Goal: Task Accomplishment & Management: Manage account settings

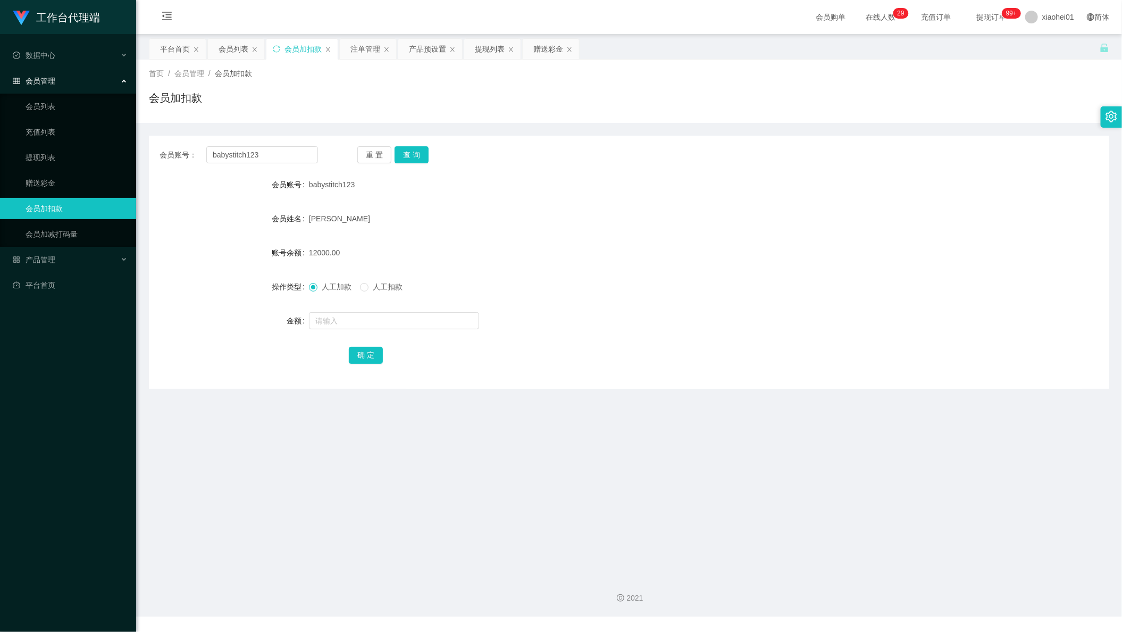
click at [489, 48] on div "提现列表" at bounding box center [490, 49] width 30 height 20
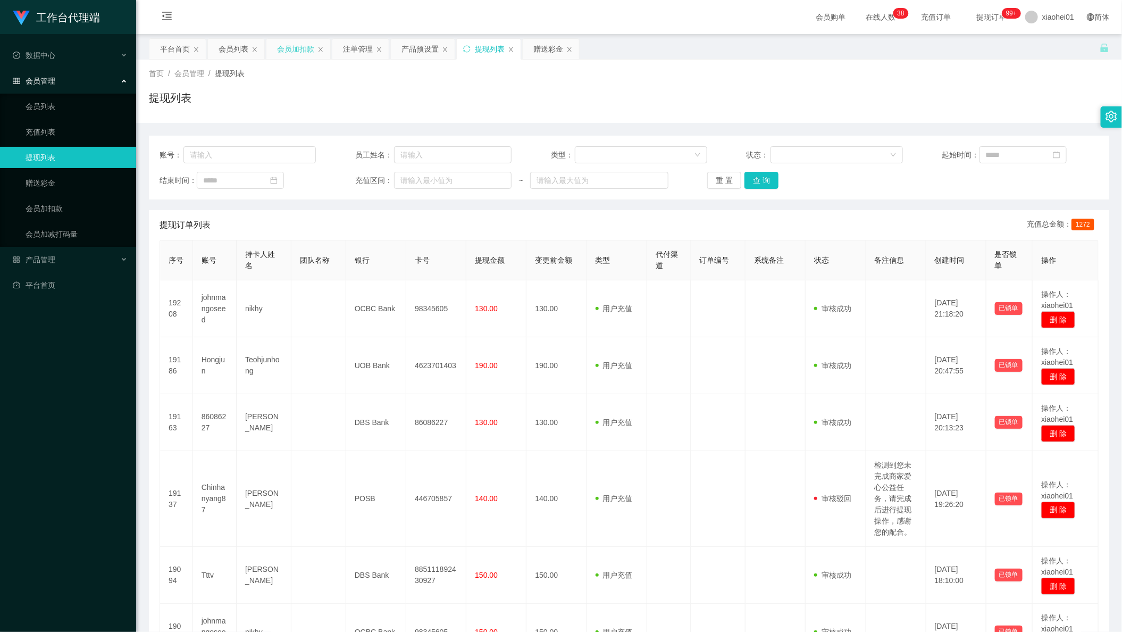
click at [300, 45] on div "会员加扣款" at bounding box center [295, 49] width 37 height 20
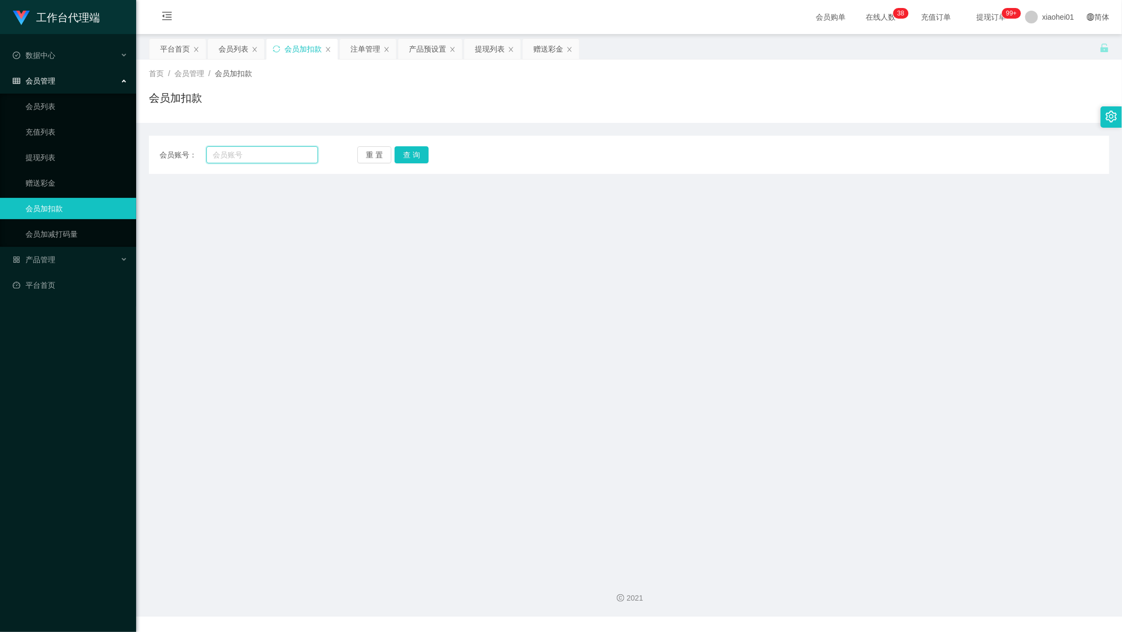
click at [281, 164] on div "会员账号： 重 置 查 询 会员账号 会员姓名 账号余额 操作类型 人工加款 人工扣款 金额 确 定" at bounding box center [629, 155] width 960 height 38
paste input "abcabcabc"
type input "abcabcabc"
click at [407, 161] on button "查 询" at bounding box center [412, 154] width 34 height 17
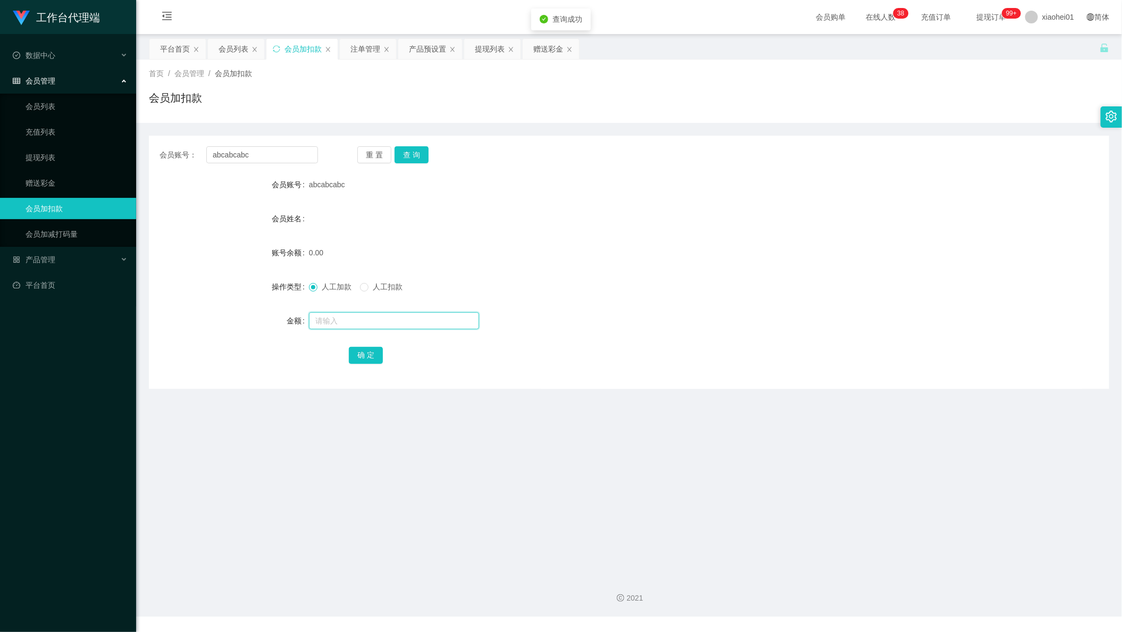
click at [377, 313] on input "text" at bounding box center [394, 320] width 170 height 17
type input "100"
click at [367, 353] on button "确 定" at bounding box center [366, 355] width 34 height 17
drag, startPoint x: 729, startPoint y: 248, endPoint x: 887, endPoint y: 182, distance: 171.1
click at [732, 248] on div "0.00" at bounding box center [589, 252] width 560 height 21
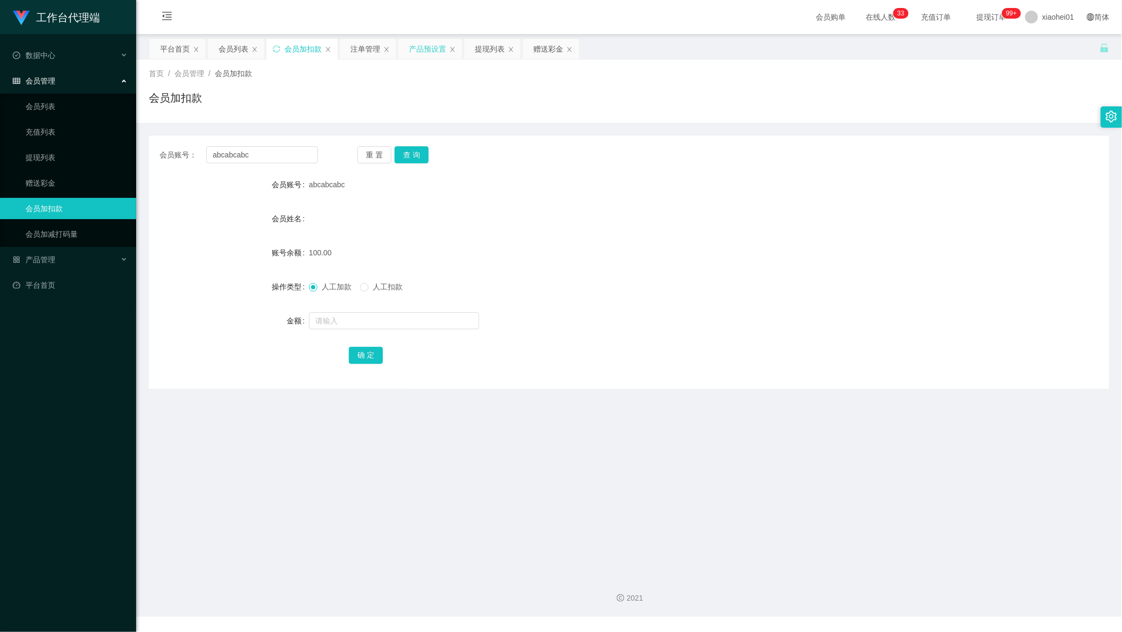
click at [412, 49] on div "产品预设置" at bounding box center [427, 49] width 37 height 20
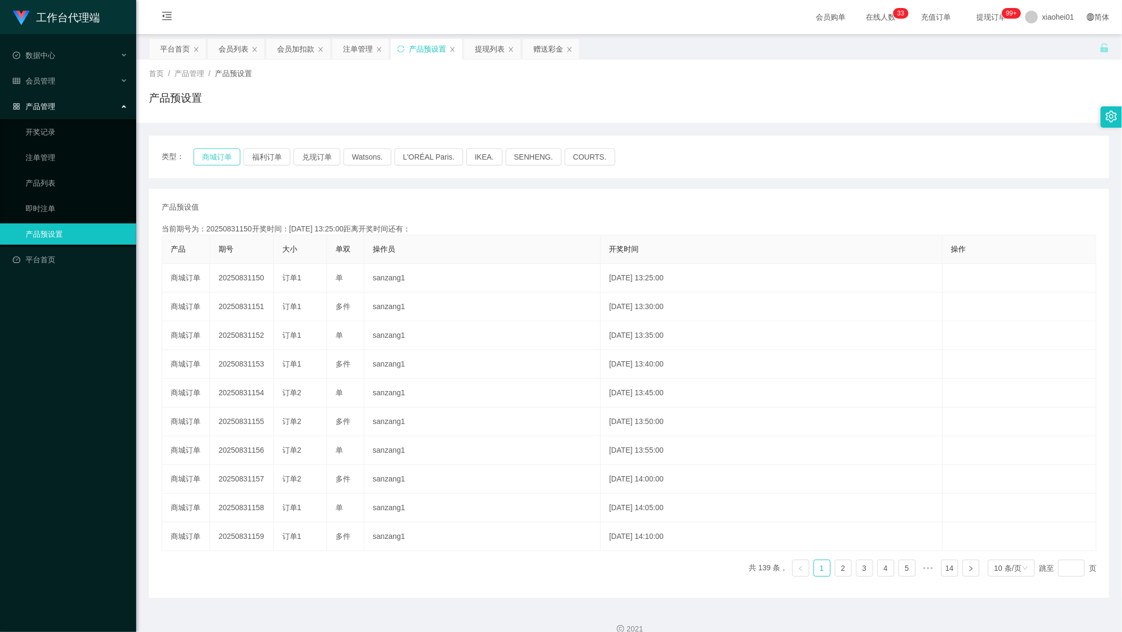
click at [200, 160] on button "商城订单" at bounding box center [217, 156] width 47 height 17
click at [289, 46] on div "会员加扣款" at bounding box center [295, 49] width 37 height 20
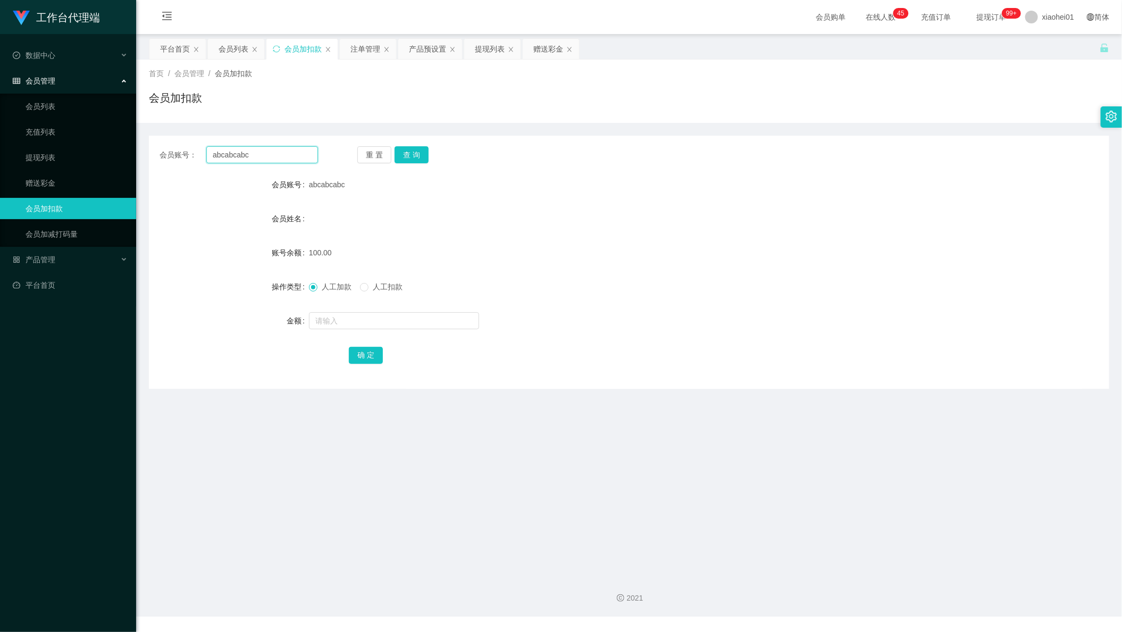
click at [250, 155] on input "abcabcabc" at bounding box center [262, 154] width 112 height 17
drag, startPoint x: 282, startPoint y: 148, endPoint x: 134, endPoint y: 136, distance: 148.9
click at [146, 136] on main "关闭左侧 关闭右侧 关闭其它 刷新页面 平台首页 会员列表 会员加扣款 注单管理 产品预设置 提现列表 赠送彩金 首页 / 会员管理 / 会员加扣款 / 会员…" at bounding box center [629, 300] width 986 height 533
paste input "93550420"
type input "93550420"
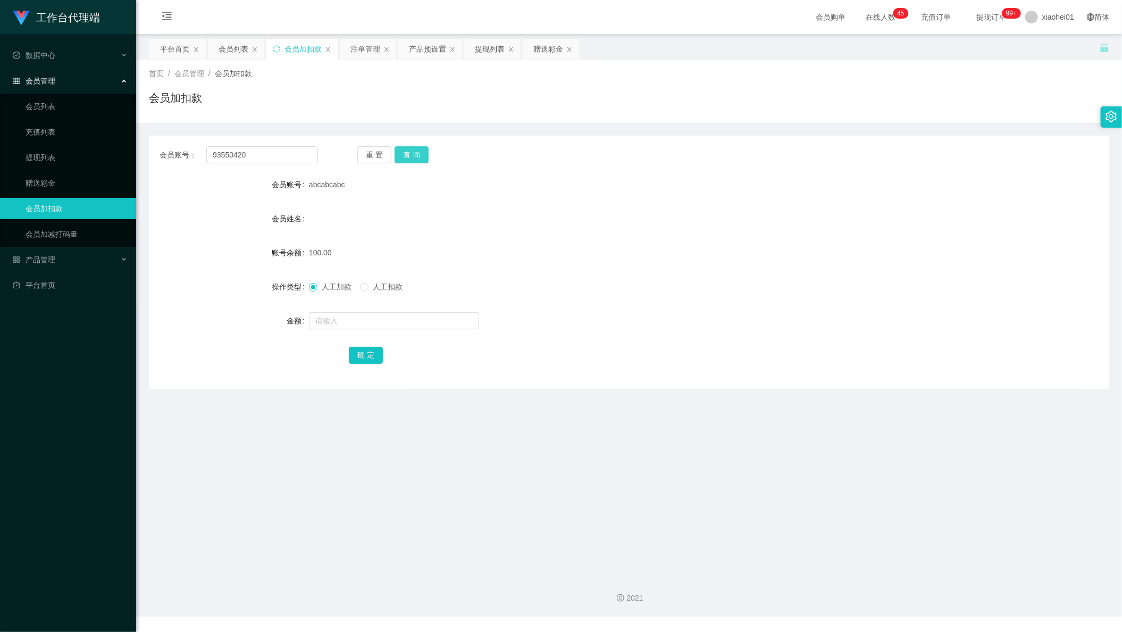
click at [416, 150] on button "查 询" at bounding box center [412, 154] width 34 height 17
click at [409, 332] on form "会员账号 93550420 会员姓名 账号余额 0.00 操作类型 人工加款 人工扣款 金额 确 定" at bounding box center [629, 269] width 960 height 191
click at [399, 324] on input "text" at bounding box center [394, 320] width 170 height 17
type input "100"
click at [367, 355] on button "确 定" at bounding box center [366, 355] width 34 height 17
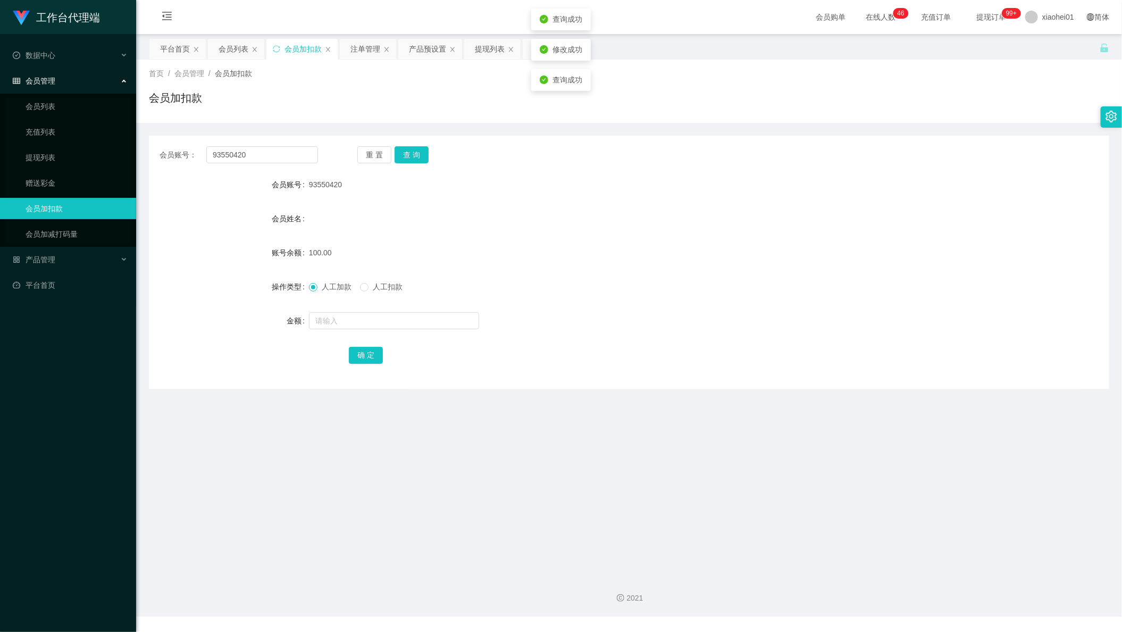
click at [660, 238] on form "会员账号 93550420 会员姓名 账号余额 100.00 操作类型 人工加款 人工扣款 金额 确 定" at bounding box center [629, 269] width 960 height 191
drag, startPoint x: 263, startPoint y: 150, endPoint x: 152, endPoint y: 131, distance: 113.4
click at [152, 131] on div "会员账号： 93550420 重 置 查 询 会员账号 93550420 会员姓名 账号余额 100.00 操作类型 人工加款 人工扣款 金额 确 定" at bounding box center [629, 256] width 960 height 266
paste input "927305"
type input "93927305"
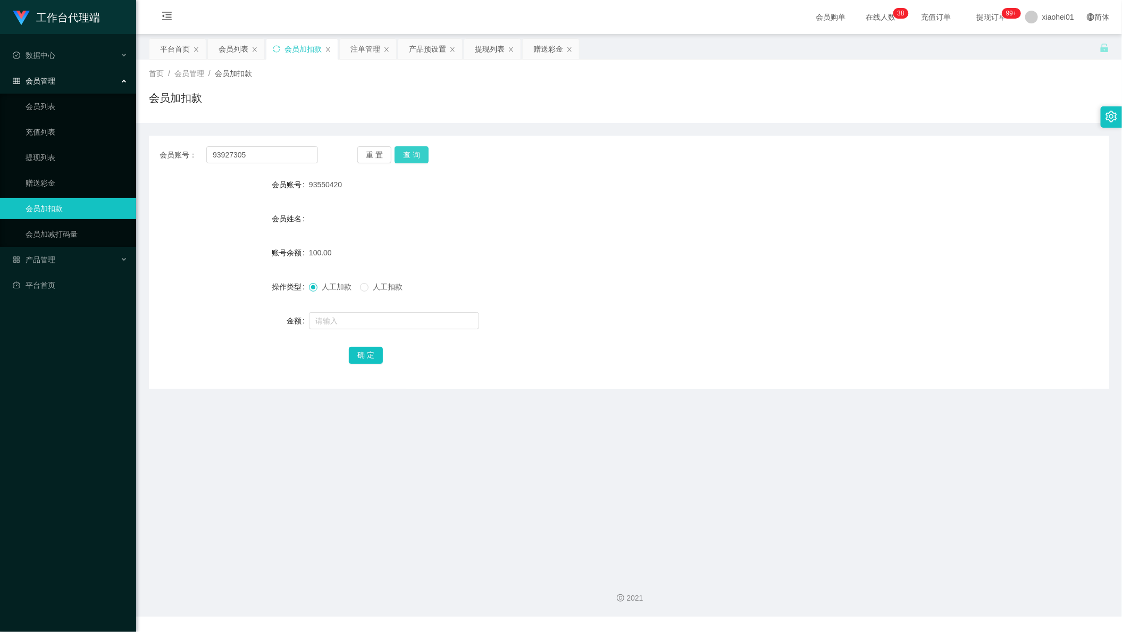
click at [410, 154] on button "查 询" at bounding box center [412, 154] width 34 height 17
click at [372, 319] on input "text" at bounding box center [394, 320] width 170 height 17
type input "100"
click at [354, 356] on button "确 定" at bounding box center [366, 355] width 34 height 17
click at [482, 231] on form "会员账号 93927305 会员姓名 账号余额 100.00 操作类型 人工加款 人工扣款 金额 确 定" at bounding box center [629, 269] width 960 height 191
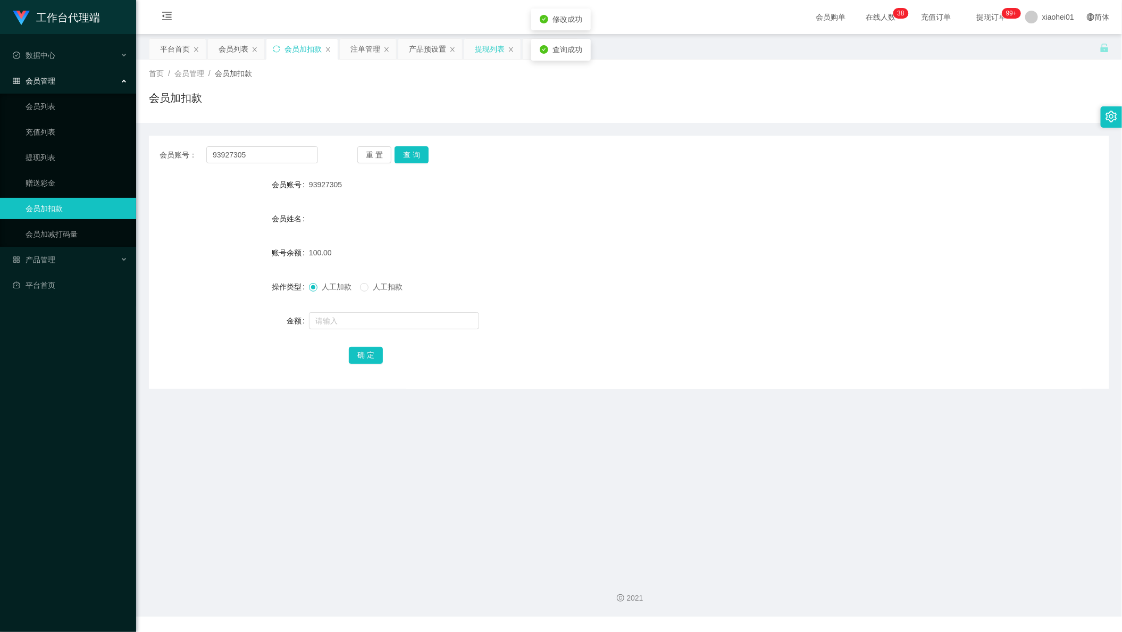
click at [490, 48] on div "提现列表" at bounding box center [490, 49] width 30 height 20
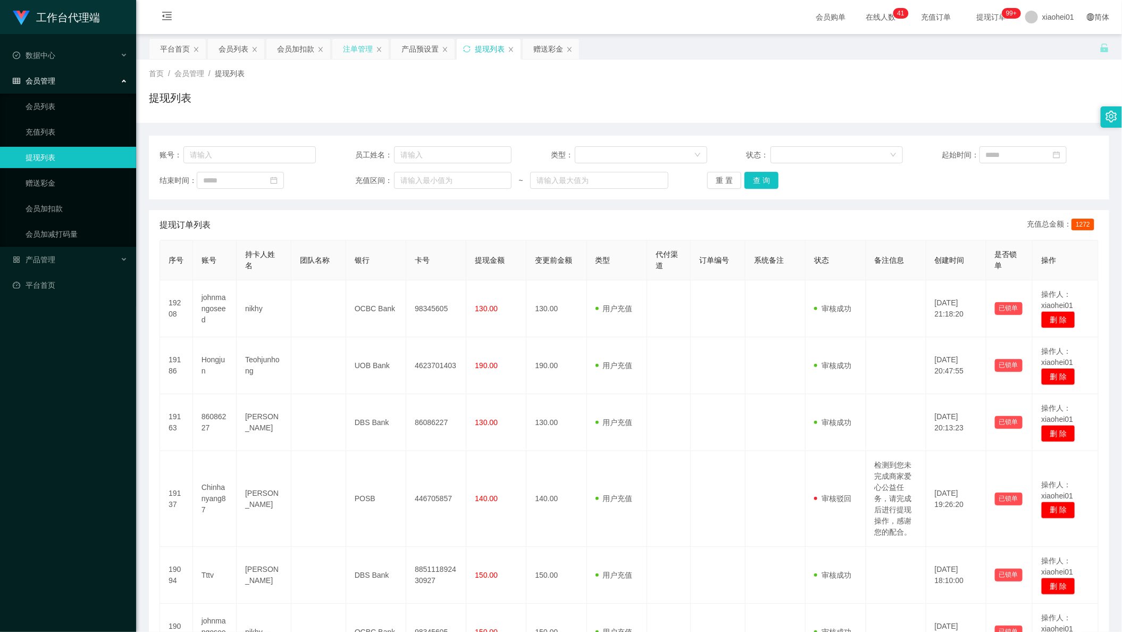
click at [351, 53] on div "注单管理" at bounding box center [358, 49] width 30 height 20
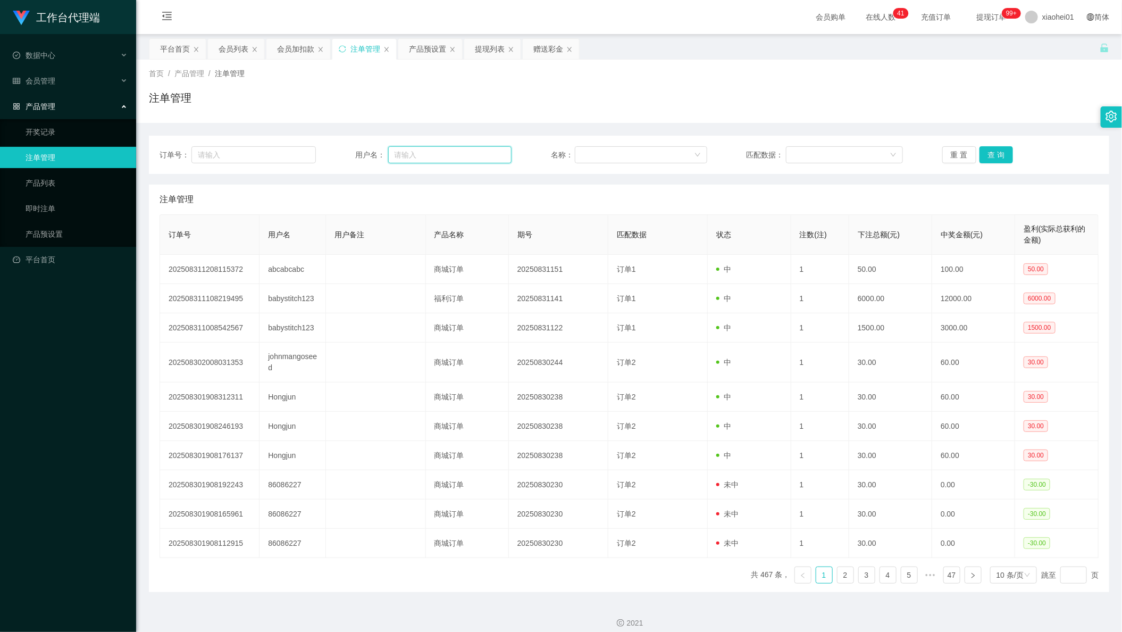
click at [465, 156] on input "text" at bounding box center [450, 154] width 124 height 17
paste input "93550420"
type input "93550420"
click at [991, 161] on button "查 询" at bounding box center [996, 154] width 34 height 17
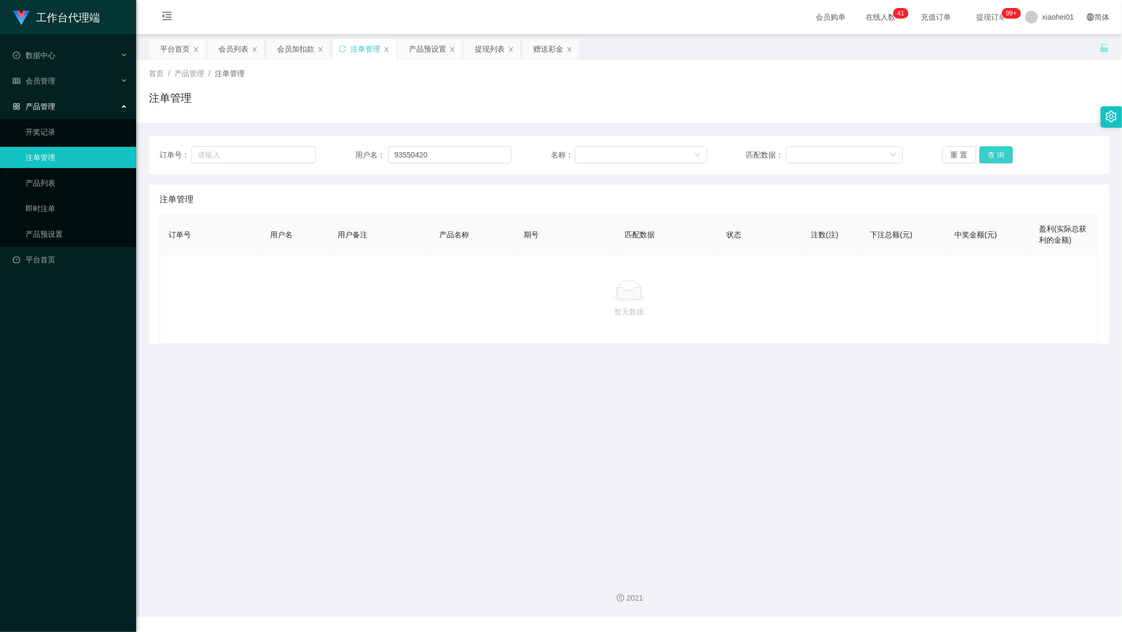
click at [991, 155] on button "查 询" at bounding box center [996, 154] width 34 height 17
click at [297, 47] on div "会员加扣款" at bounding box center [295, 49] width 37 height 20
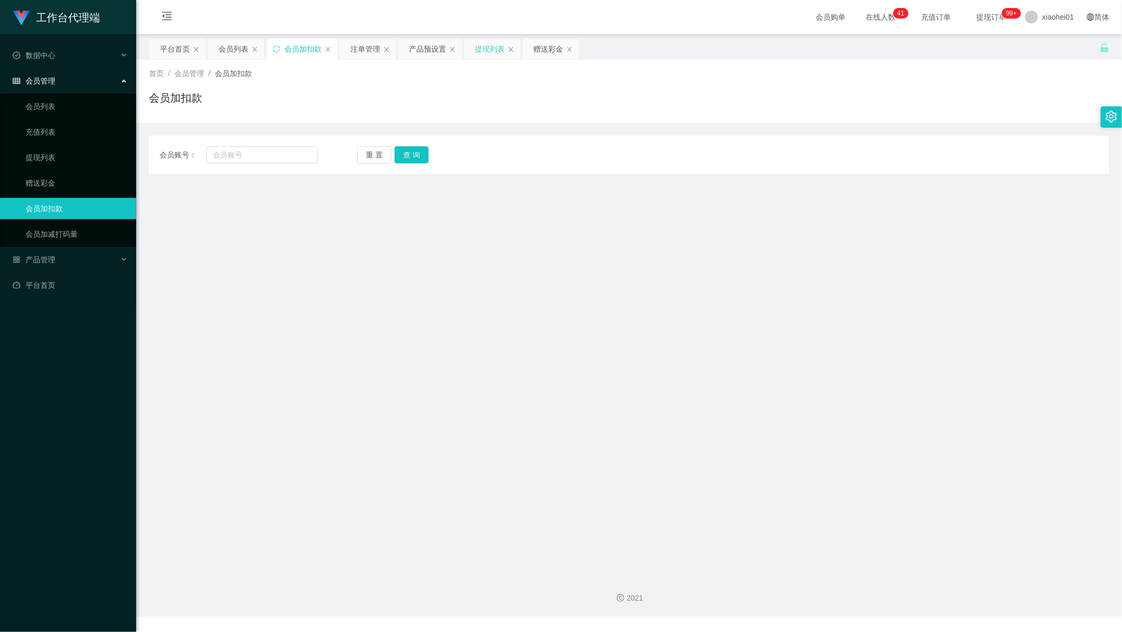
click at [484, 45] on div "提现列表" at bounding box center [490, 49] width 30 height 20
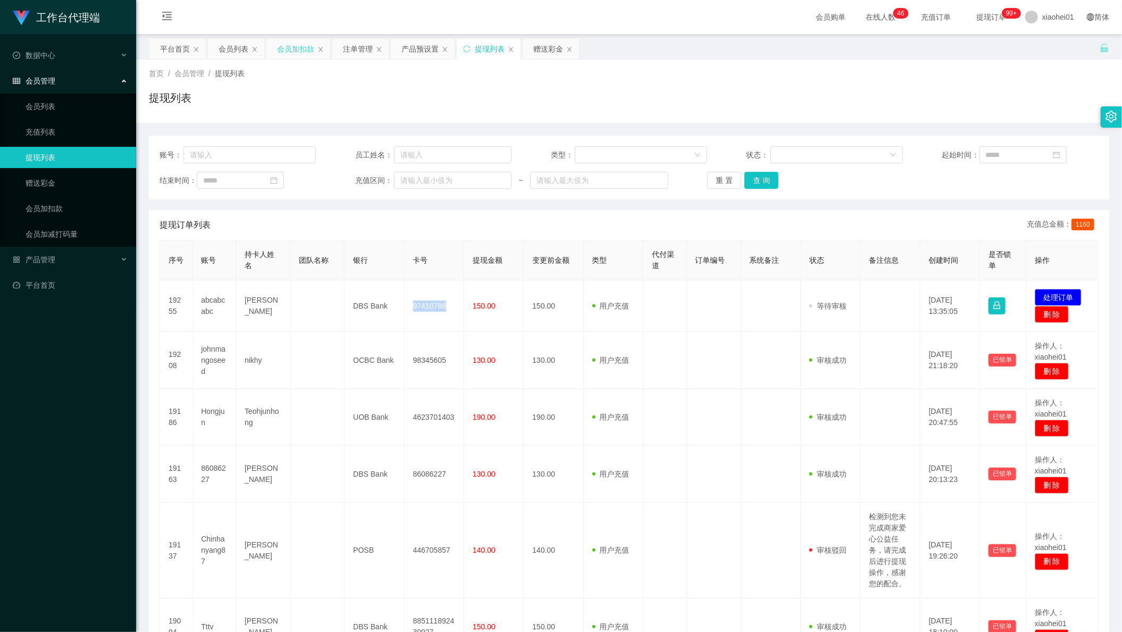
click at [276, 45] on div "会员加扣款" at bounding box center [298, 49] width 64 height 20
drag, startPoint x: 440, startPoint y: 359, endPoint x: 404, endPoint y: 238, distance: 126.1
click at [439, 316] on tbody "19255 abcabcabc zhao haitao DBS Bank 97410788 150.00 150.00 用户充值 人工扣款 审核驳回 审核成功…" at bounding box center [629, 581] width 938 height 602
click at [289, 56] on div "会员加扣款" at bounding box center [295, 49] width 37 height 20
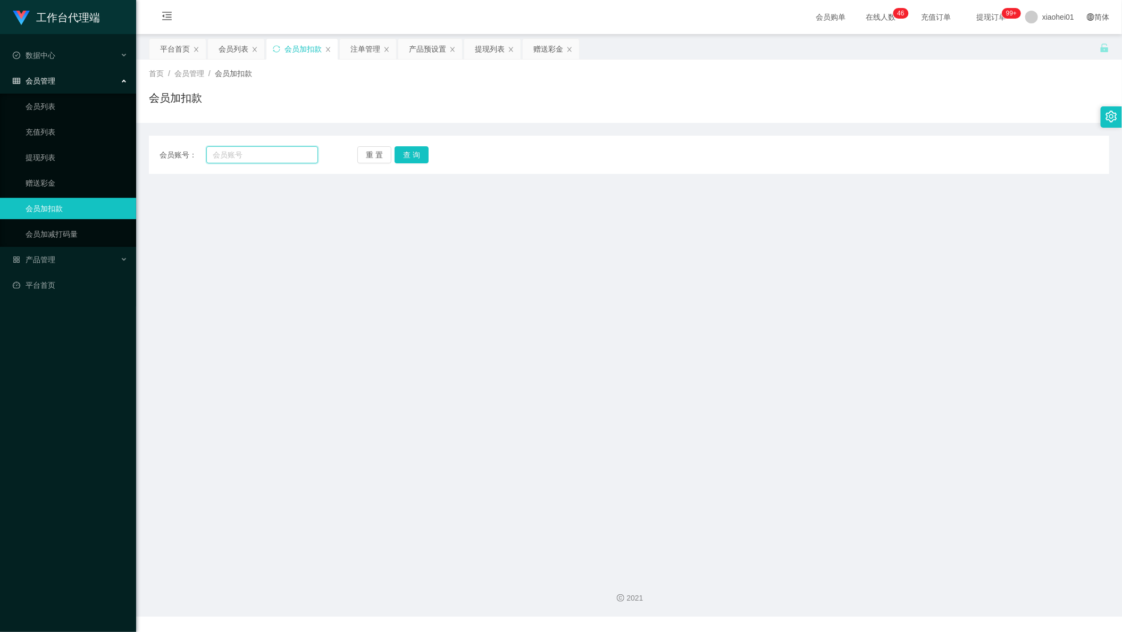
click at [294, 148] on input "text" at bounding box center [262, 154] width 112 height 17
paste input "93927305"
type input "93927305"
click at [413, 157] on button "查 询" at bounding box center [412, 154] width 34 height 17
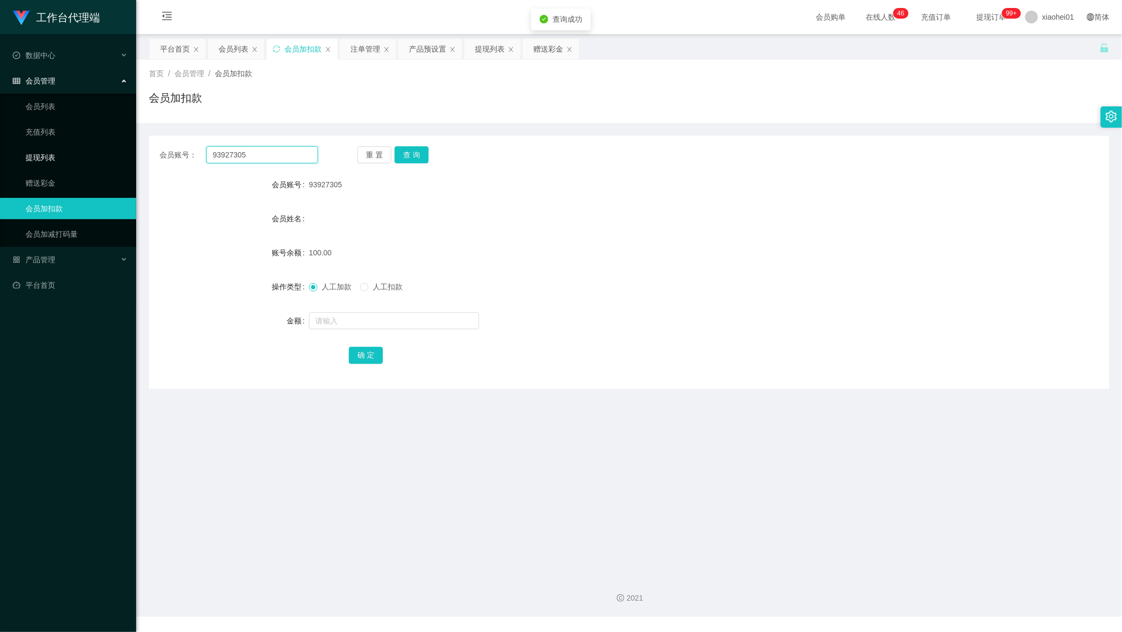
drag, startPoint x: 265, startPoint y: 149, endPoint x: 118, endPoint y: 149, distance: 146.7
click at [166, 153] on div "会员账号： 93927305" at bounding box center [239, 154] width 158 height 17
drag, startPoint x: 525, startPoint y: 146, endPoint x: 506, endPoint y: 136, distance: 21.6
click at [525, 145] on div "会员账号： 重 置 查 询 会员账号 93927305 会员姓名 账号余额 100.00 操作类型 人工加款 人工扣款 金额 确 定" at bounding box center [629, 262] width 960 height 253
drag, startPoint x: 267, startPoint y: 158, endPoint x: 273, endPoint y: 158, distance: 5.8
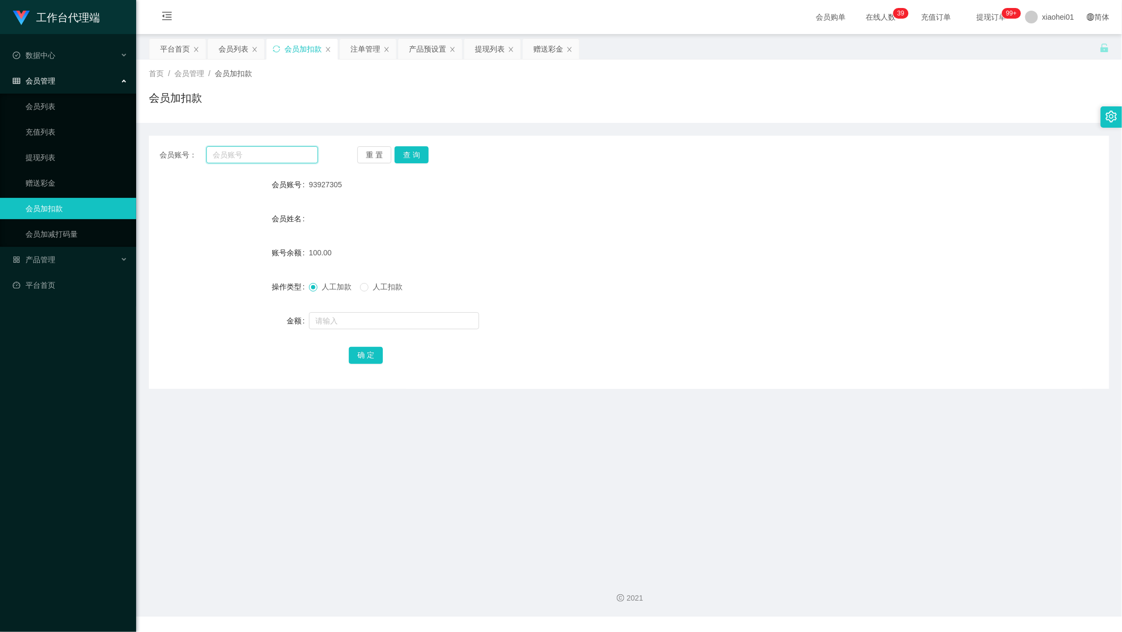
click at [267, 158] on input "text" at bounding box center [262, 154] width 112 height 17
paste input "93550420"
type input "93550420"
click at [418, 157] on button "查 询" at bounding box center [412, 154] width 34 height 17
drag, startPoint x: 249, startPoint y: 156, endPoint x: 108, endPoint y: 144, distance: 140.9
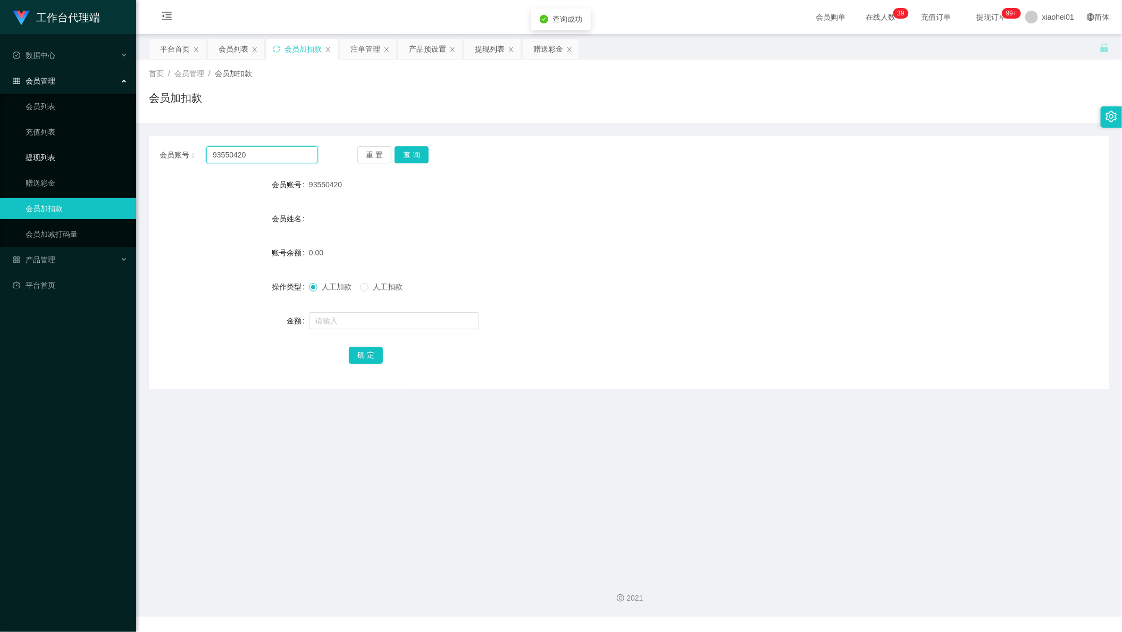
click at [109, 145] on section "工作台代理端 数据中心 会员管理 会员列表 充值列表 提现列表 赠送彩金 会员加扣款 会员加减打码量 产品管理 平台首页 保存配置 重置配置 整体风格设置 主…" at bounding box center [561, 308] width 1122 height 616
click at [430, 53] on div "产品预设置" at bounding box center [427, 49] width 37 height 20
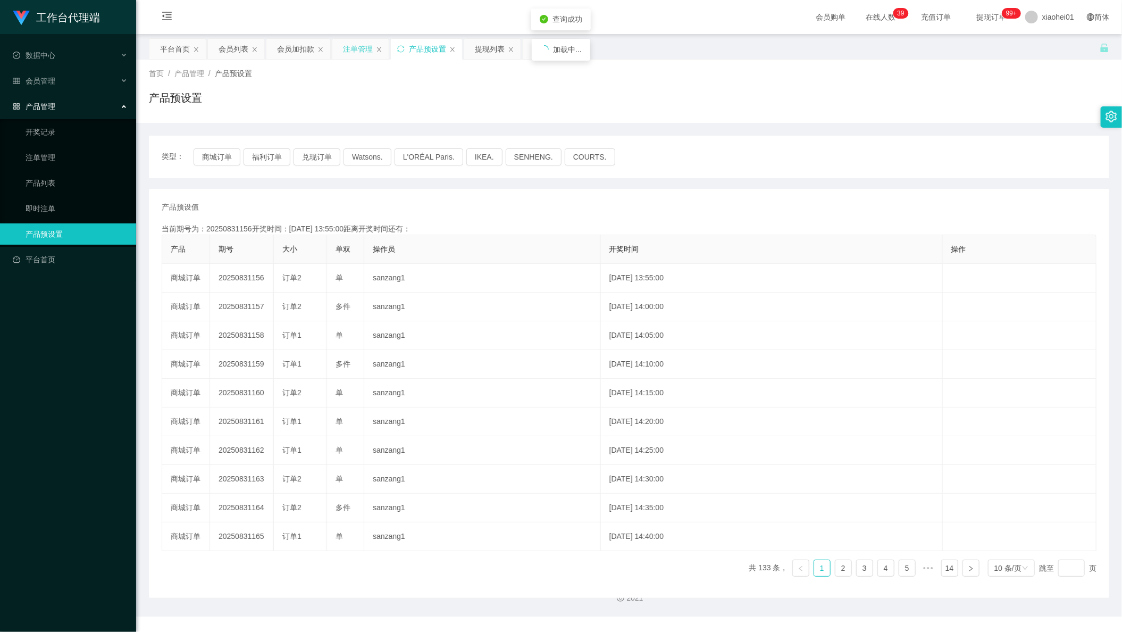
click at [351, 45] on div "注单管理" at bounding box center [358, 49] width 30 height 20
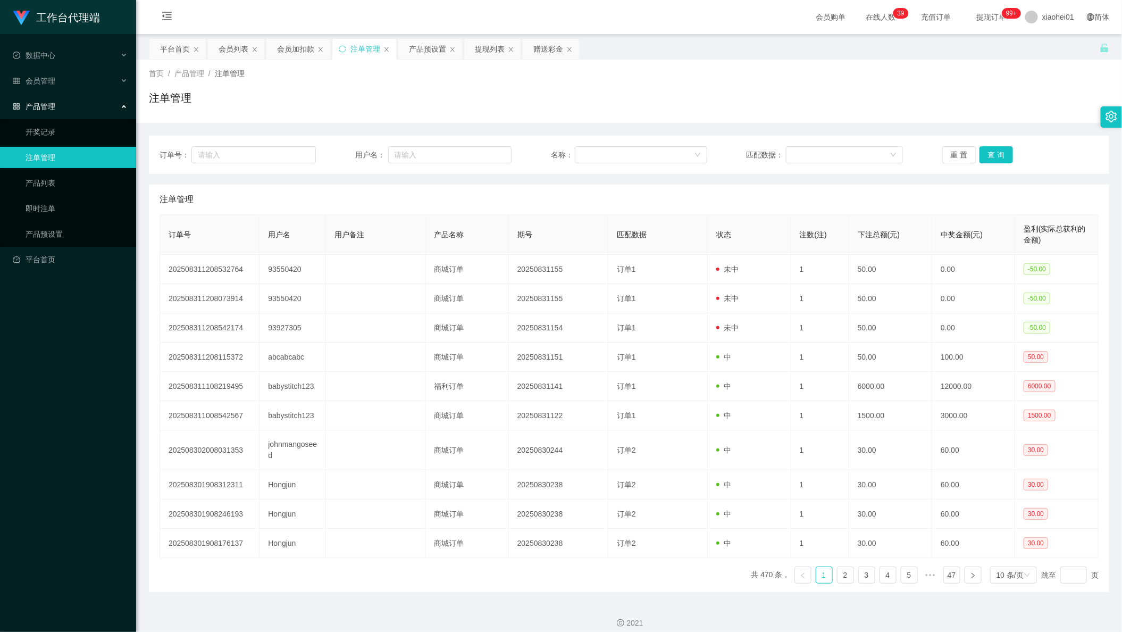
click at [422, 142] on div "订单号： 用户名： 名称： 匹配数据： 重 置 查 询" at bounding box center [629, 155] width 960 height 38
drag, startPoint x: 444, startPoint y: 155, endPoint x: 498, endPoint y: 154, distance: 54.2
click at [444, 155] on input "text" at bounding box center [450, 154] width 124 height 17
paste input "93550420"
type input "93550420"
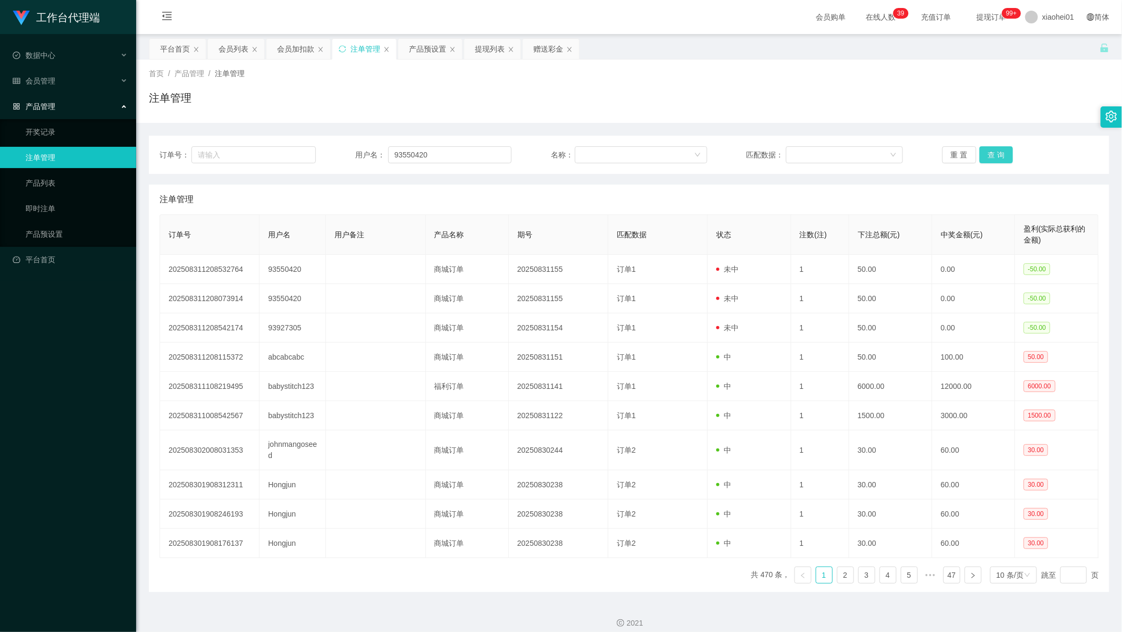
click at [1005, 153] on button "查 询" at bounding box center [996, 154] width 34 height 17
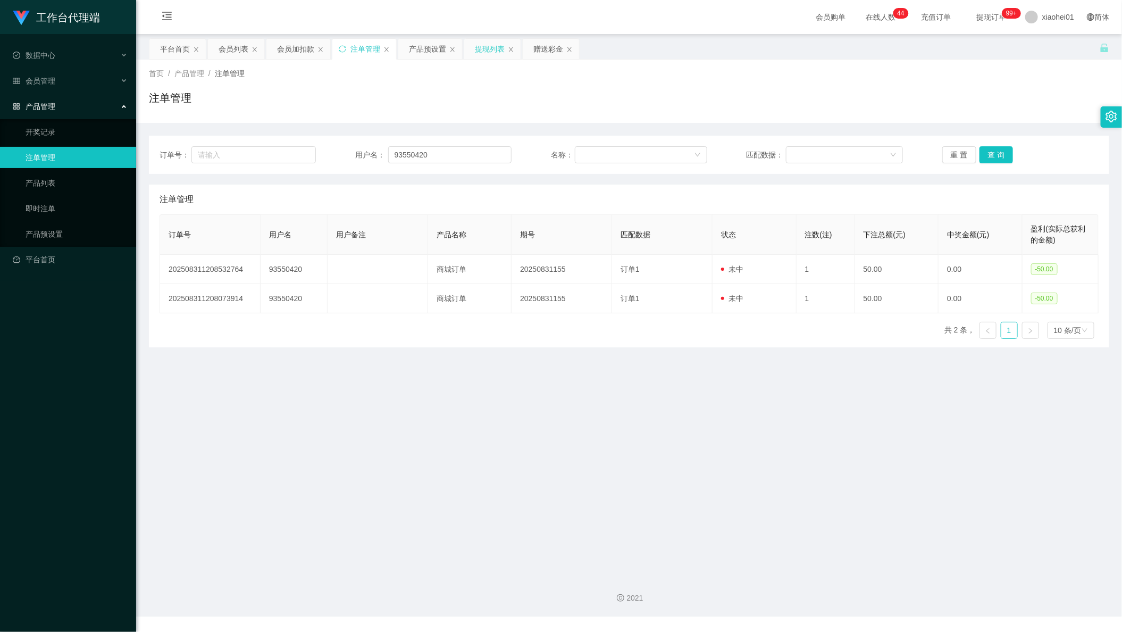
click at [474, 56] on div "提现列表" at bounding box center [492, 49] width 56 height 20
click at [490, 46] on div "提现列表" at bounding box center [490, 49] width 30 height 20
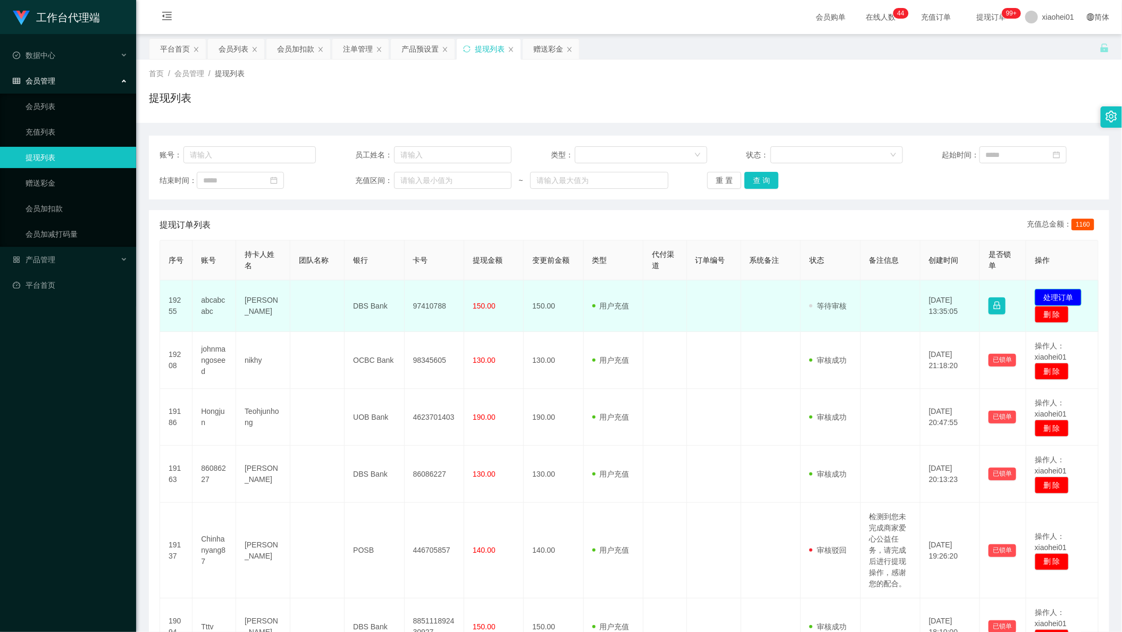
click at [1059, 295] on button "处理订单" at bounding box center [1058, 297] width 47 height 17
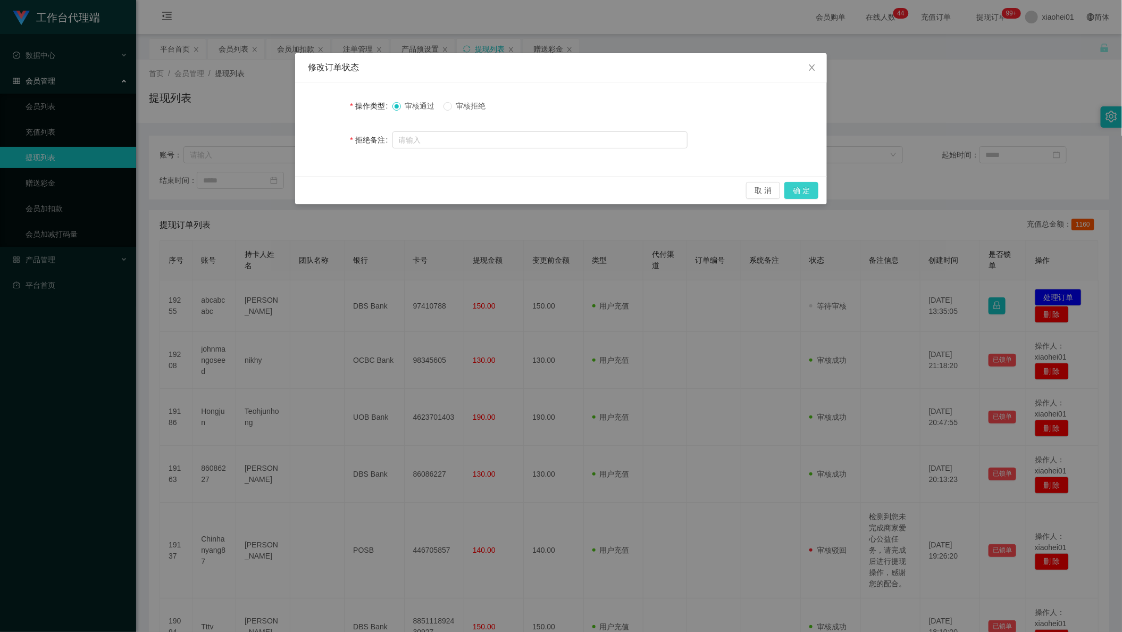
click at [787, 182] on button "确 定" at bounding box center [801, 190] width 34 height 17
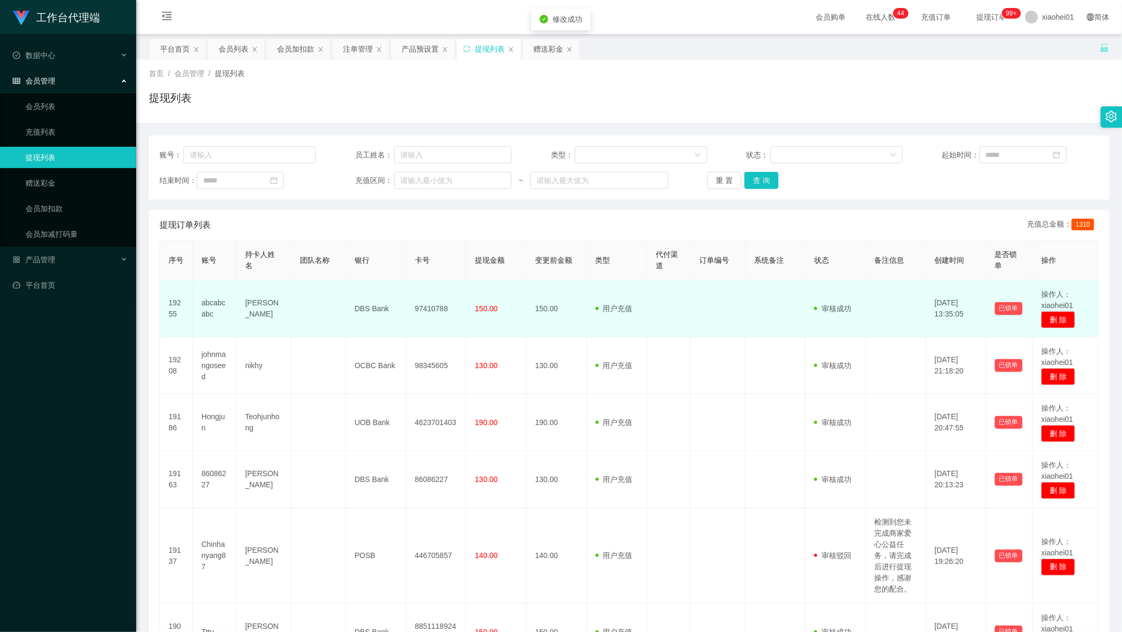
click at [445, 293] on td "97410788" at bounding box center [436, 308] width 60 height 57
click at [424, 310] on td "97410788" at bounding box center [436, 308] width 60 height 57
drag, startPoint x: 424, startPoint y: 310, endPoint x: 460, endPoint y: 294, distance: 39.0
click at [424, 310] on td "97410788" at bounding box center [436, 308] width 60 height 57
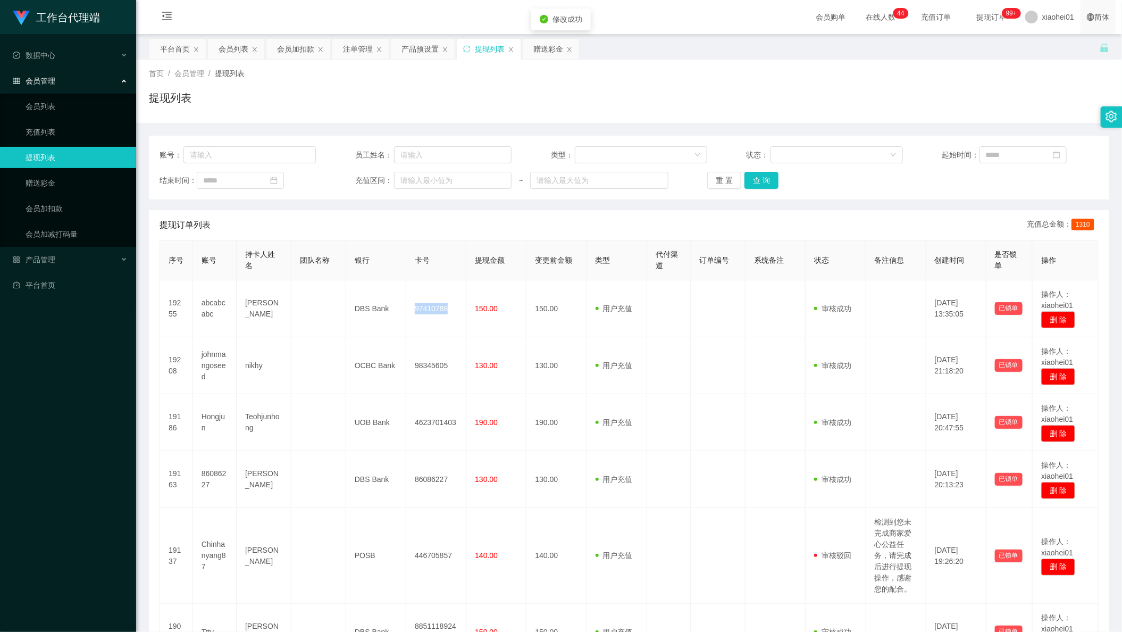
copy td "97410788"
click at [356, 45] on div "注单管理" at bounding box center [358, 49] width 30 height 20
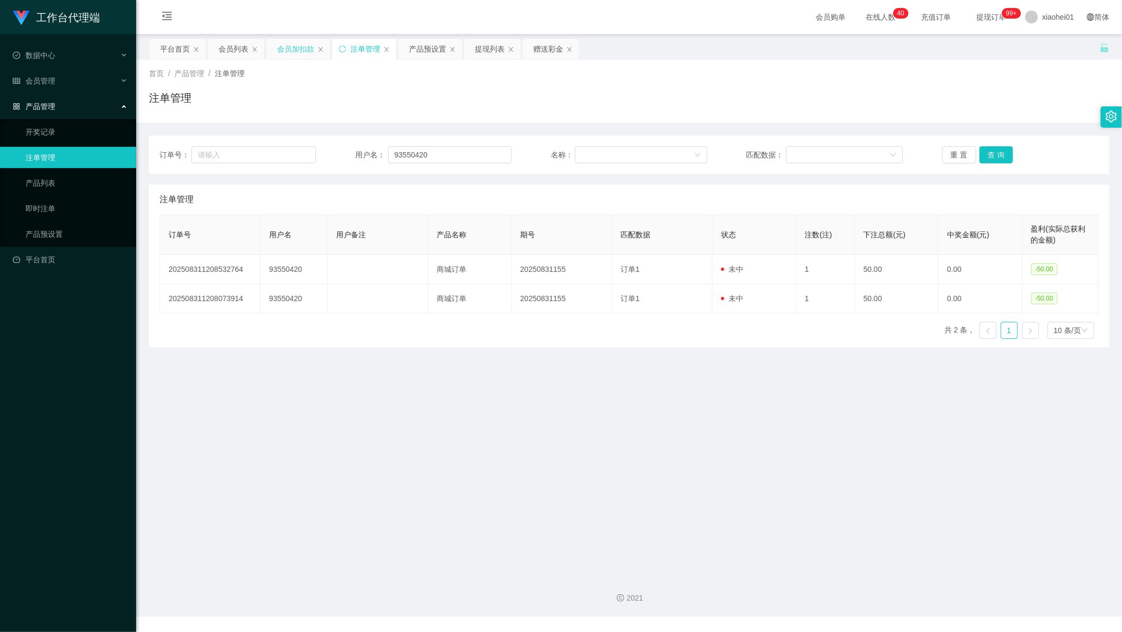
click at [300, 58] on div "会员加扣款" at bounding box center [295, 49] width 37 height 20
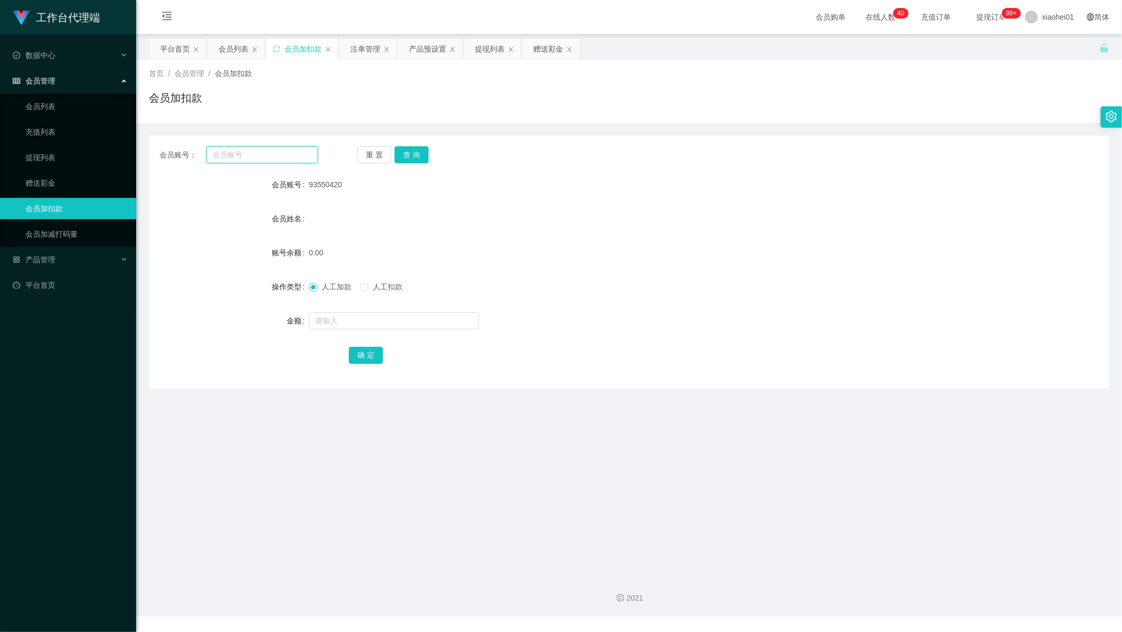
click at [284, 158] on input "text" at bounding box center [262, 154] width 112 height 17
paste input "93927305"
type input "93927305"
click at [408, 161] on button "查 询" at bounding box center [412, 154] width 34 height 17
click at [404, 314] on input "text" at bounding box center [394, 320] width 170 height 17
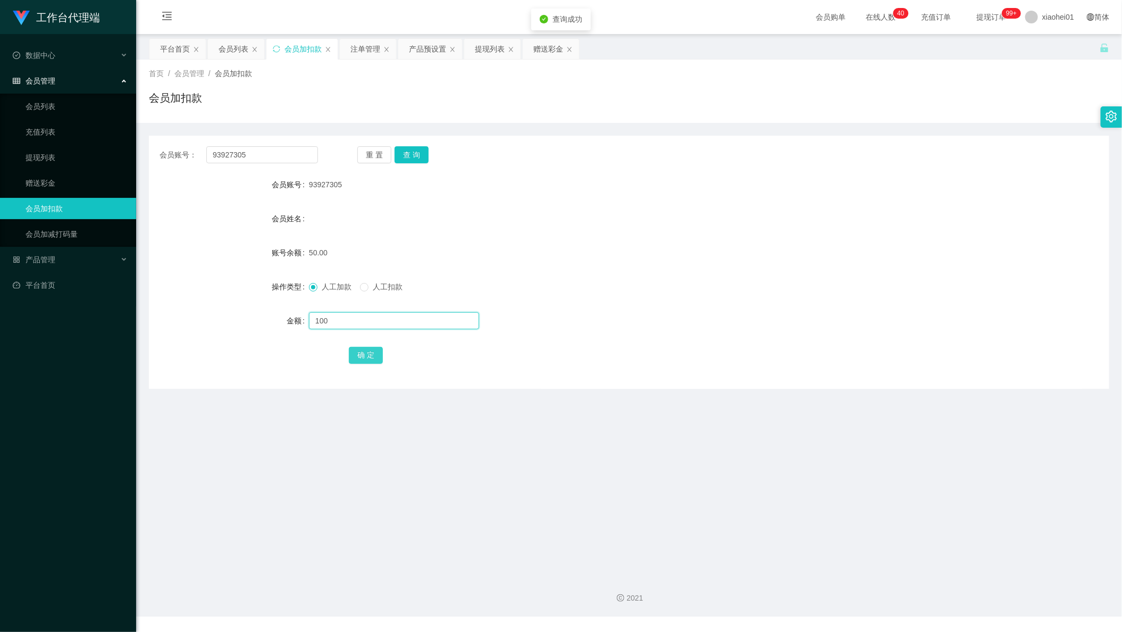
type input "100"
click at [368, 359] on button "确 定" at bounding box center [366, 355] width 34 height 17
drag, startPoint x: 610, startPoint y: 177, endPoint x: 565, endPoint y: 134, distance: 62.0
click at [579, 144] on div "会员账号： 93927305 重 置 查 询 会员账号 93927305 会员姓名 账号余额 150.00 操作类型 人工加款 人工扣款 金额 确 定" at bounding box center [629, 262] width 960 height 253
drag, startPoint x: 370, startPoint y: 45, endPoint x: 388, endPoint y: 58, distance: 22.1
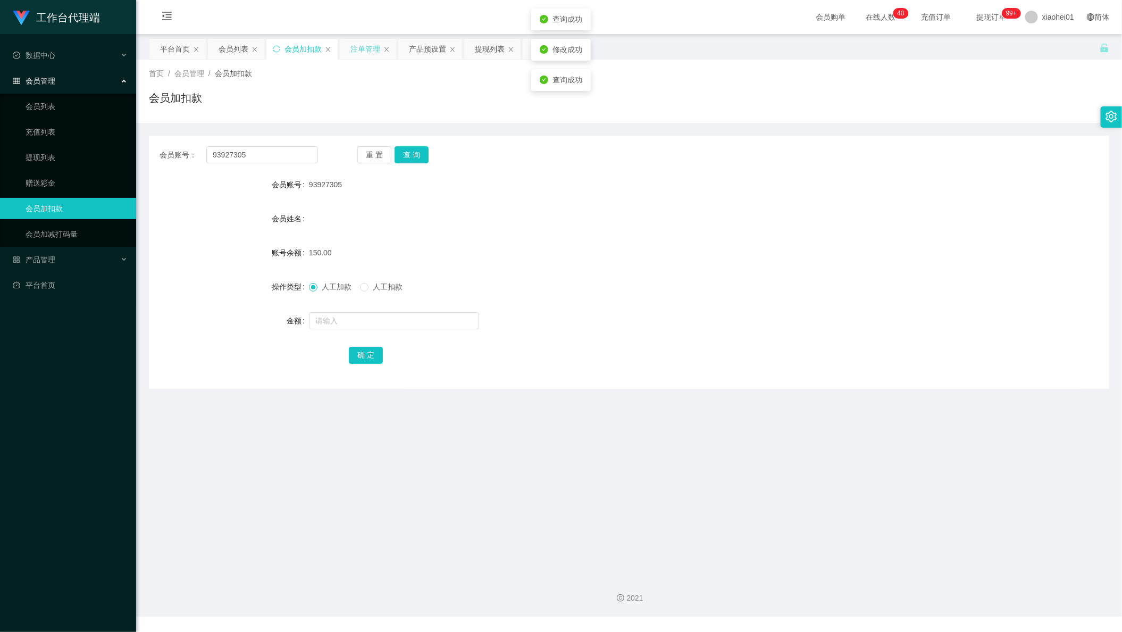
click at [369, 48] on div "注单管理" at bounding box center [365, 49] width 30 height 20
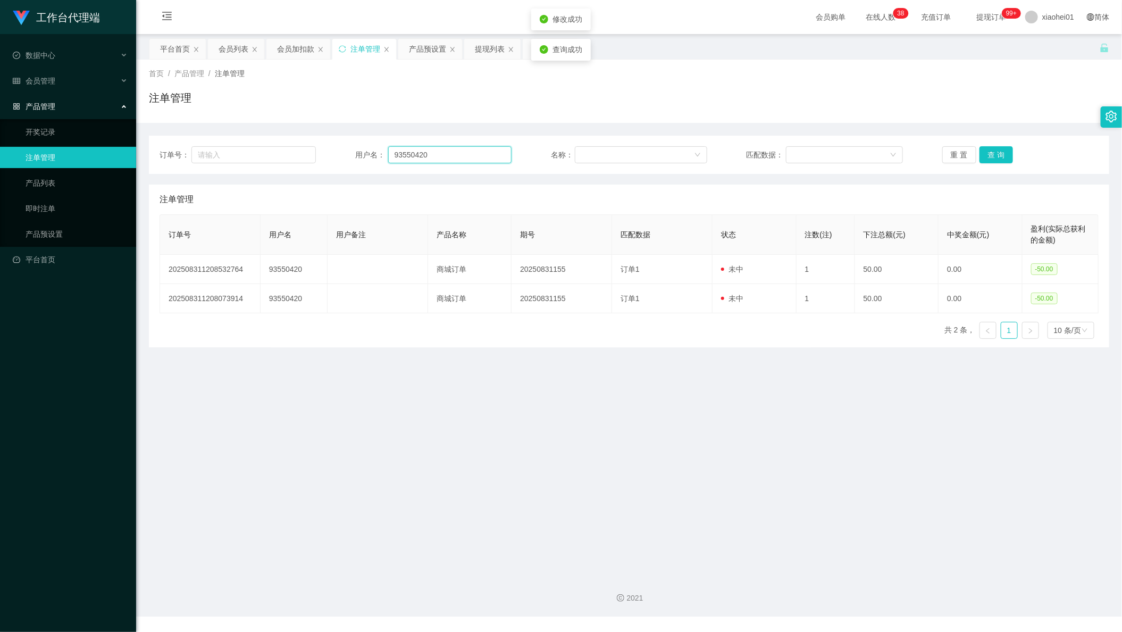
click at [480, 150] on input "93550420" at bounding box center [450, 154] width 124 height 17
drag, startPoint x: 447, startPoint y: 157, endPoint x: 237, endPoint y: 136, distance: 211.0
click at [184, 139] on div "订单号： 用户名： 93550420 名称： 匹配数据： 重 置 查 询" at bounding box center [629, 155] width 960 height 38
paste input "927305"
type input "93927305"
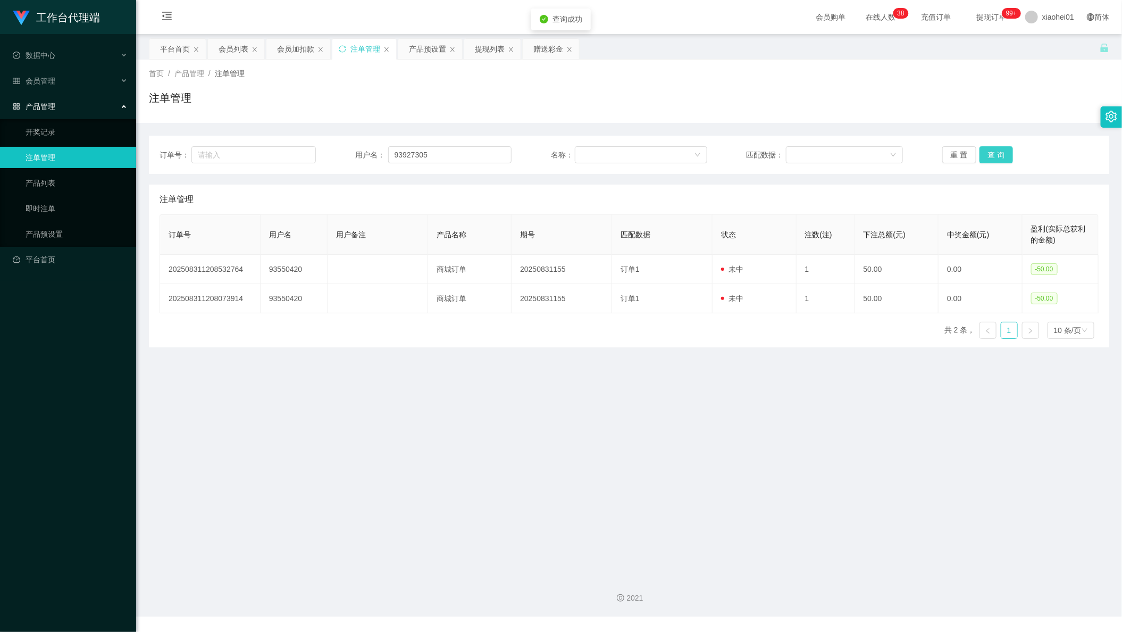
click at [988, 149] on button "查 询" at bounding box center [996, 154] width 34 height 17
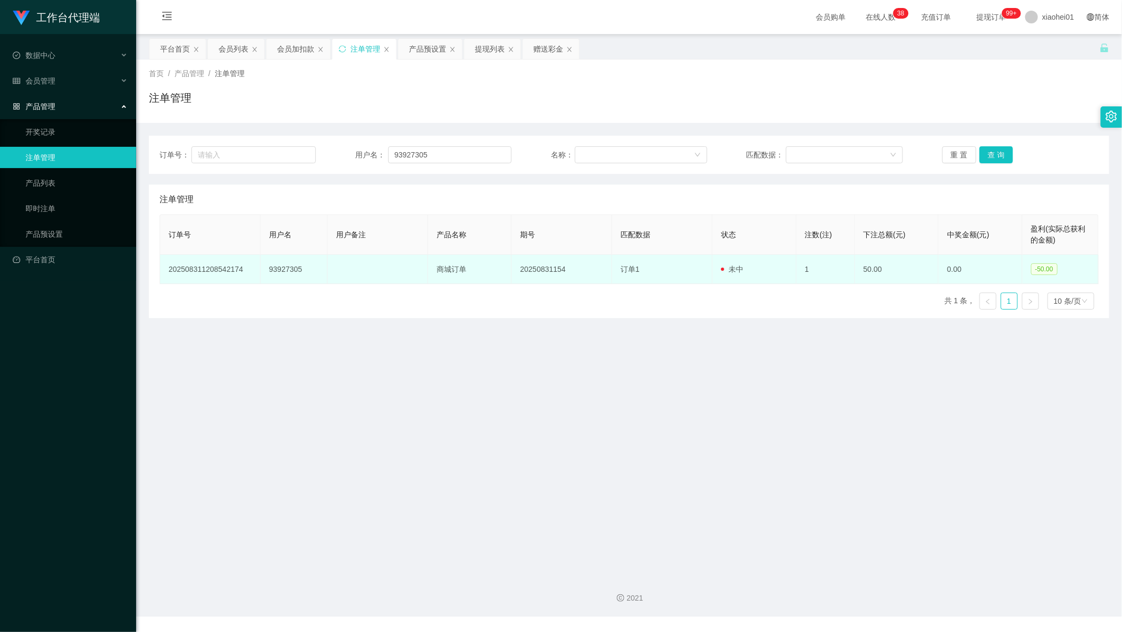
click at [812, 270] on td "1" at bounding box center [825, 269] width 58 height 29
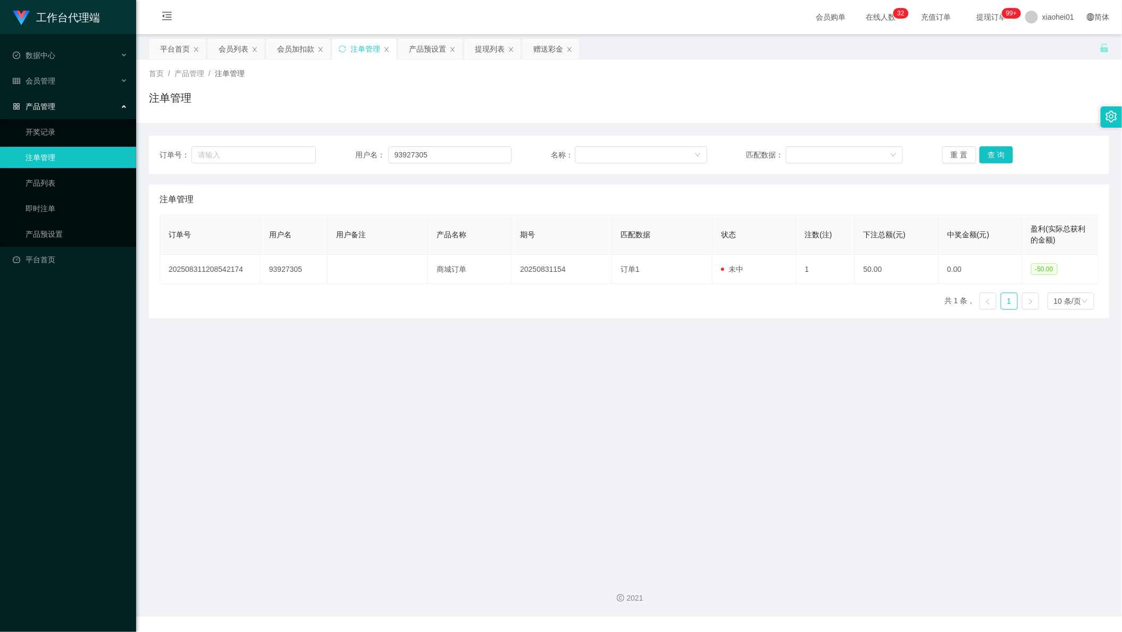
drag, startPoint x: 790, startPoint y: 461, endPoint x: 600, endPoint y: 305, distance: 245.5
click at [790, 460] on main "关闭左侧 关闭右侧 关闭其它 刷新页面 平台首页 会员列表 会员加扣款 注单管理 产品预设置 提现列表 赠送彩金 首页 / 产品管理 / 注单管理 / 注单管…" at bounding box center [629, 300] width 986 height 533
click at [297, 49] on div "会员加扣款" at bounding box center [295, 49] width 37 height 20
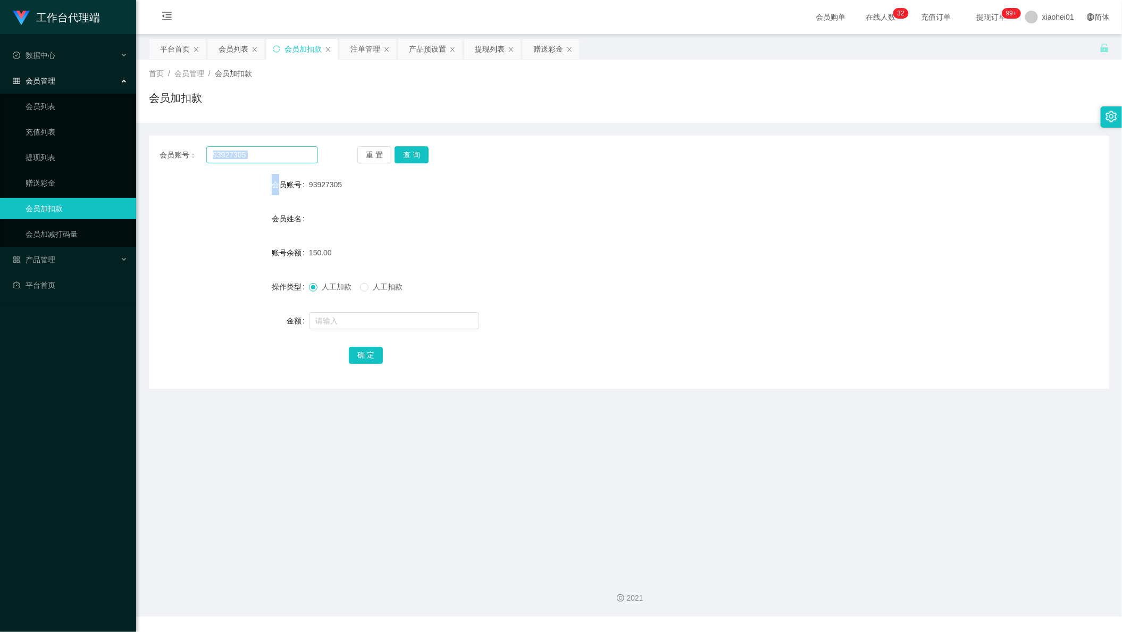
drag, startPoint x: 269, startPoint y: 158, endPoint x: 263, endPoint y: 155, distance: 6.2
click at [263, 155] on div "会员账号： 93927305 重 置 查 询 会员账号 93927305 会员姓名 账号余额 150.00 操作类型 人工加款 人工扣款 金额 确 定" at bounding box center [629, 262] width 960 height 253
drag, startPoint x: 263, startPoint y: 155, endPoint x: 18, endPoint y: 149, distance: 245.2
click at [152, 147] on div "会员账号： 93927305 重 置 查 询" at bounding box center [629, 154] width 960 height 17
paste input "550420"
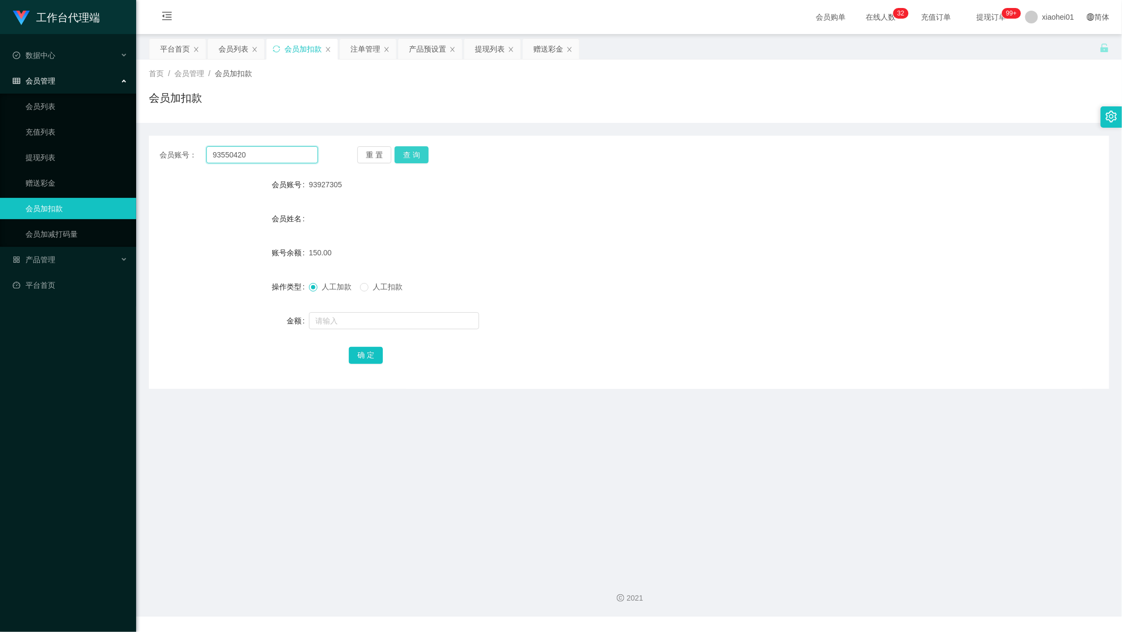
type input "93550420"
click at [421, 150] on button "查 询" at bounding box center [412, 154] width 34 height 17
click at [379, 319] on input "text" at bounding box center [394, 320] width 170 height 17
type input "c"
type input "2400"
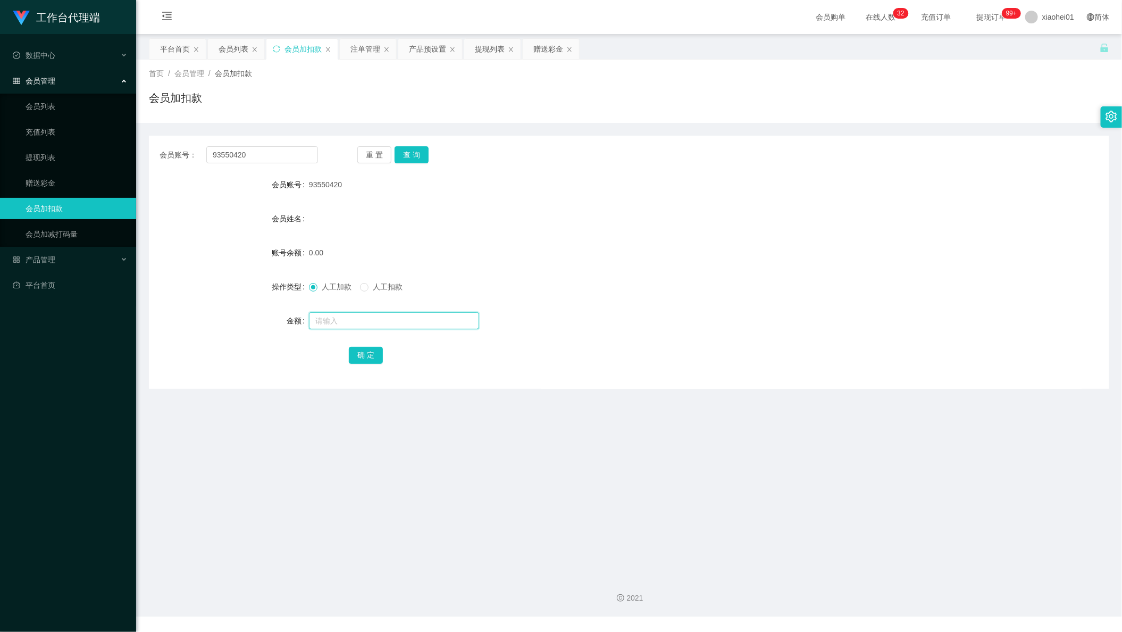
paste input "93550420"
type input "93550420"
click at [422, 322] on input "text" at bounding box center [394, 320] width 170 height 17
type input "2"
type input "100"
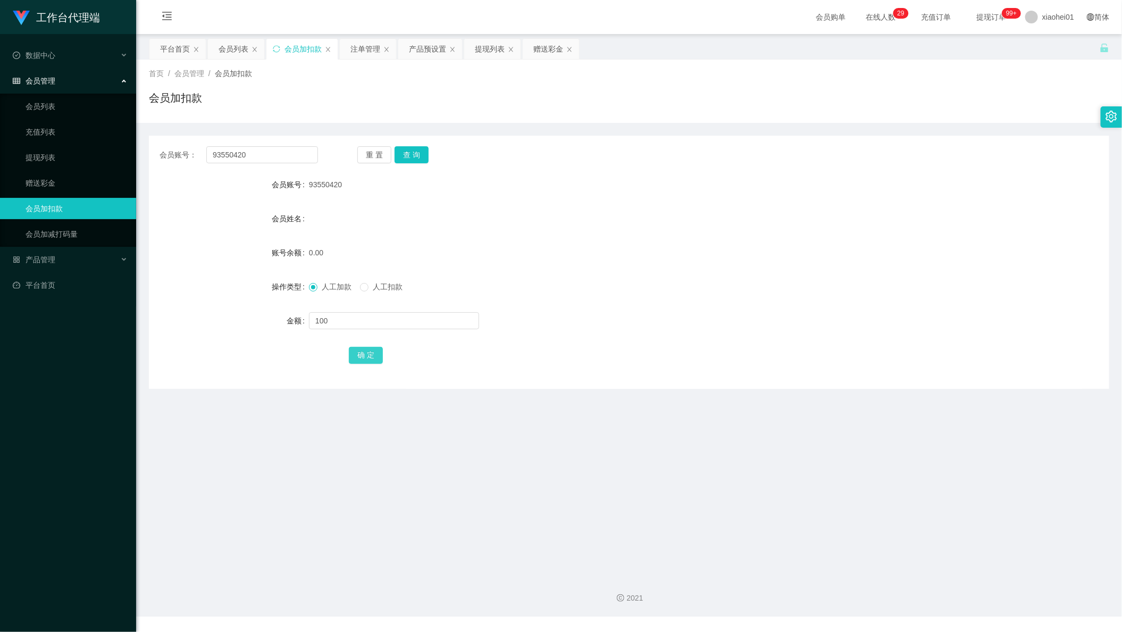
click at [364, 353] on button "确 定" at bounding box center [366, 355] width 34 height 17
click at [751, 258] on div "100.00" at bounding box center [589, 252] width 560 height 21
click at [426, 54] on div "产品预设置" at bounding box center [427, 49] width 37 height 20
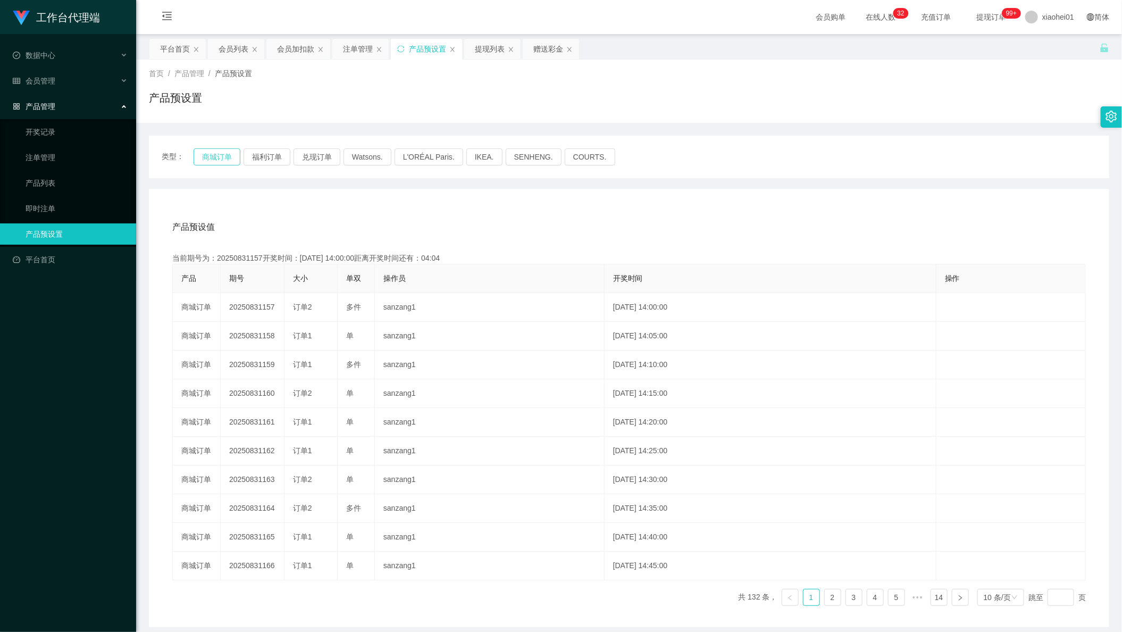
click at [217, 152] on button "商城订单" at bounding box center [217, 156] width 47 height 17
click at [219, 154] on button "商城订单" at bounding box center [217, 156] width 47 height 17
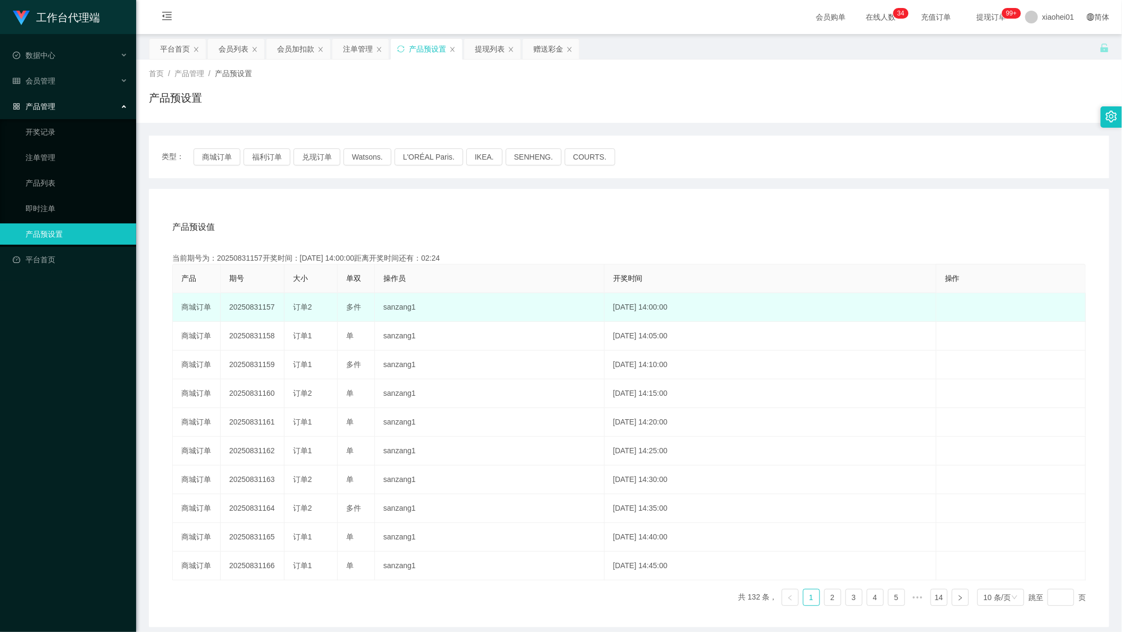
click at [605, 316] on td "2025-08-31 14:00:00" at bounding box center [771, 307] width 332 height 29
click at [548, 307] on td "sanzang1" at bounding box center [490, 307] width 230 height 29
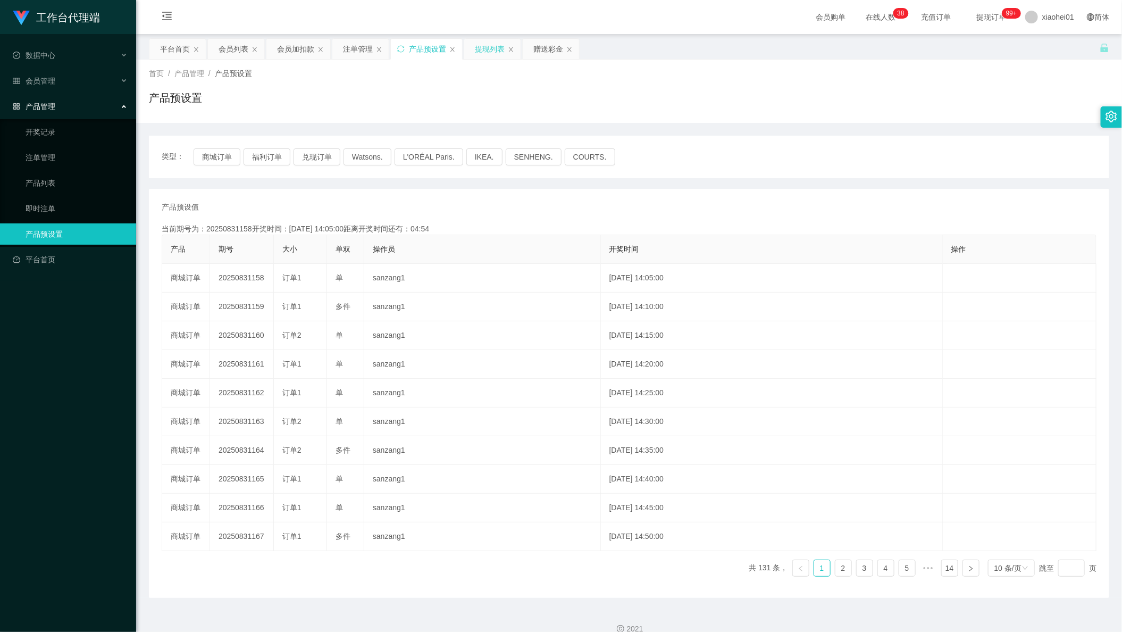
click at [487, 56] on div "提现列表" at bounding box center [490, 49] width 30 height 20
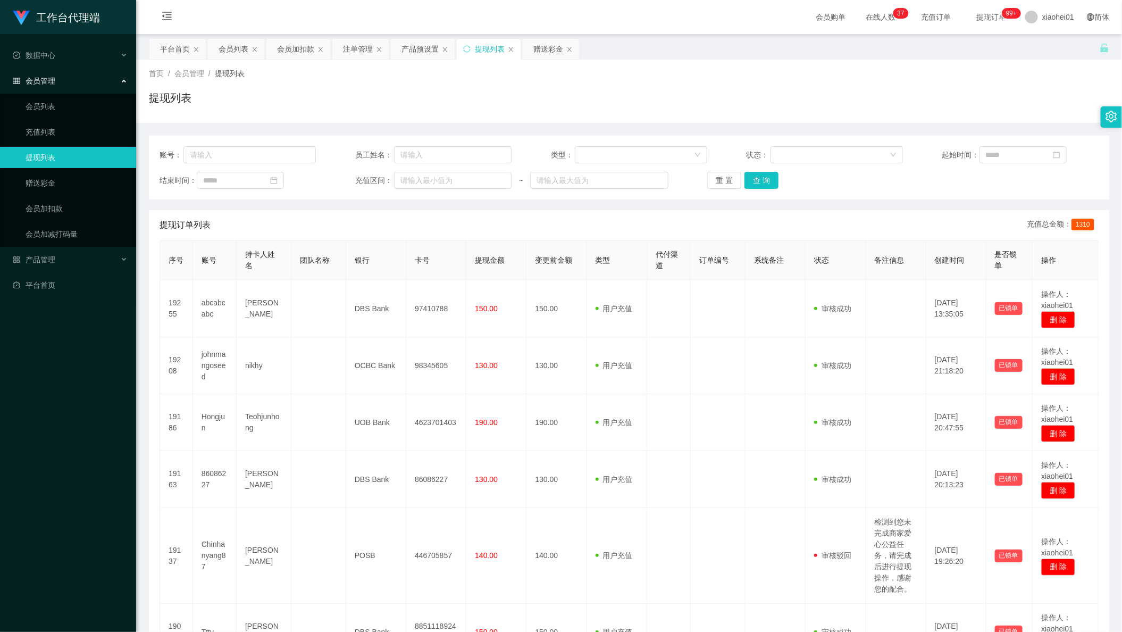
click at [489, 56] on div "提现列表" at bounding box center [490, 49] width 30 height 20
click at [774, 188] on button "查 询" at bounding box center [761, 180] width 34 height 17
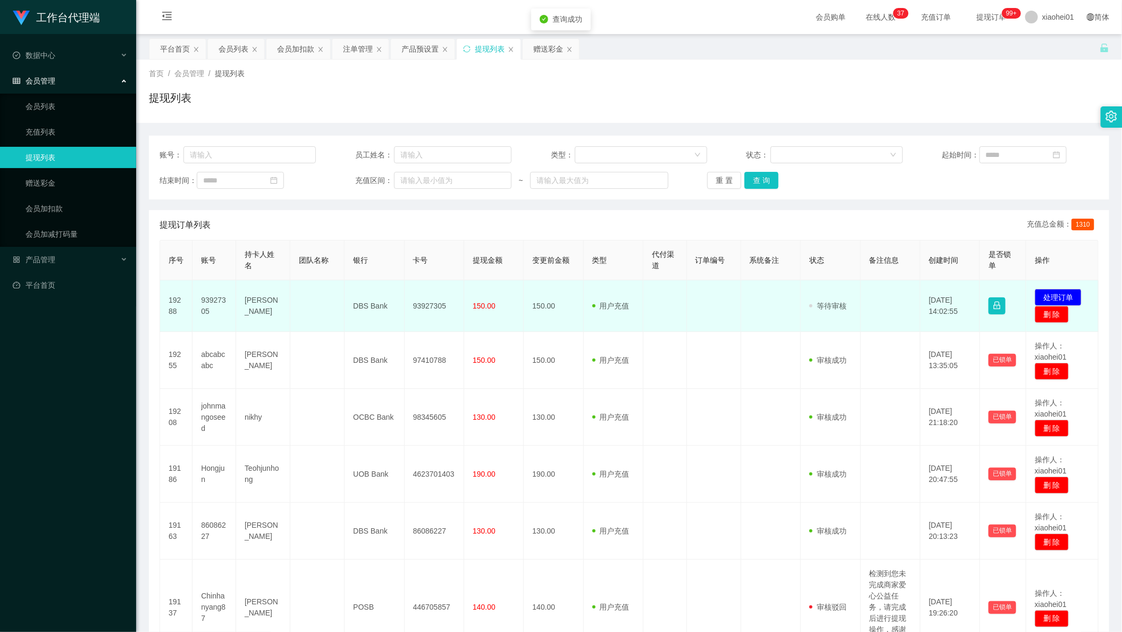
click at [431, 306] on td "93927305" at bounding box center [435, 306] width 60 height 52
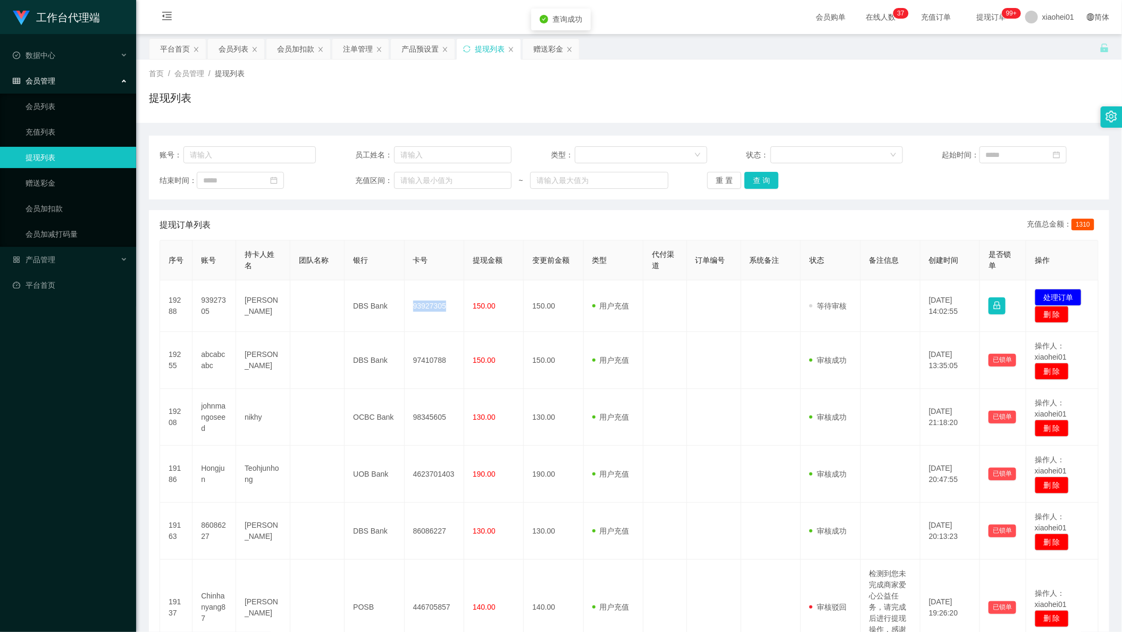
copy td "93927305"
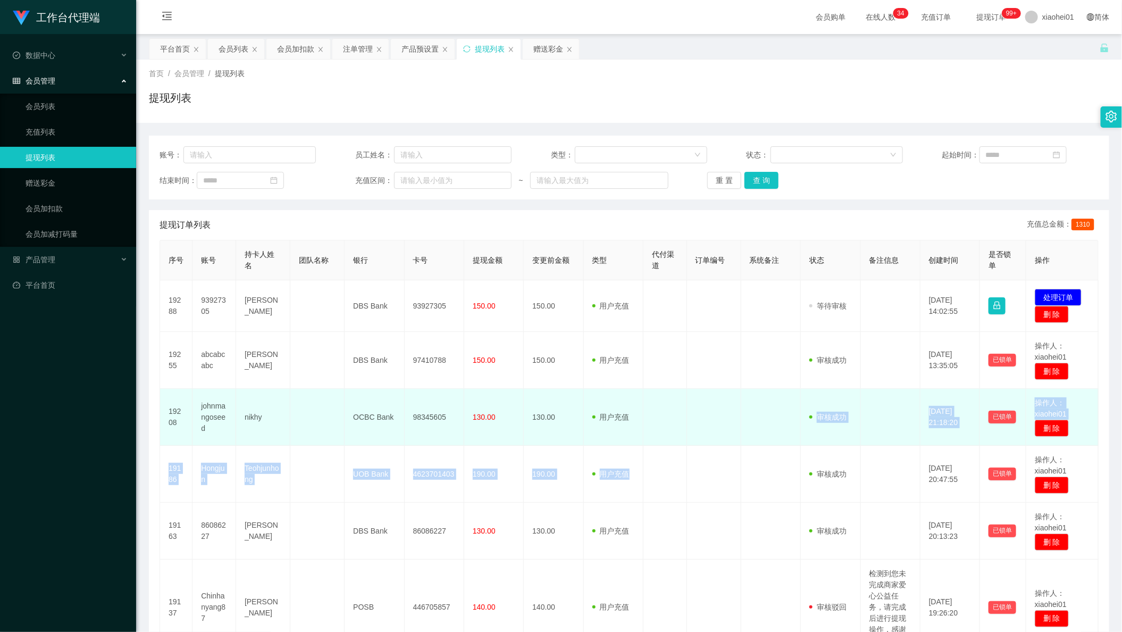
drag, startPoint x: 702, startPoint y: 439, endPoint x: 746, endPoint y: 395, distance: 62.8
click at [714, 428] on tbody "19288 93927305 Mary Rose Magbatoc DBS Bank 93927305 150.00 150.00 用户充值 人工扣款 审核驳…" at bounding box center [629, 581] width 938 height 602
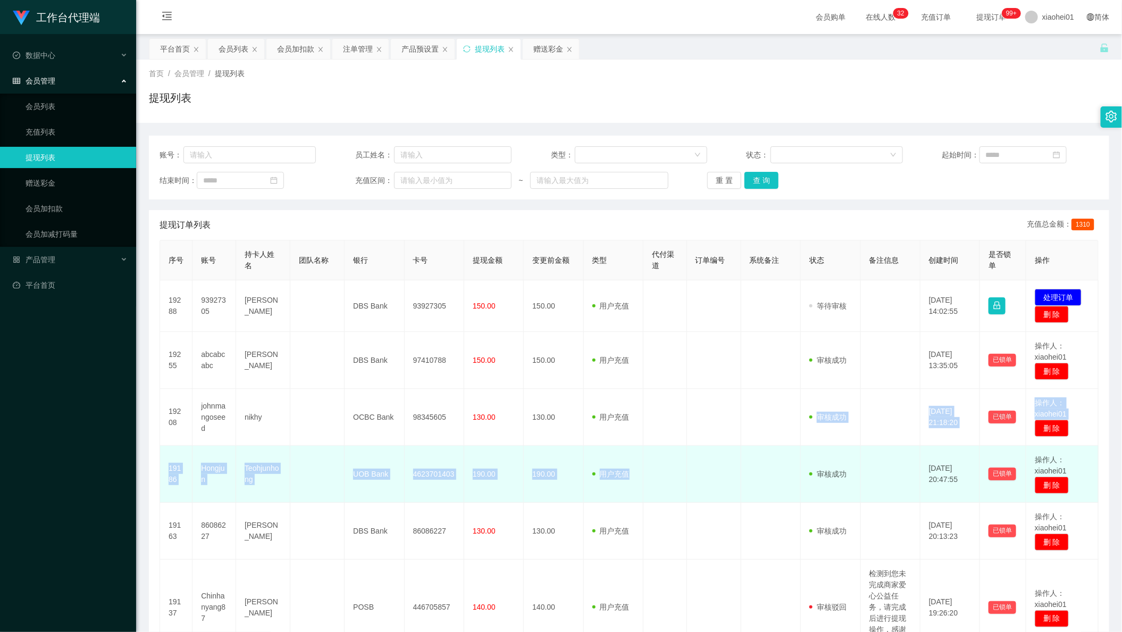
click at [643, 456] on td at bounding box center [665, 474] width 44 height 57
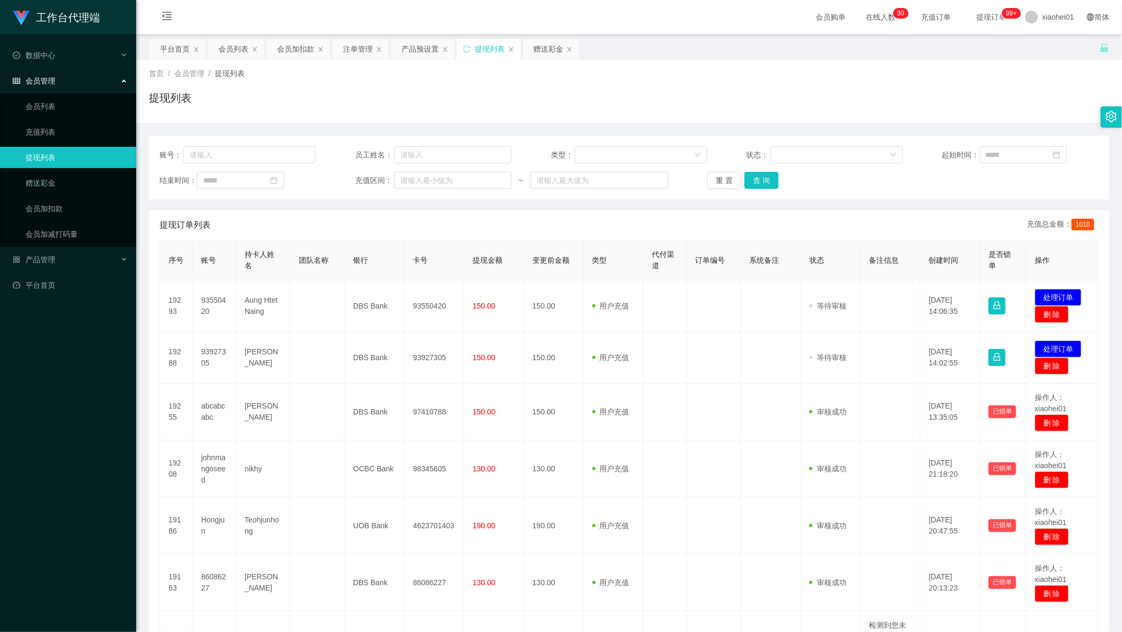
click at [652, 271] on div "代付渠道" at bounding box center [665, 260] width 26 height 22
click at [356, 49] on div "注单管理" at bounding box center [358, 49] width 30 height 20
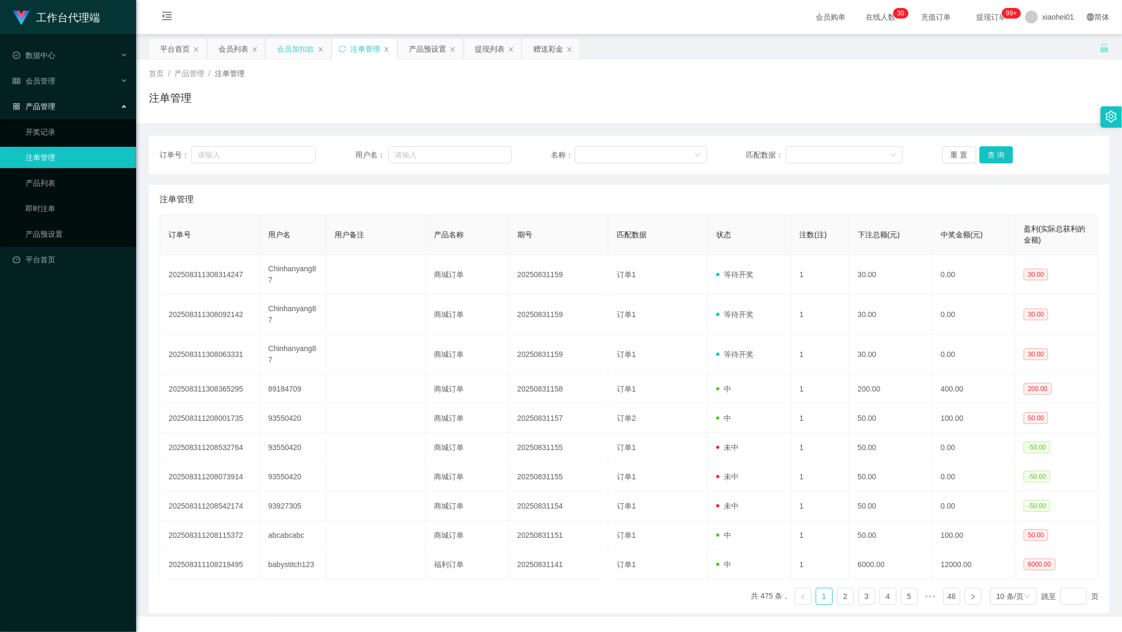
click at [292, 53] on div "会员加扣款" at bounding box center [295, 49] width 37 height 20
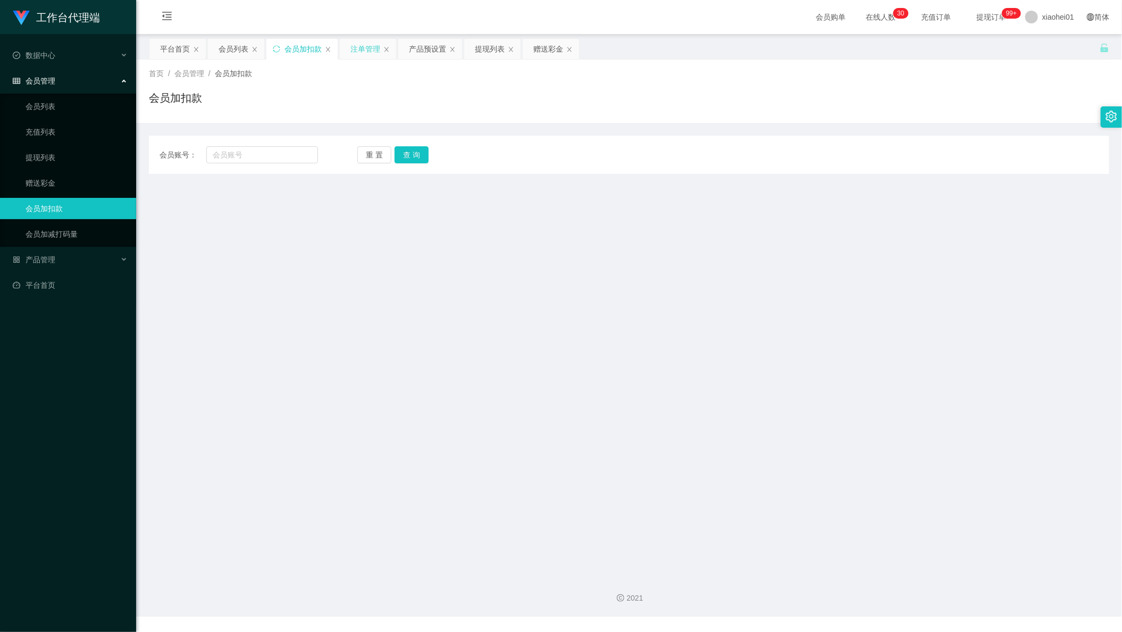
click at [367, 47] on div "注单管理" at bounding box center [365, 49] width 30 height 20
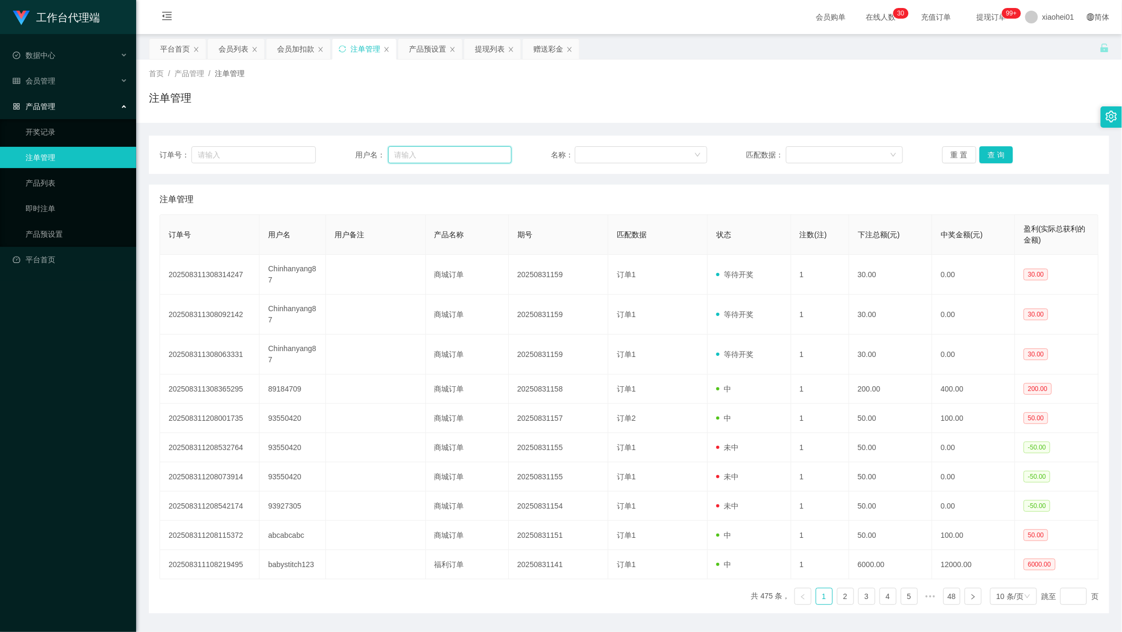
click at [494, 152] on input "text" at bounding box center [450, 154] width 124 height 17
paste input "Chinhanyang87"
type input "Chinhanyang87"
click at [1007, 154] on button "查 询" at bounding box center [996, 154] width 34 height 17
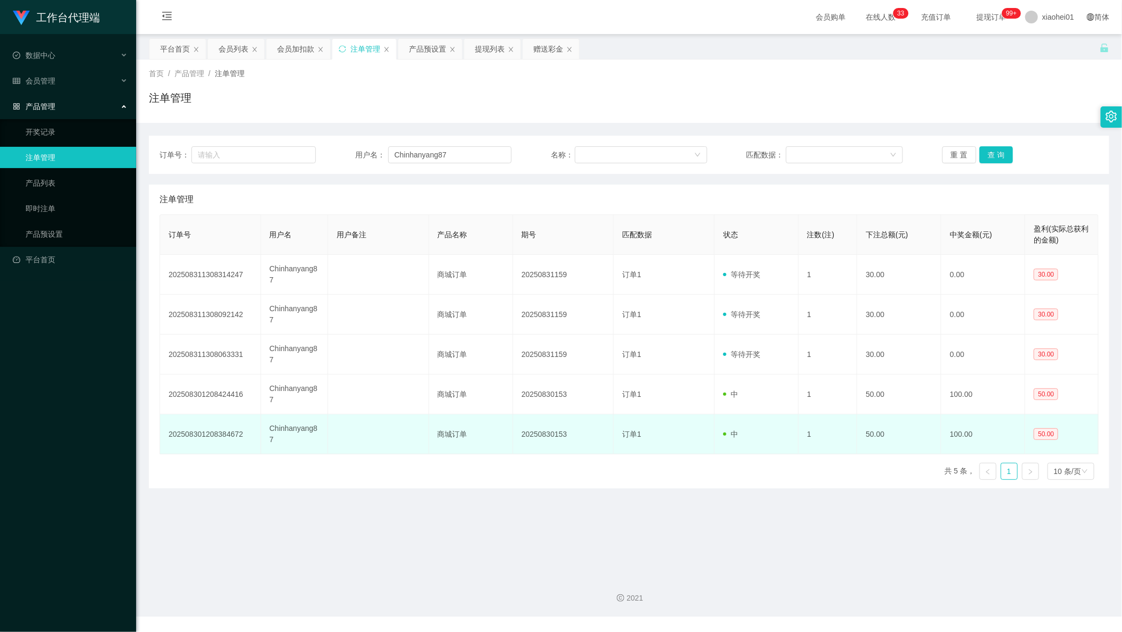
click at [692, 452] on td "订单1" at bounding box center [664, 434] width 101 height 40
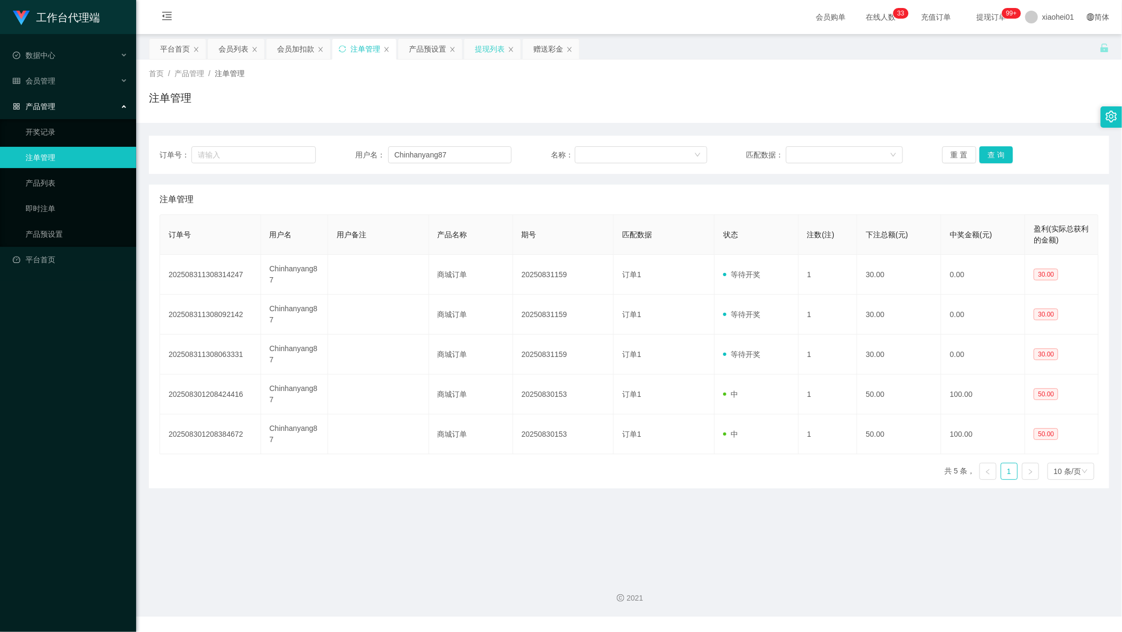
click at [479, 54] on div "提现列表" at bounding box center [490, 49] width 30 height 20
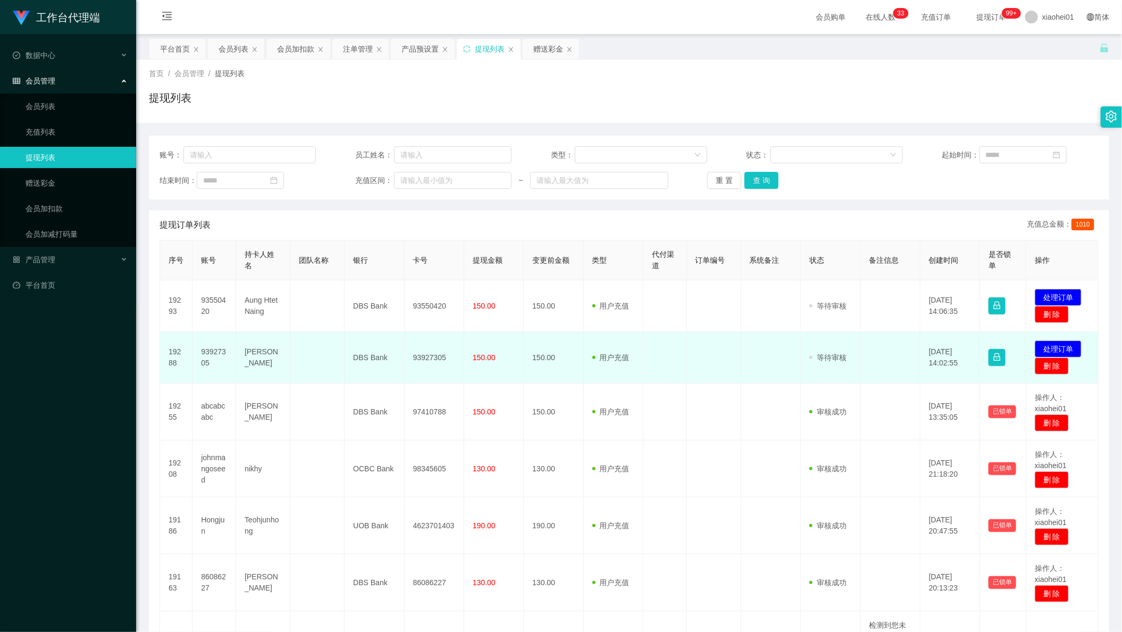
scroll to position [332, 0]
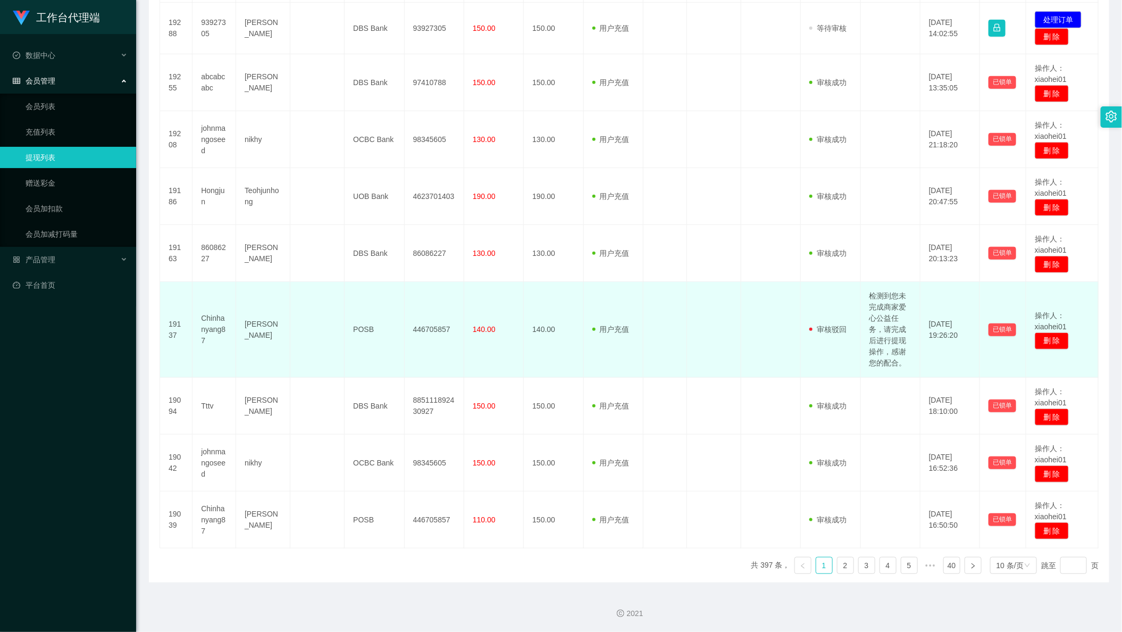
click at [216, 316] on td "Chinhanyang87" at bounding box center [214, 330] width 44 height 96
click at [321, 339] on td at bounding box center [317, 330] width 54 height 96
click at [428, 332] on td "446705857" at bounding box center [435, 330] width 60 height 96
click at [421, 331] on td "446705857" at bounding box center [435, 330] width 60 height 96
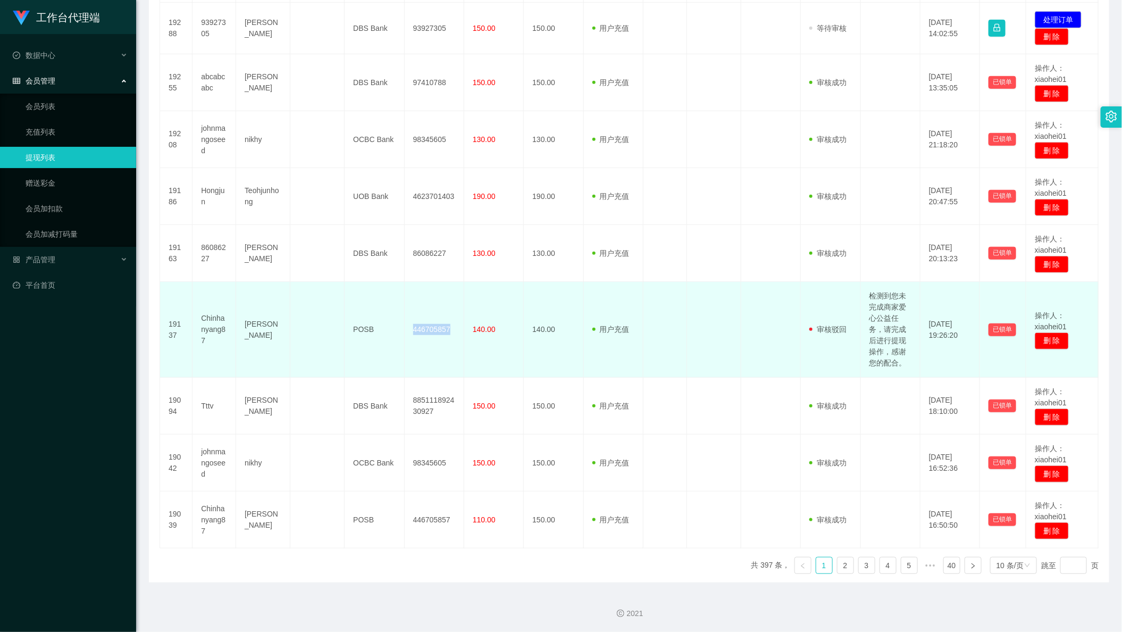
click at [421, 331] on td "446705857" at bounding box center [435, 330] width 60 height 96
click at [544, 335] on td "140.00" at bounding box center [554, 330] width 60 height 96
click at [251, 324] on td "[PERSON_NAME] [PERSON_NAME]" at bounding box center [263, 330] width 54 height 96
click at [203, 326] on td "Chinhanyang87" at bounding box center [214, 330] width 44 height 96
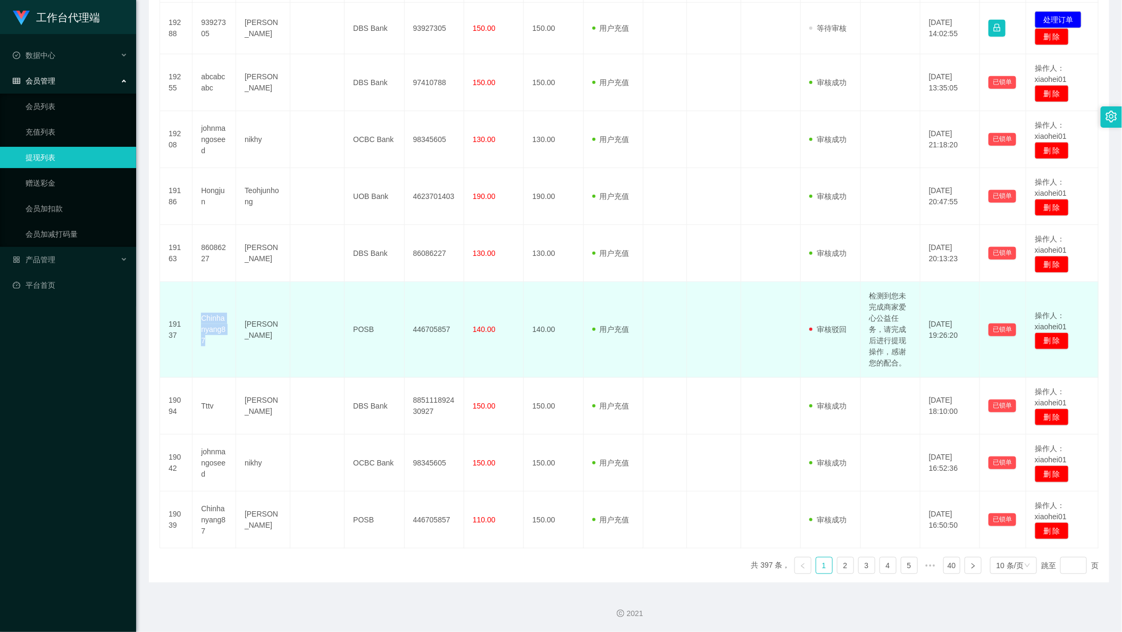
click at [203, 326] on td "Chinhanyang87" at bounding box center [214, 330] width 44 height 96
copy td "Chinhanyang87"
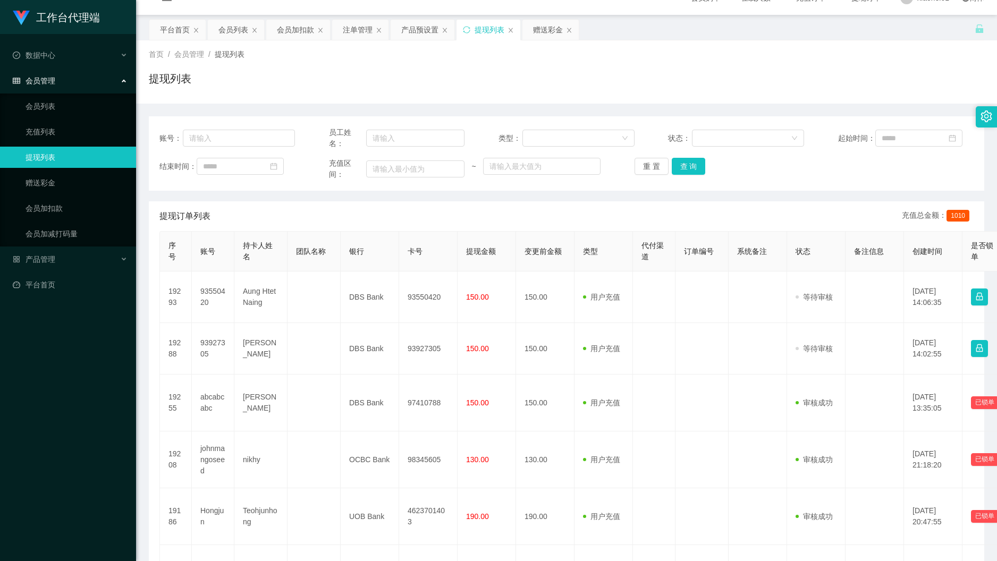
scroll to position [0, 0]
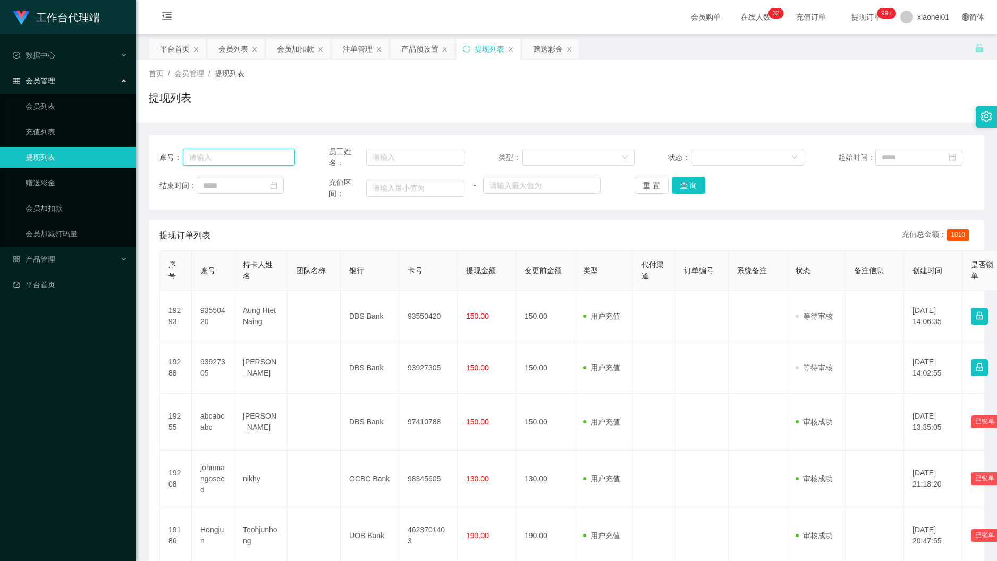
click at [241, 160] on input "text" at bounding box center [239, 157] width 113 height 17
paste input "Chinhanyang87"
type input "Chinhanyang87"
click at [689, 187] on button "查 询" at bounding box center [689, 185] width 34 height 17
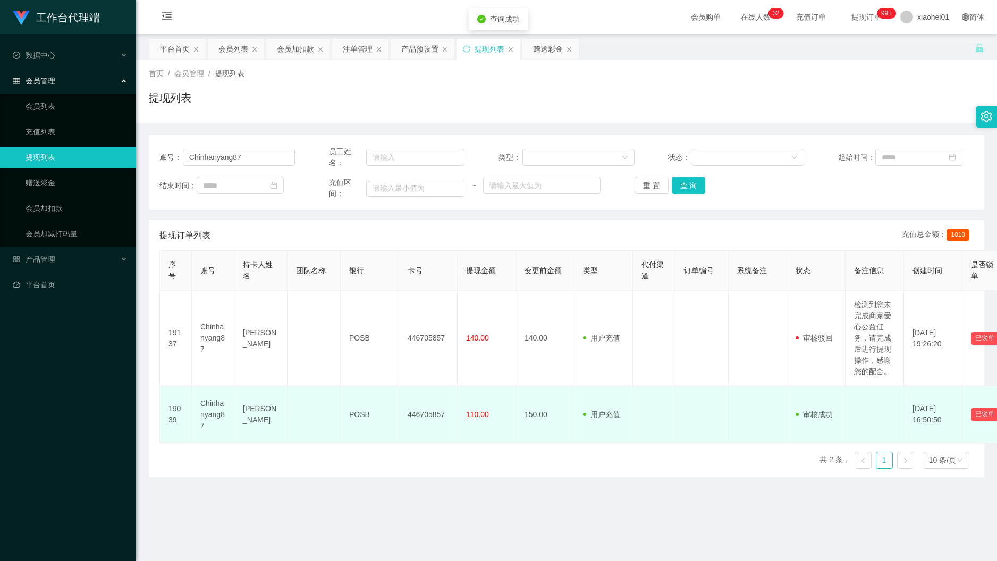
click at [673, 410] on td at bounding box center [654, 415] width 43 height 57
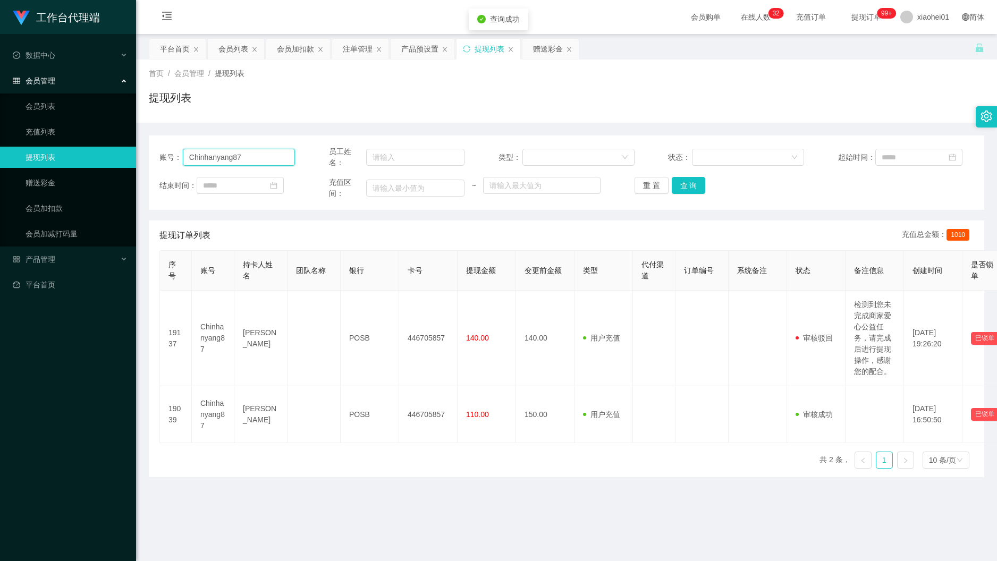
drag, startPoint x: 273, startPoint y: 158, endPoint x: 126, endPoint y: 160, distance: 146.7
click at [156, 160] on div "账号： Chinhanyang87 员工姓名： 类型： 状态： 起始时间： 结束时间： 充值区间： ~ 重 置 查 询" at bounding box center [567, 173] width 836 height 74
click at [496, 274] on th "提现金额" at bounding box center [487, 271] width 58 height 40
click at [351, 52] on div "注单管理" at bounding box center [358, 49] width 30 height 20
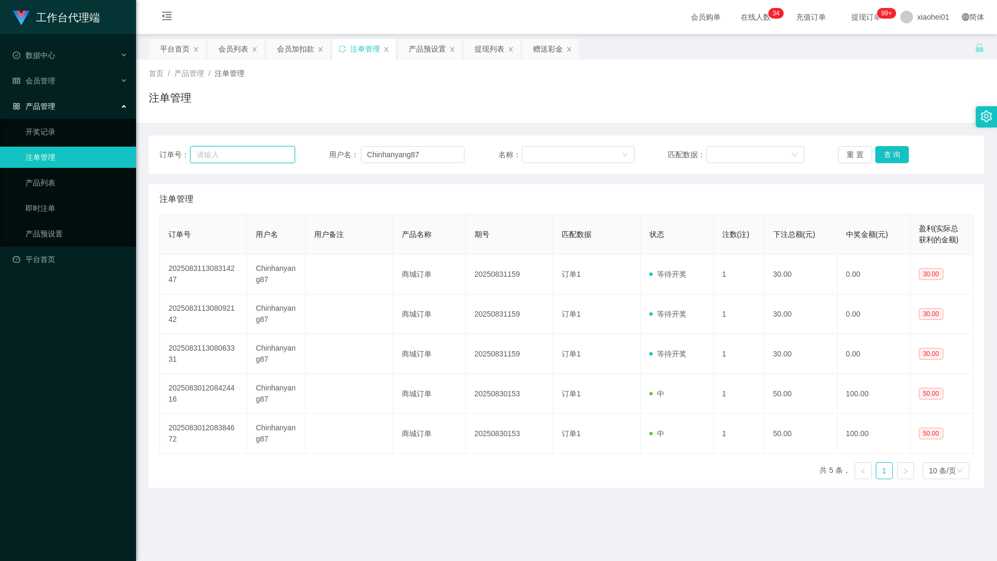
drag, startPoint x: 254, startPoint y: 157, endPoint x: 324, endPoint y: 154, distance: 70.3
click at [254, 157] on input "text" at bounding box center [242, 154] width 105 height 17
paste input "Chinhanyang87"
type input "Chinhanyang87"
click at [435, 158] on input "Chinhanyang87" at bounding box center [413, 154] width 104 height 17
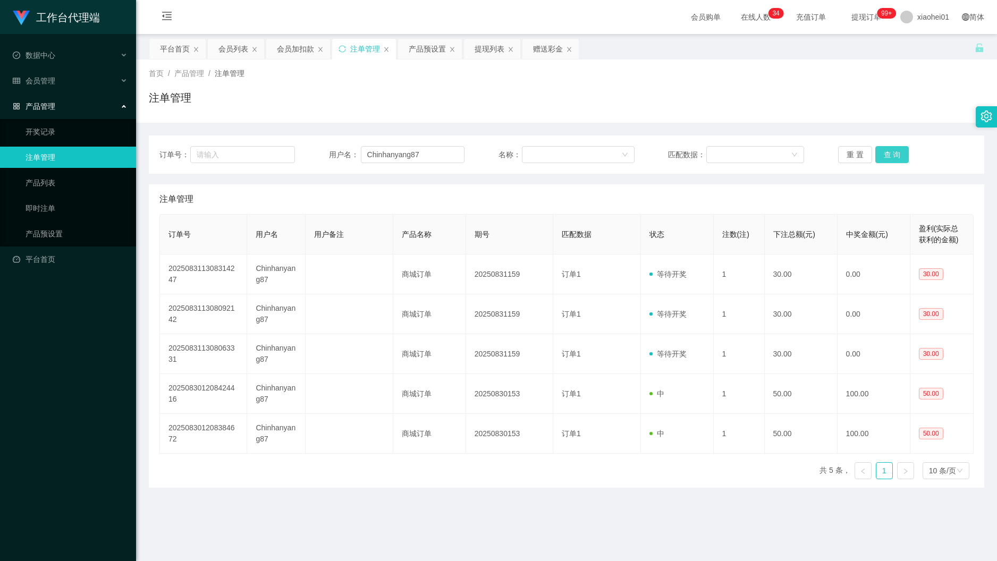
click at [885, 152] on button "查 询" at bounding box center [893, 154] width 34 height 17
click at [553, 52] on div "赠送彩金" at bounding box center [548, 49] width 30 height 20
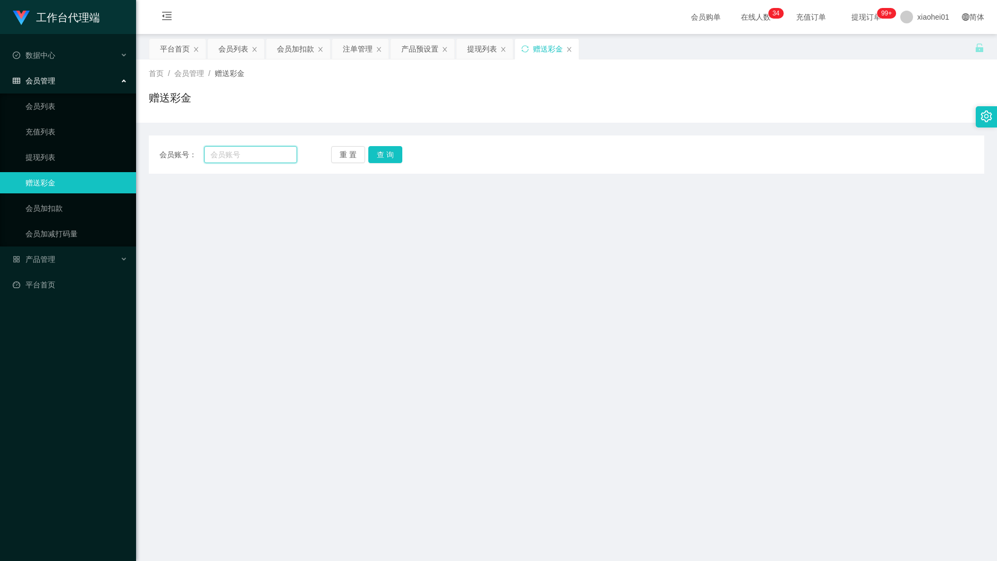
drag, startPoint x: 261, startPoint y: 154, endPoint x: 275, endPoint y: 154, distance: 14.4
click at [261, 154] on input "text" at bounding box center [250, 154] width 93 height 17
paste input "Chinhanyang87"
type input "Chinhanyang87"
drag, startPoint x: 411, startPoint y: 151, endPoint x: 394, endPoint y: 162, distance: 20.4
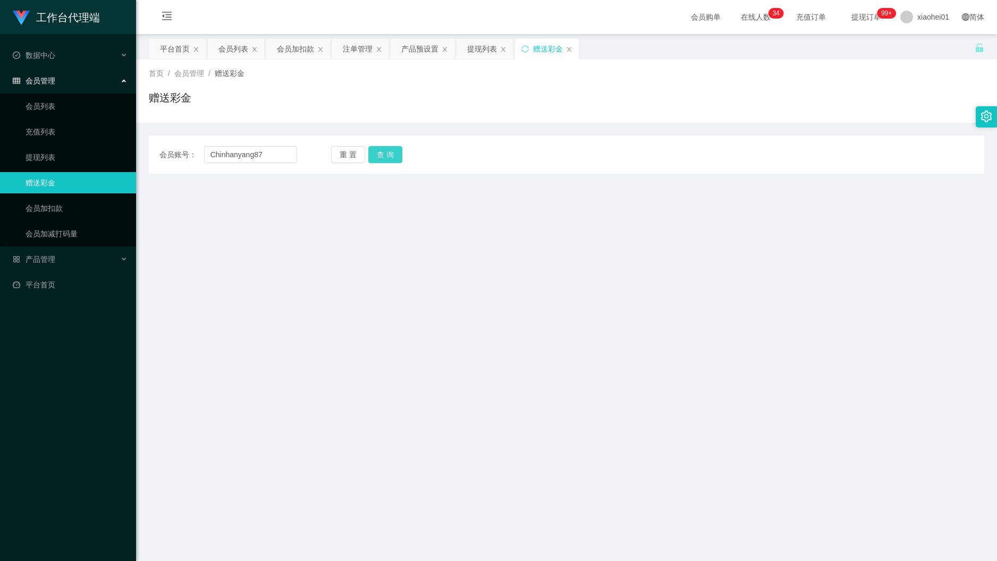
click at [401, 160] on div "重 置 查 询" at bounding box center [400, 154] width 138 height 17
click at [394, 162] on button "查 询" at bounding box center [385, 154] width 34 height 17
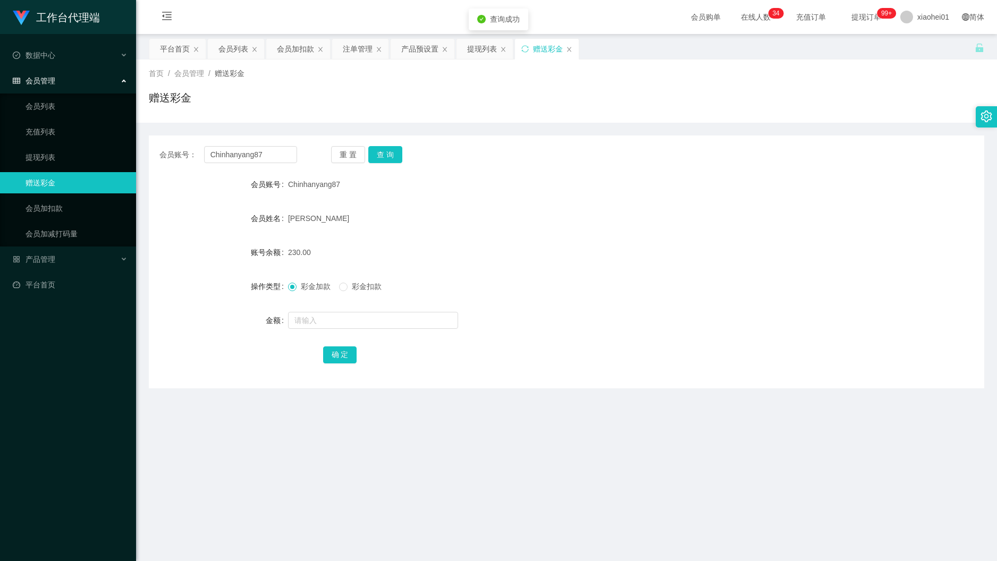
click at [349, 288] on span "彩金扣款" at bounding box center [367, 286] width 38 height 9
click at [354, 326] on input "text" at bounding box center [373, 320] width 170 height 17
type input "60"
click at [343, 359] on button "确 定" at bounding box center [340, 355] width 34 height 17
click at [601, 219] on div "[PERSON_NAME] [PERSON_NAME]" at bounding box center [532, 218] width 488 height 21
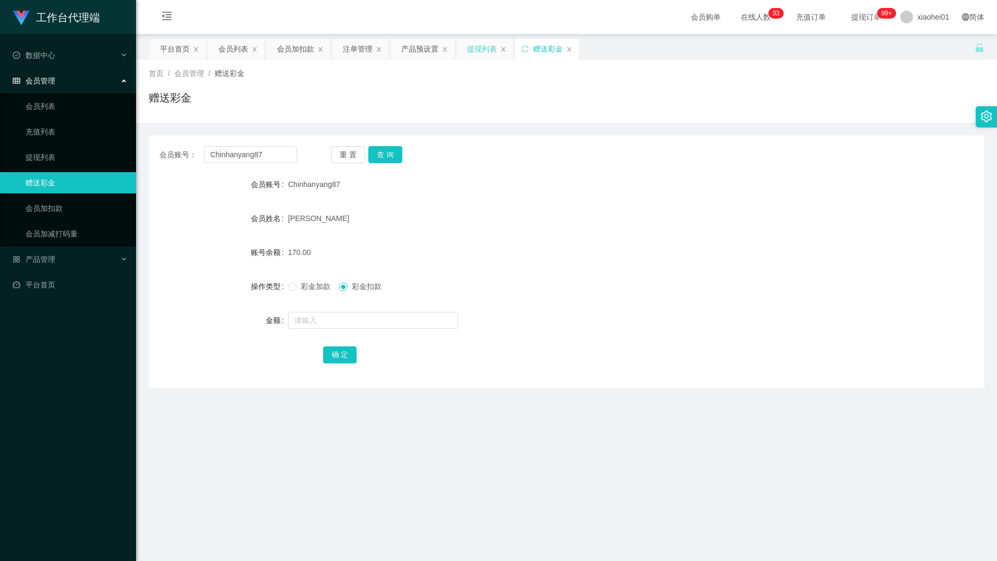
click at [492, 49] on div "提现列表" at bounding box center [482, 49] width 30 height 20
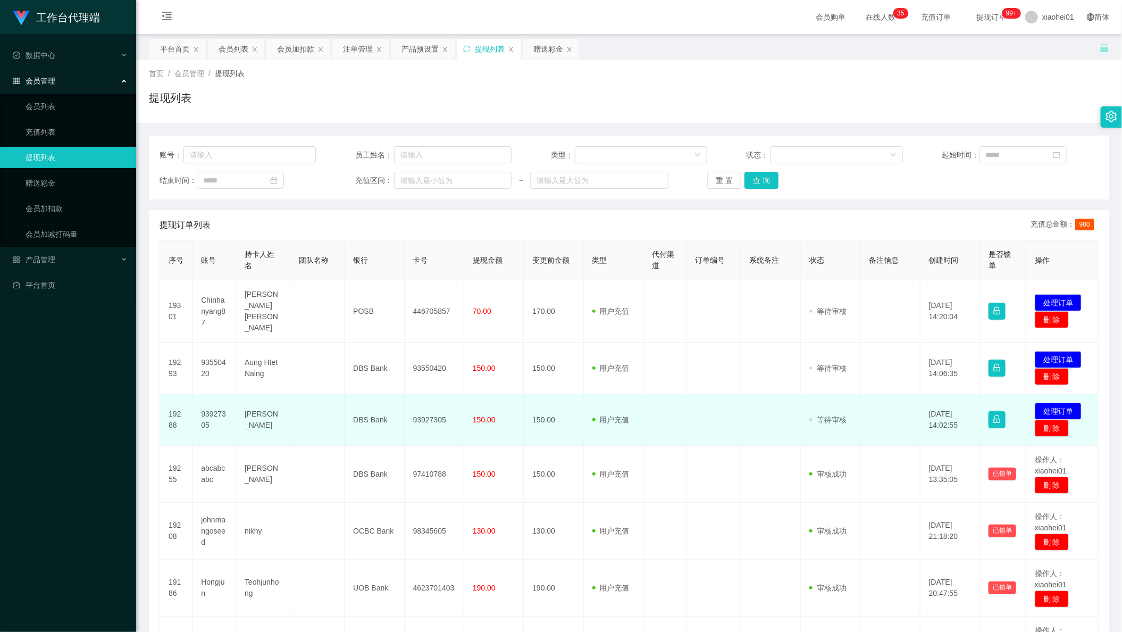
scroll to position [118, 0]
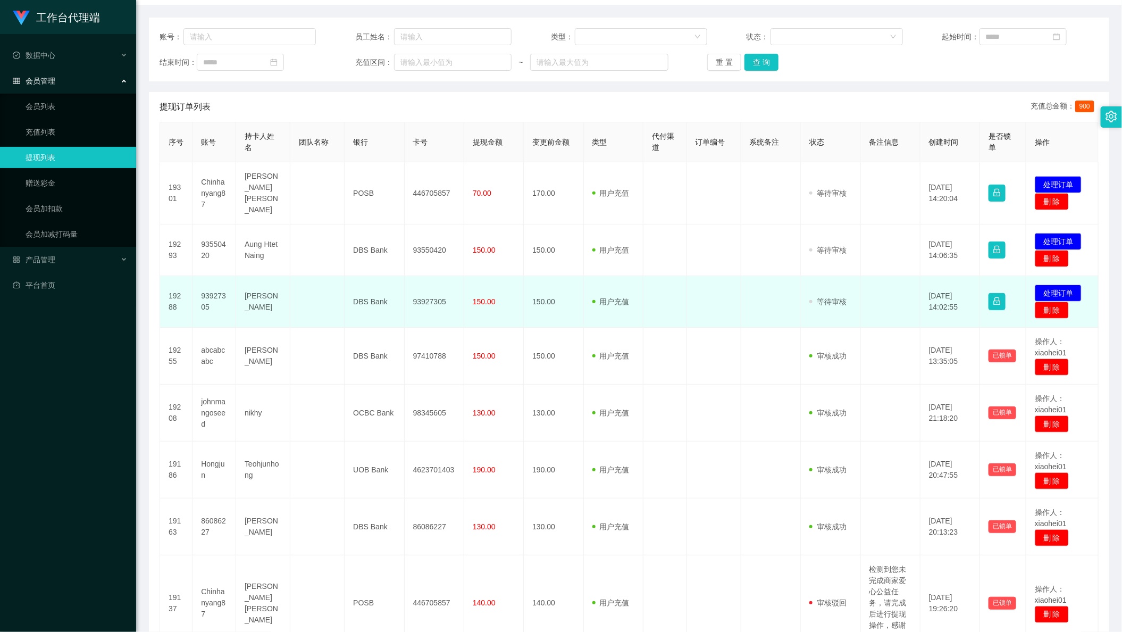
click at [423, 310] on td "93927305" at bounding box center [435, 302] width 60 height 52
click at [420, 297] on td "93927305" at bounding box center [435, 302] width 60 height 52
click at [423, 292] on td "93927305" at bounding box center [435, 302] width 60 height 52
click at [758, 297] on td at bounding box center [771, 302] width 60 height 52
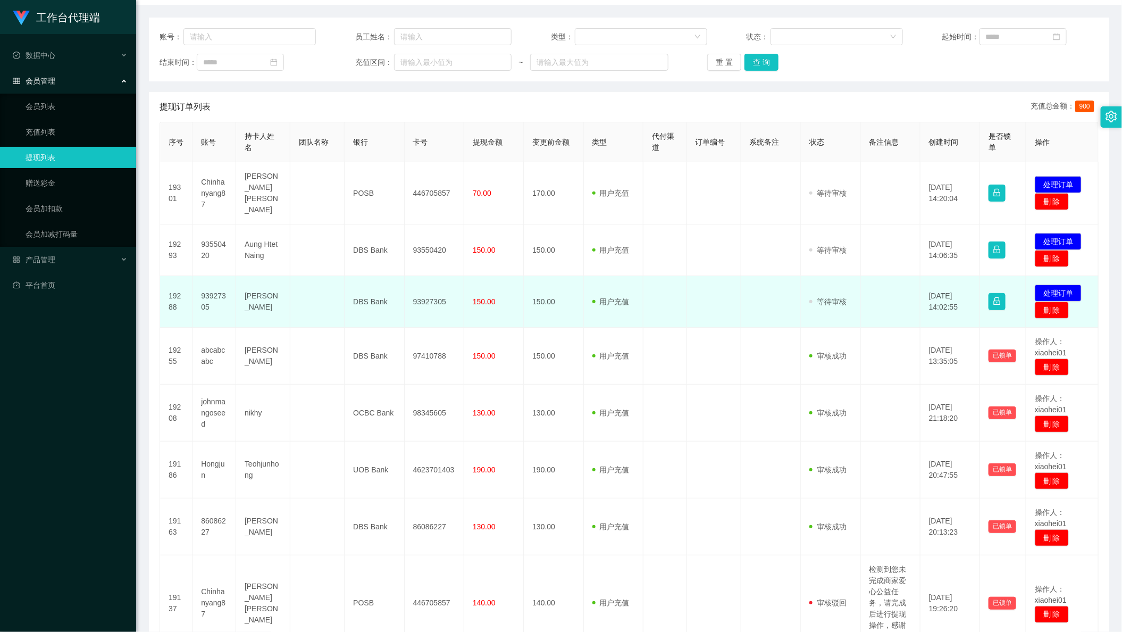
click at [1053, 276] on td "发起代付 处理订单 删 除" at bounding box center [1062, 302] width 72 height 52
click at [1047, 284] on button "处理订单" at bounding box center [1058, 292] width 47 height 17
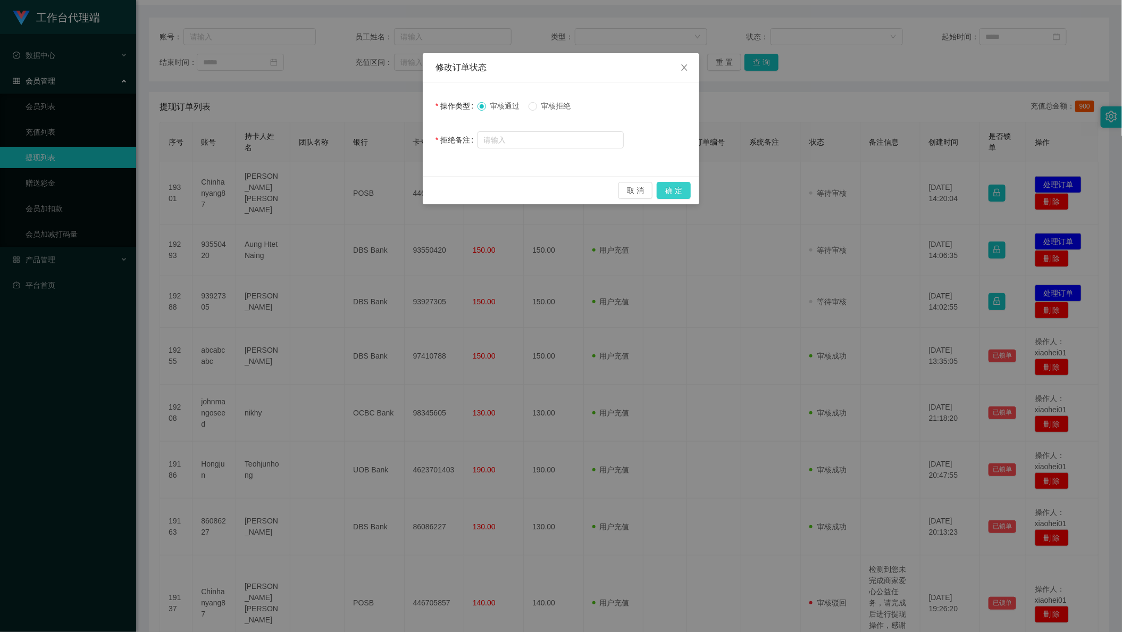
click at [675, 183] on button "确 定" at bounding box center [674, 190] width 34 height 17
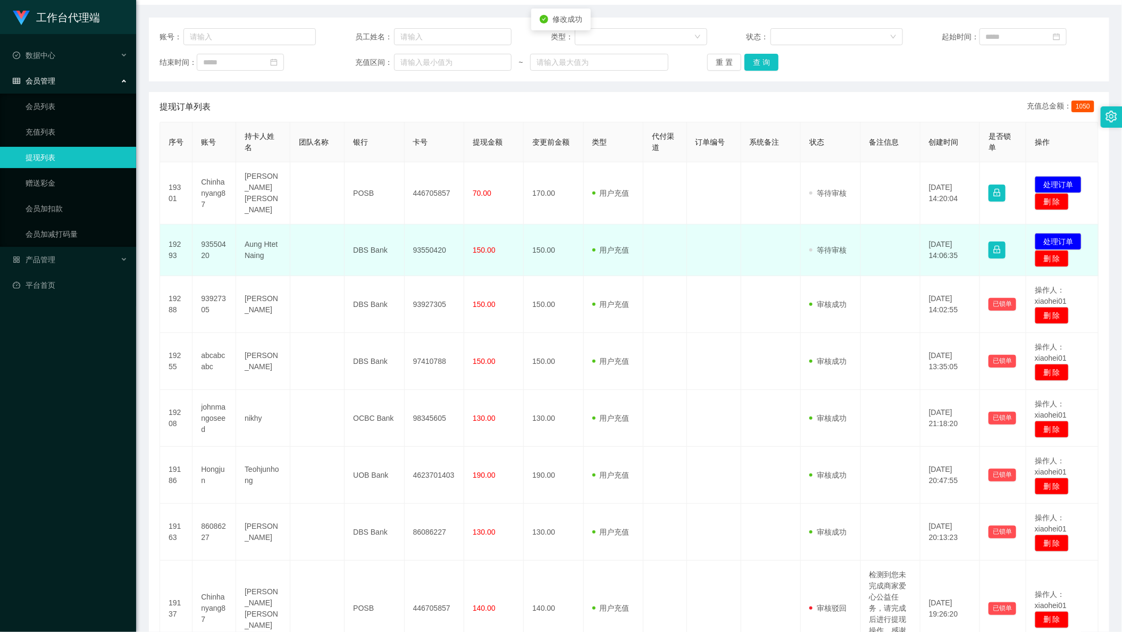
click at [415, 239] on td "93550420" at bounding box center [435, 250] width 60 height 52
copy td "93550420"
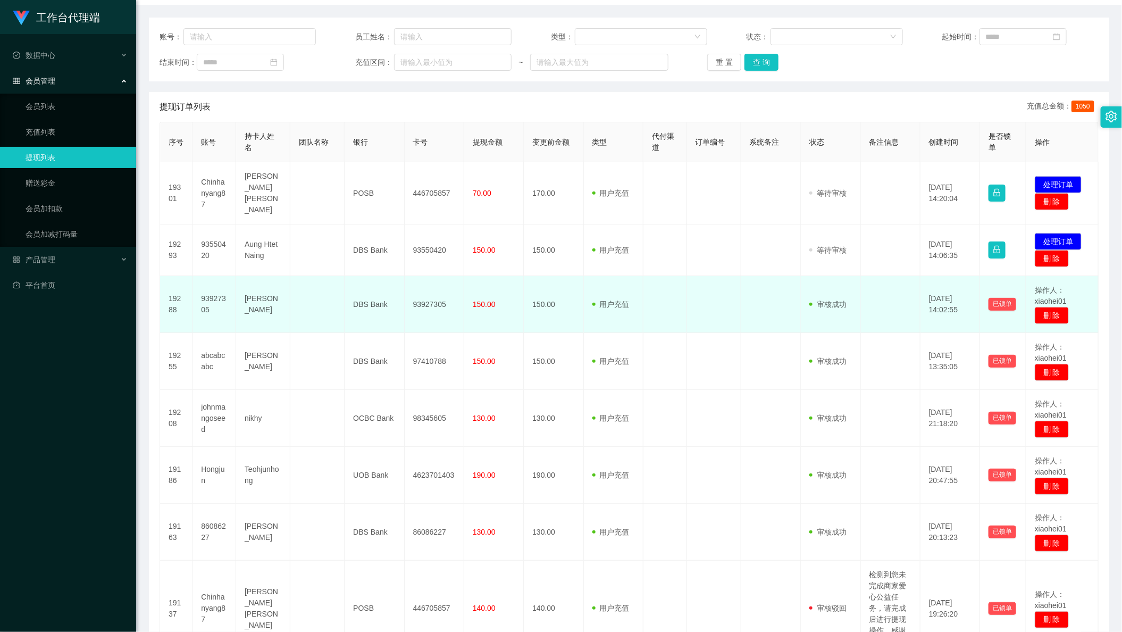
drag, startPoint x: 662, startPoint y: 325, endPoint x: 674, endPoint y: 322, distance: 11.6
click at [664, 333] on td at bounding box center [665, 361] width 44 height 57
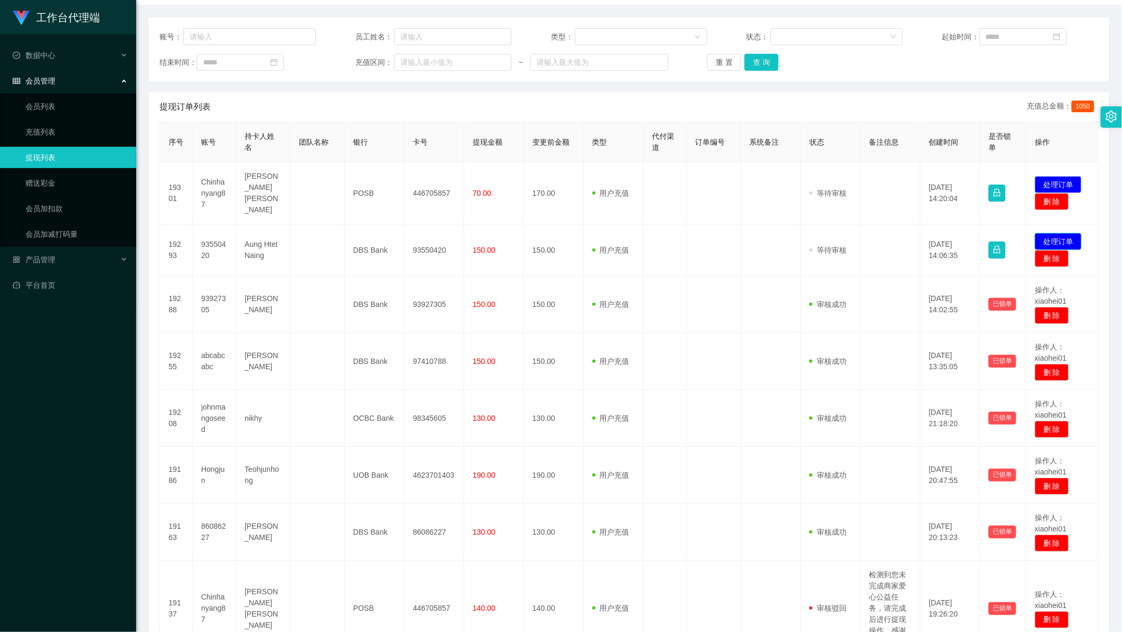
click at [1041, 233] on button "处理订单" at bounding box center [1058, 241] width 47 height 17
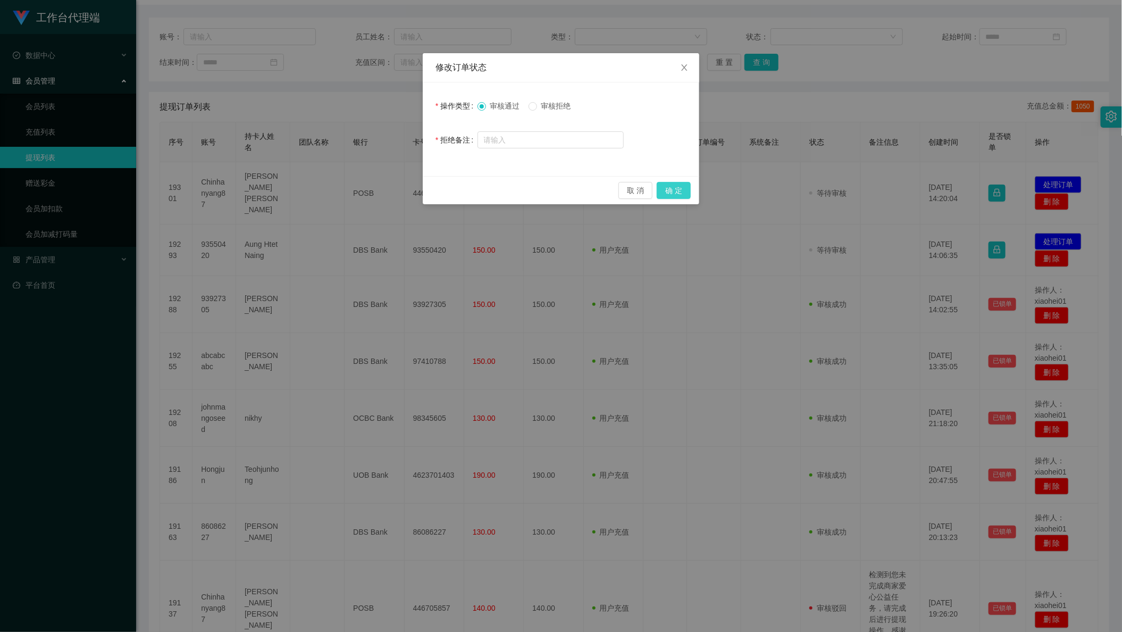
click at [674, 190] on button "确 定" at bounding box center [674, 190] width 34 height 17
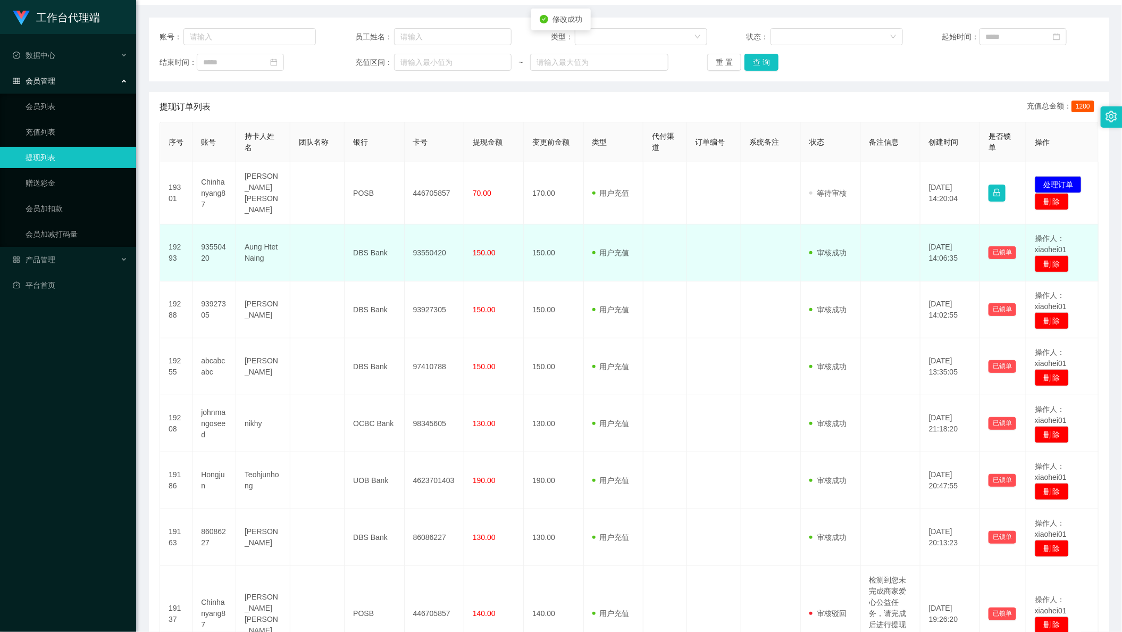
click at [459, 255] on td "93550420" at bounding box center [435, 252] width 60 height 57
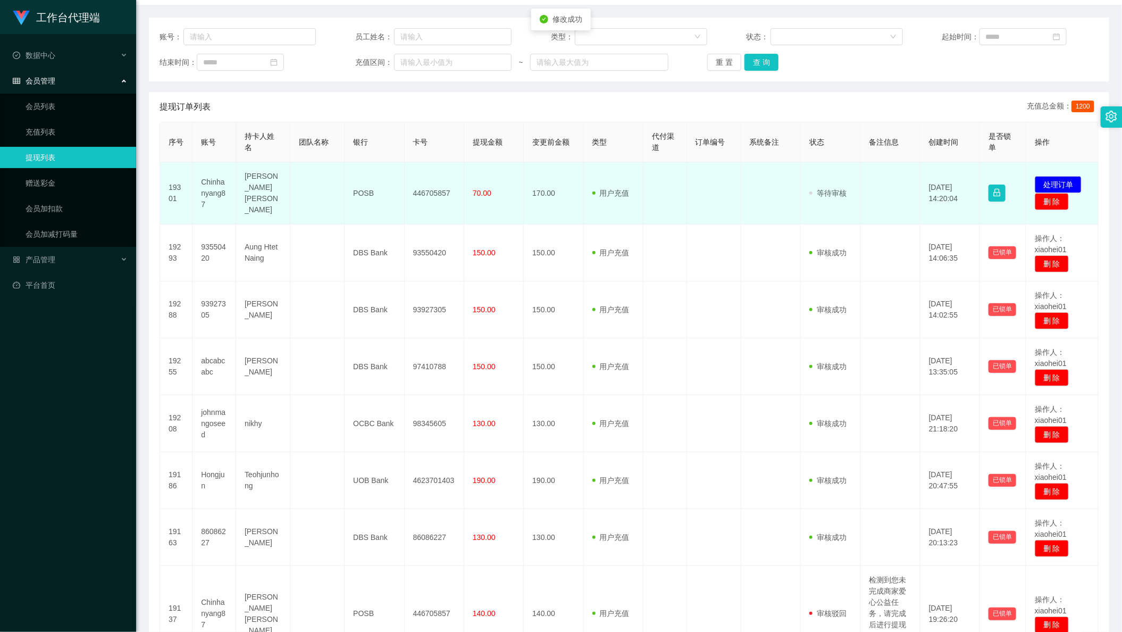
click at [418, 186] on td "446705857" at bounding box center [435, 193] width 60 height 62
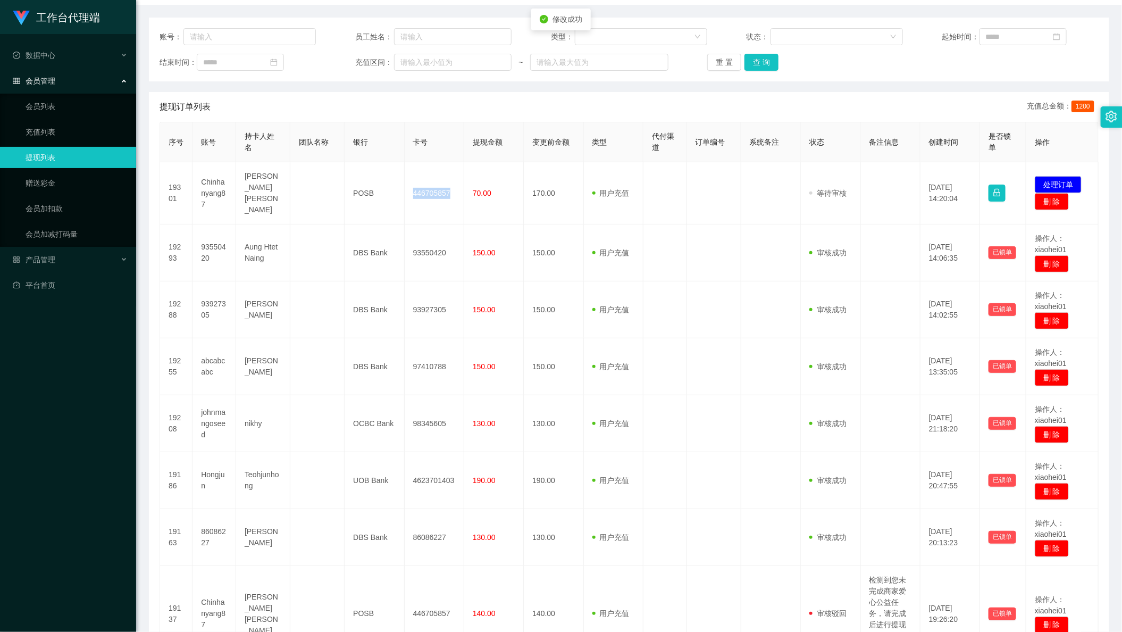
copy td "446705857"
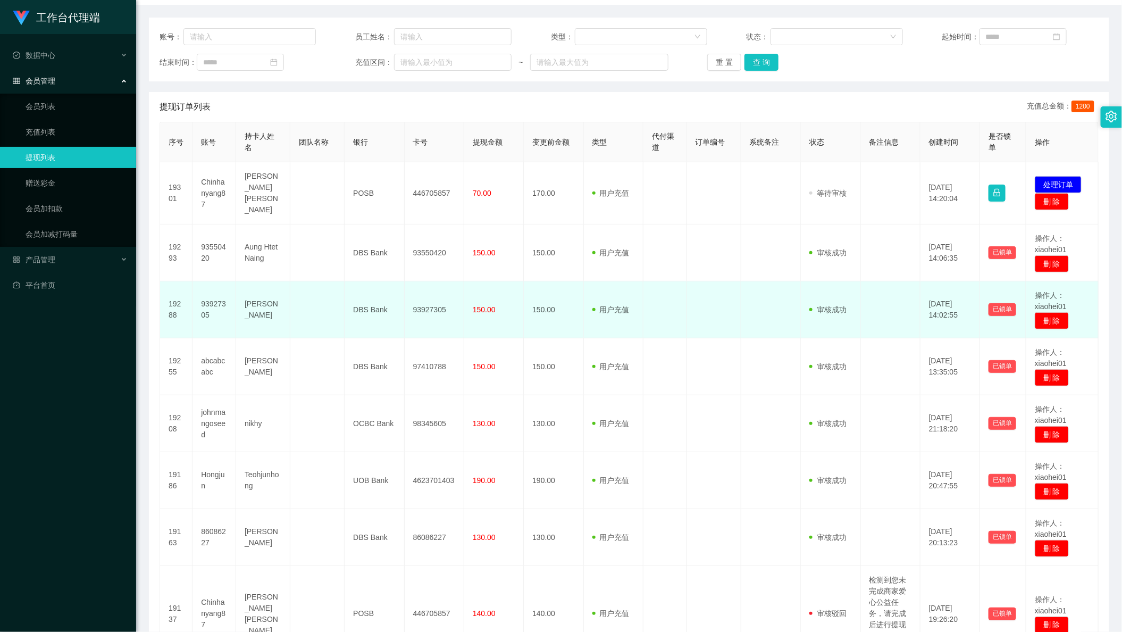
click at [719, 305] on td at bounding box center [714, 309] width 54 height 57
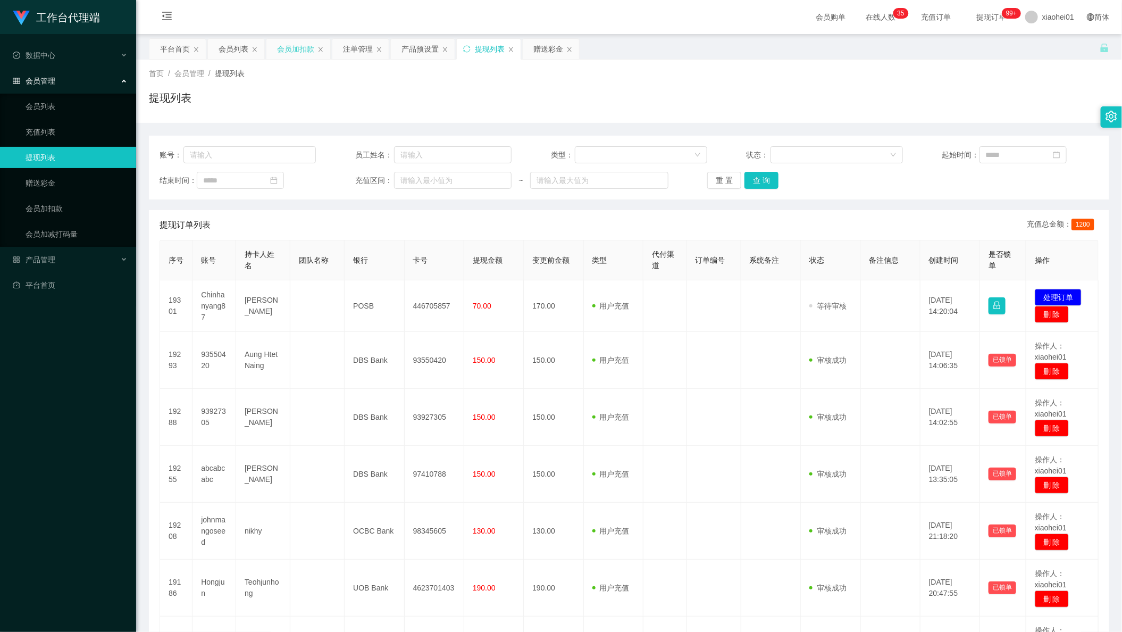
click at [292, 47] on div "会员加扣款" at bounding box center [295, 49] width 37 height 20
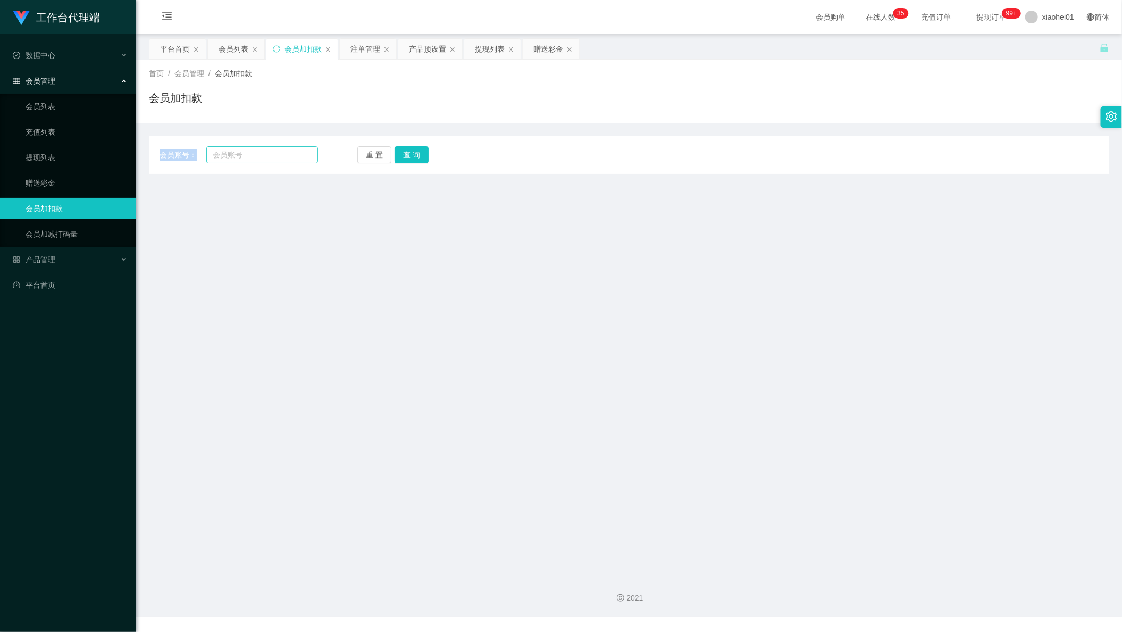
click at [262, 162] on div "会员账号： 重 置 查 询 会员账号 会员姓名 账号余额 操作类型 人工加款 人工扣款 金额 确 定" at bounding box center [629, 155] width 960 height 38
click at [305, 160] on input "text" at bounding box center [262, 154] width 112 height 17
click at [255, 153] on input "text" at bounding box center [262, 154] width 112 height 17
click at [250, 140] on div "会员账号： 重 置 查 询 会员账号 会员姓名 账号余额 操作类型 人工加款 人工扣款 金额 确 定" at bounding box center [629, 155] width 960 height 38
click at [231, 156] on input "text" at bounding box center [262, 154] width 112 height 17
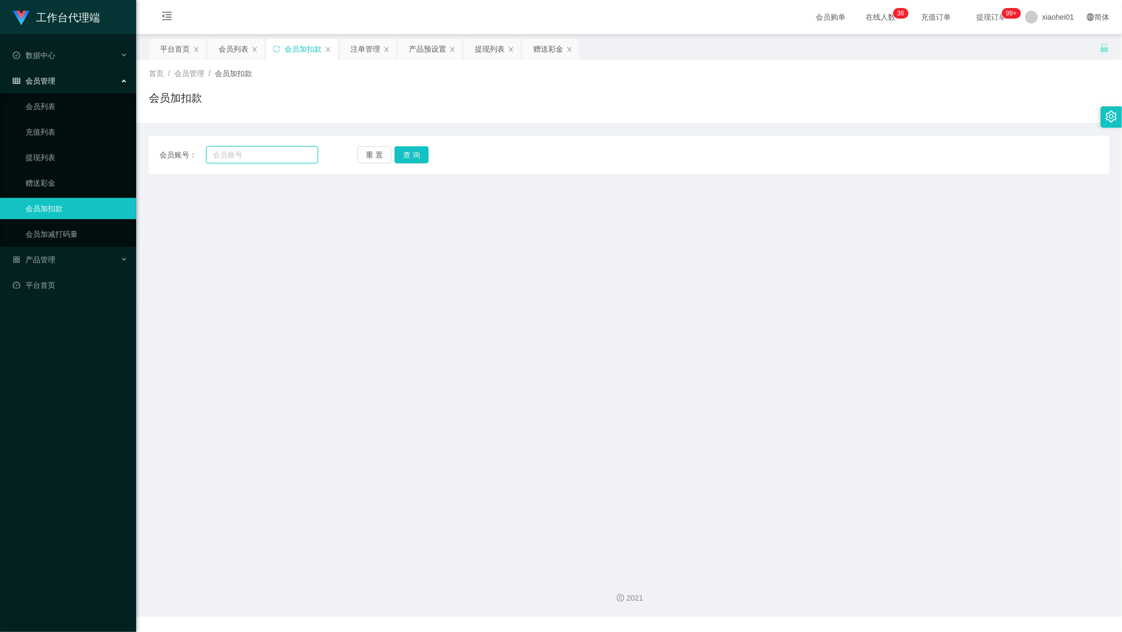
paste input "Patrick5675"
type input "Patrick5675"
click at [400, 161] on button "查 询" at bounding box center [412, 154] width 34 height 17
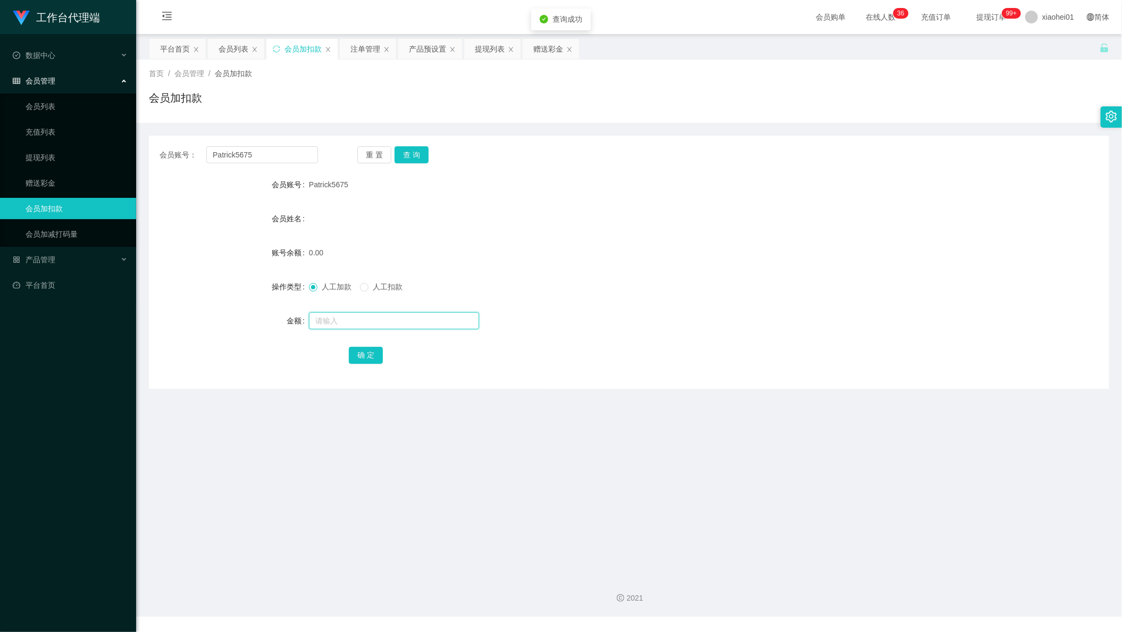
click at [364, 324] on input "text" at bounding box center [394, 320] width 170 height 17
type input "100"
click at [367, 347] on button "确 定" at bounding box center [366, 355] width 34 height 17
click at [634, 226] on form "会员账号 Patrick5675 会员姓名 账号余额 0.00 操作类型 人工加款 人工扣款 金额 100 确 定" at bounding box center [629, 269] width 960 height 191
click at [531, 349] on div "确 定" at bounding box center [629, 354] width 560 height 21
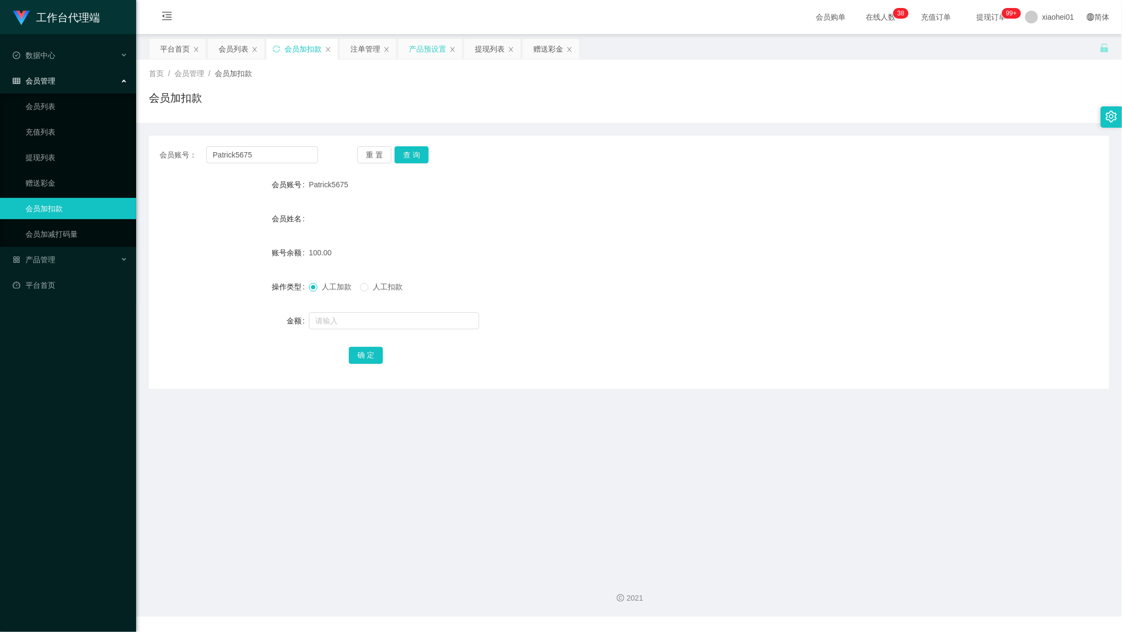
click at [428, 42] on div "产品预设置" at bounding box center [427, 49] width 37 height 20
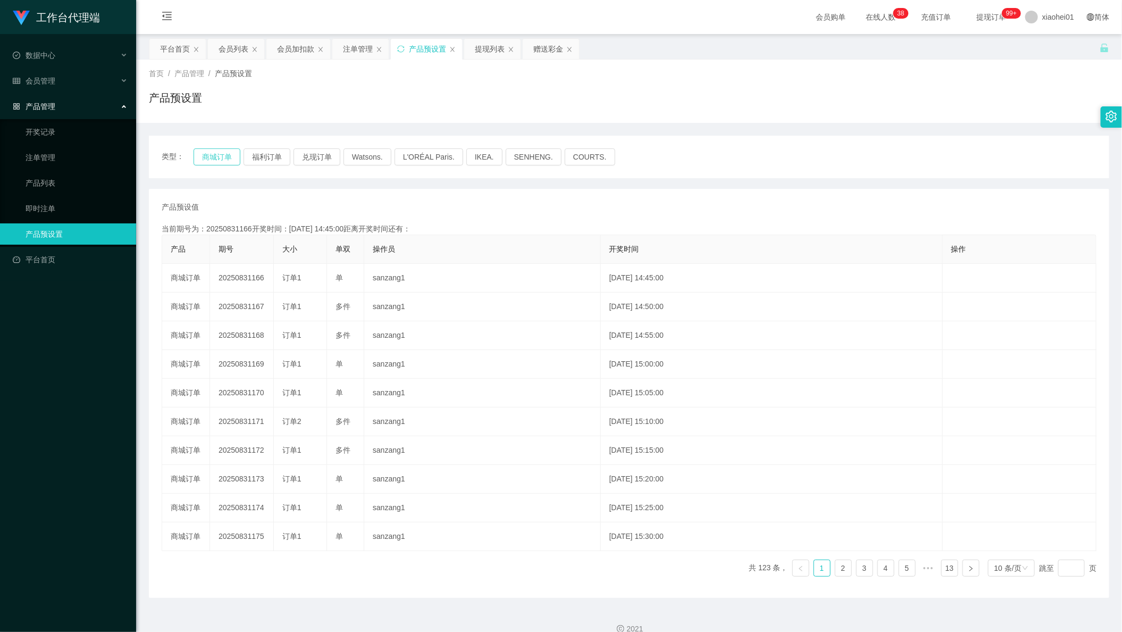
click at [211, 155] on button "商城订单" at bounding box center [217, 156] width 47 height 17
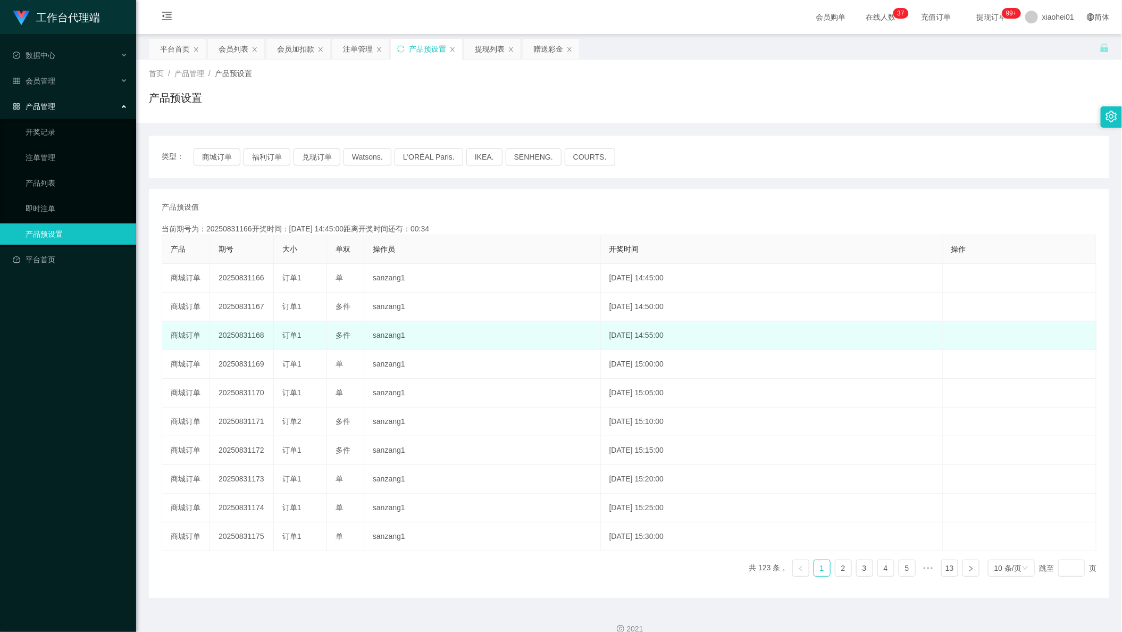
click at [621, 340] on td "2025-08-31 14:55:00" at bounding box center [772, 335] width 342 height 29
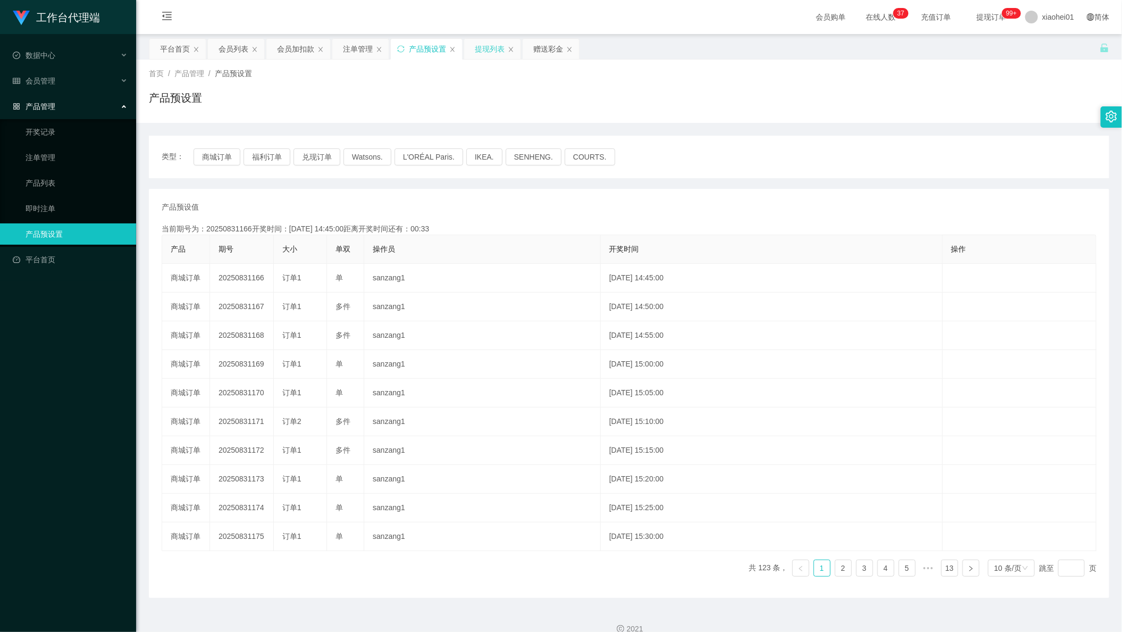
click at [488, 47] on div "提现列表" at bounding box center [490, 49] width 30 height 20
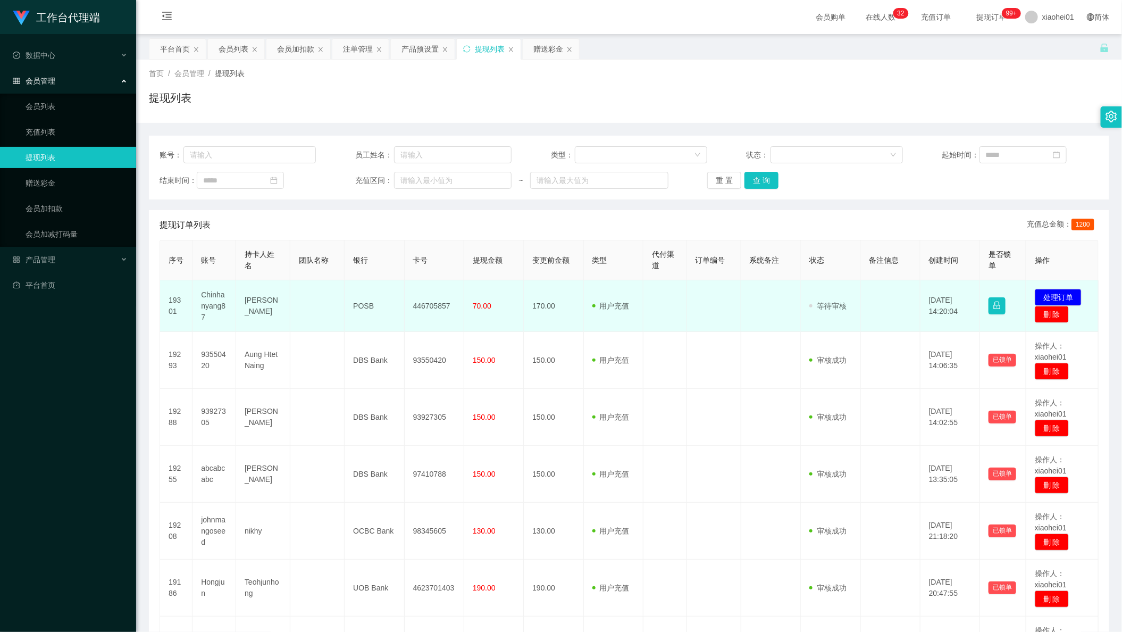
click at [767, 327] on td at bounding box center [771, 306] width 60 height 52
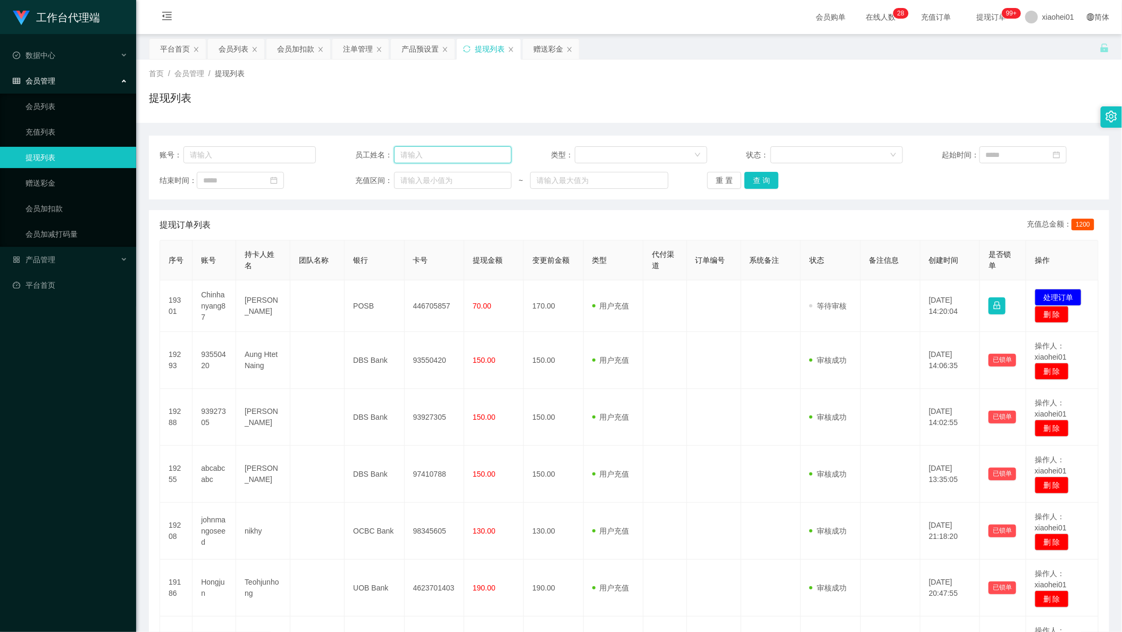
click at [474, 160] on input "text" at bounding box center [453, 154] width 118 height 17
paste input "Tttv"
type input "Tttv"
click at [278, 150] on input "text" at bounding box center [249, 154] width 132 height 17
paste input "Tttv"
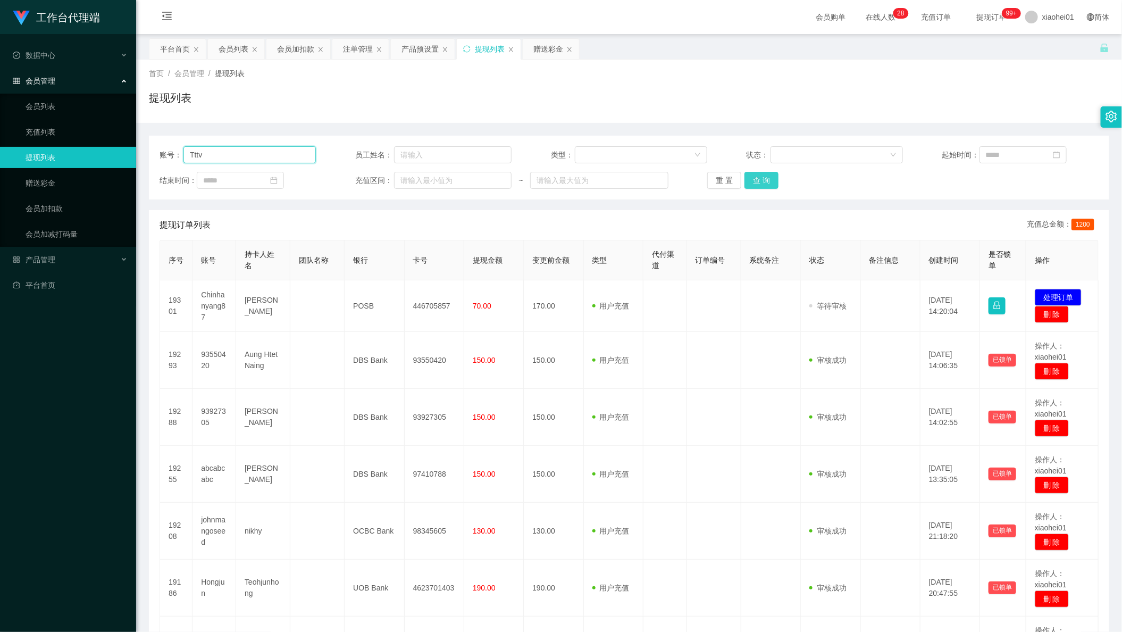
type input "Tttv"
click at [761, 174] on button "查 询" at bounding box center [761, 180] width 34 height 17
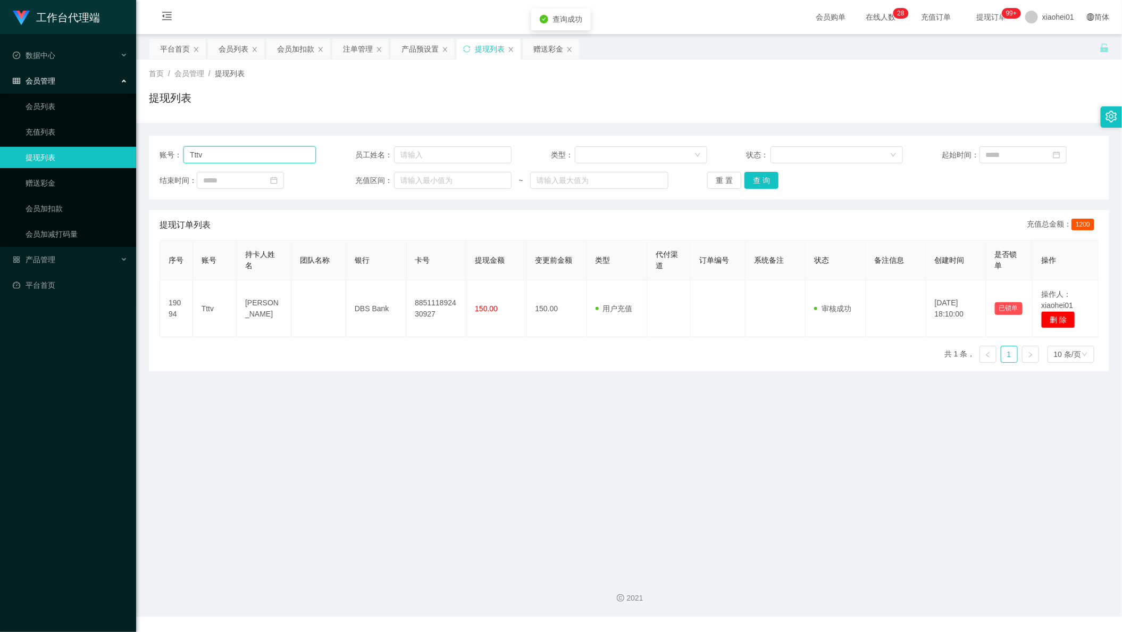
drag, startPoint x: 235, startPoint y: 154, endPoint x: 55, endPoint y: 155, distance: 180.2
click at [55, 155] on section "工作台代理端 数据中心 会员管理 会员列表 充值列表 提现列表 赠送彩金 会员加扣款 会员加减打码量 产品管理 平台首页 保存配置 重置配置 整体风格设置 主…" at bounding box center [561, 308] width 1122 height 616
drag, startPoint x: 298, startPoint y: 43, endPoint x: 348, endPoint y: 90, distance: 68.5
click at [298, 44] on div "会员加扣款" at bounding box center [295, 49] width 37 height 20
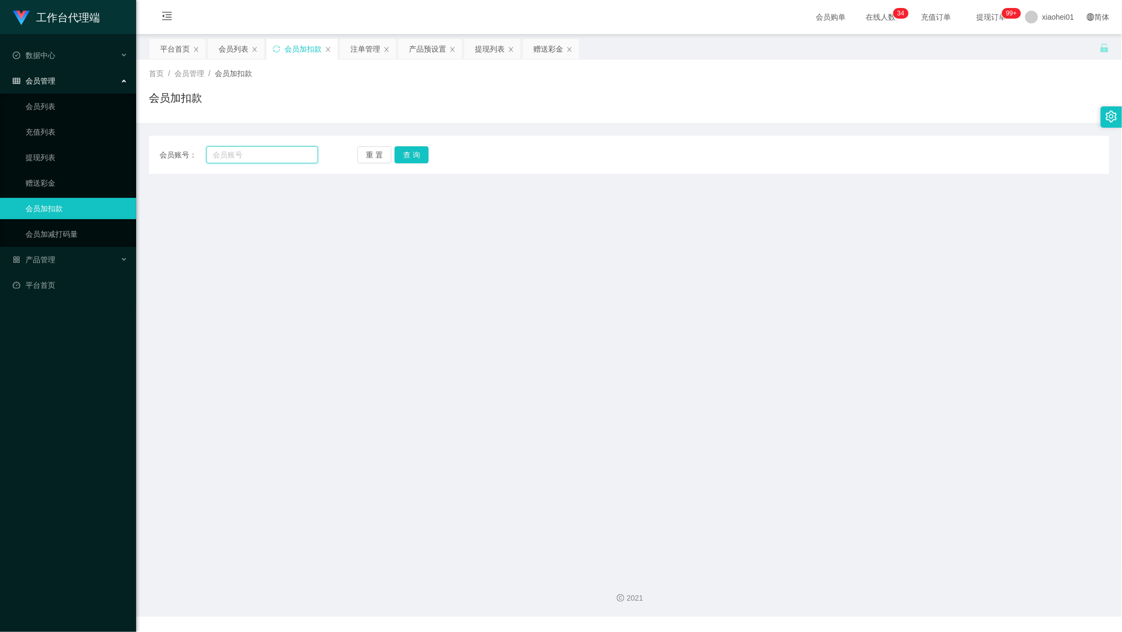
click at [262, 158] on input "text" at bounding box center [262, 154] width 112 height 17
paste input "Patrick5675"
type input "Patrick5675"
click at [408, 160] on button "查 询" at bounding box center [412, 154] width 34 height 17
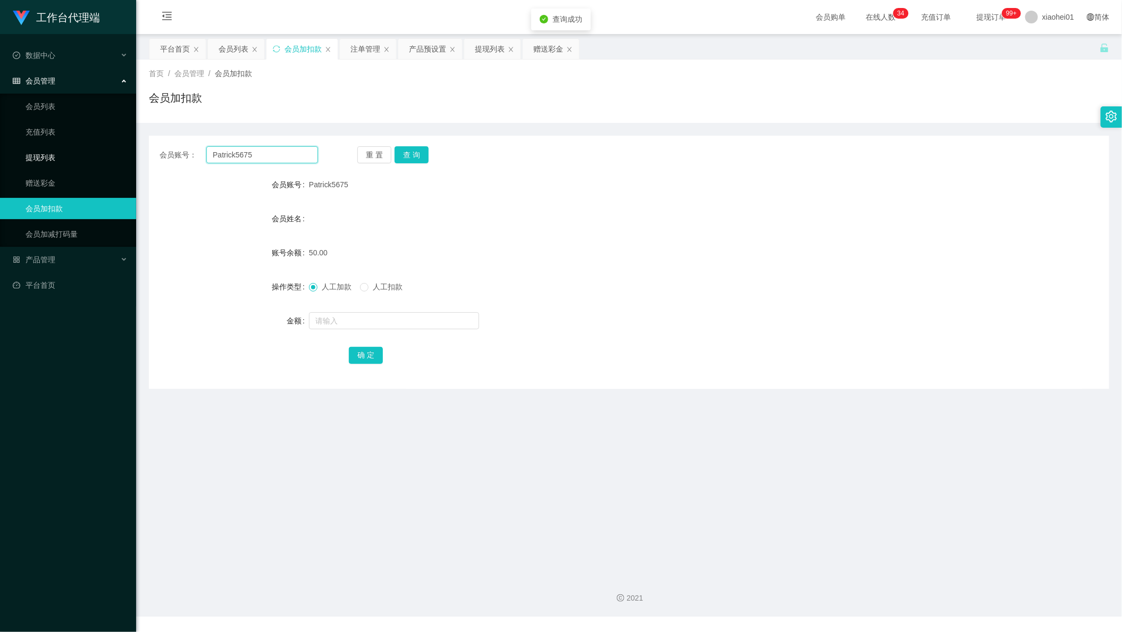
drag, startPoint x: 299, startPoint y: 162, endPoint x: 111, endPoint y: 163, distance: 188.2
click at [136, 162] on main "关闭左侧 关闭右侧 关闭其它 刷新页面 平台首页 会员列表 会员加扣款 注单管理 产品预设置 提现列表 赠送彩金 首页 / 会员管理 / 会员加扣款 / 会员…" at bounding box center [629, 300] width 986 height 533
click at [769, 174] on div "会员账号： 重 置 查 询 会员账号 Patrick5675 会员姓名 账号余额 50.00 操作类型 人工加款 人工扣款 金额 确 定" at bounding box center [629, 262] width 960 height 253
click at [430, 48] on div "产品预设置" at bounding box center [427, 49] width 37 height 20
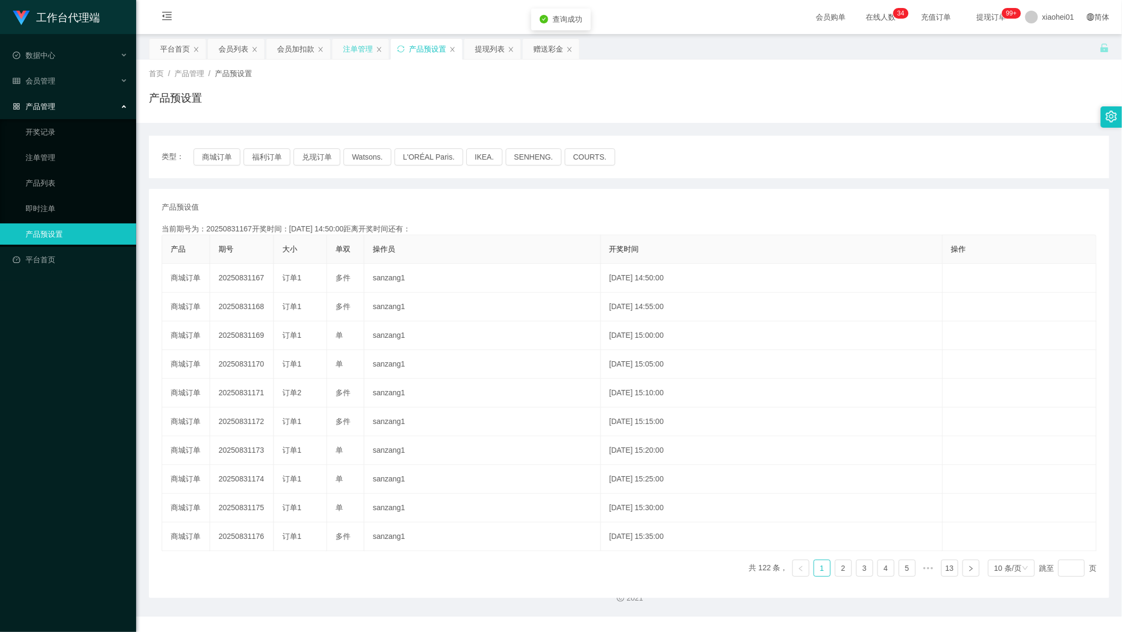
click at [359, 56] on div "注单管理" at bounding box center [358, 49] width 30 height 20
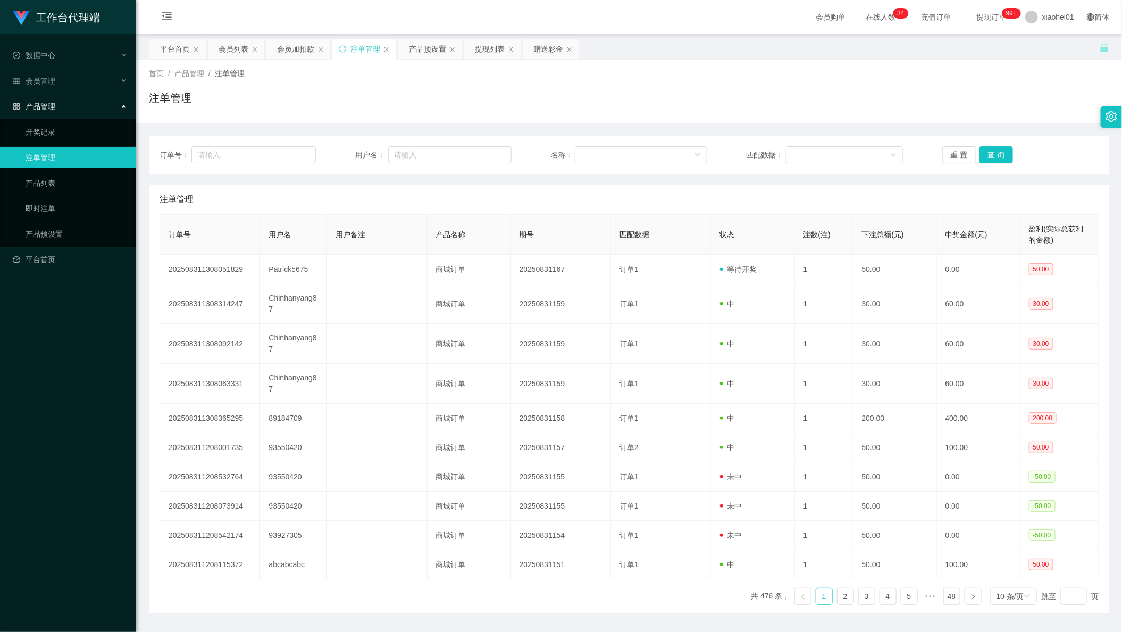
drag, startPoint x: 472, startPoint y: 145, endPoint x: 511, endPoint y: 150, distance: 39.2
click at [471, 145] on div "订单号： 用户名： 名称： 匹配数据： 重 置 查 询" at bounding box center [629, 155] width 960 height 38
click at [452, 157] on input "text" at bounding box center [450, 154] width 124 height 17
paste input "Patrick5675"
type input "Patrick5675"
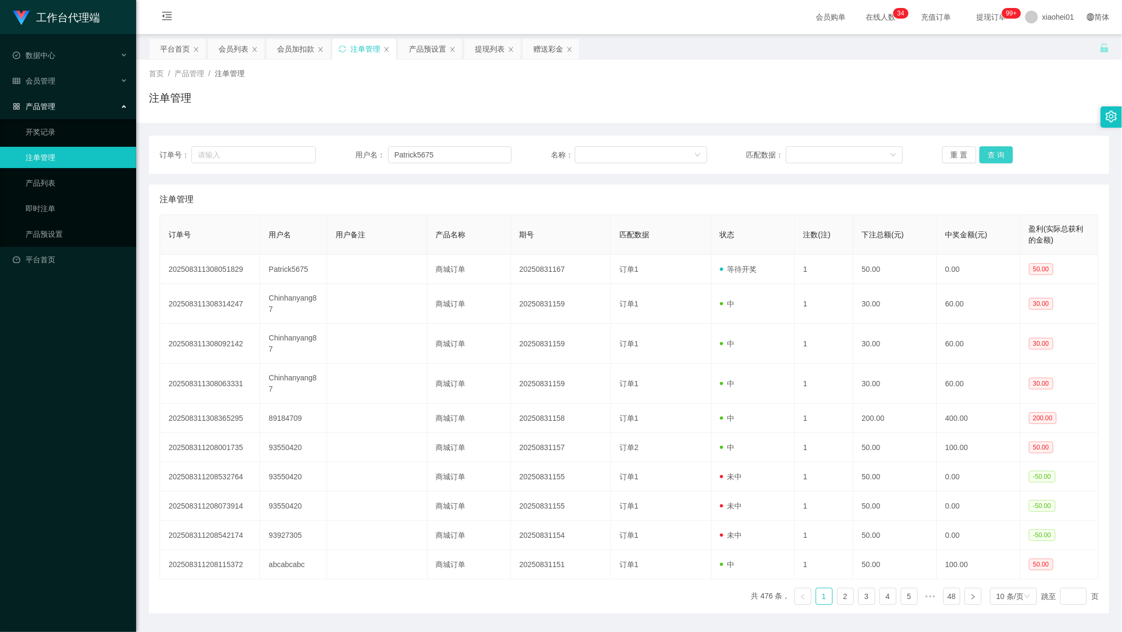
click at [986, 154] on button "查 询" at bounding box center [996, 154] width 34 height 17
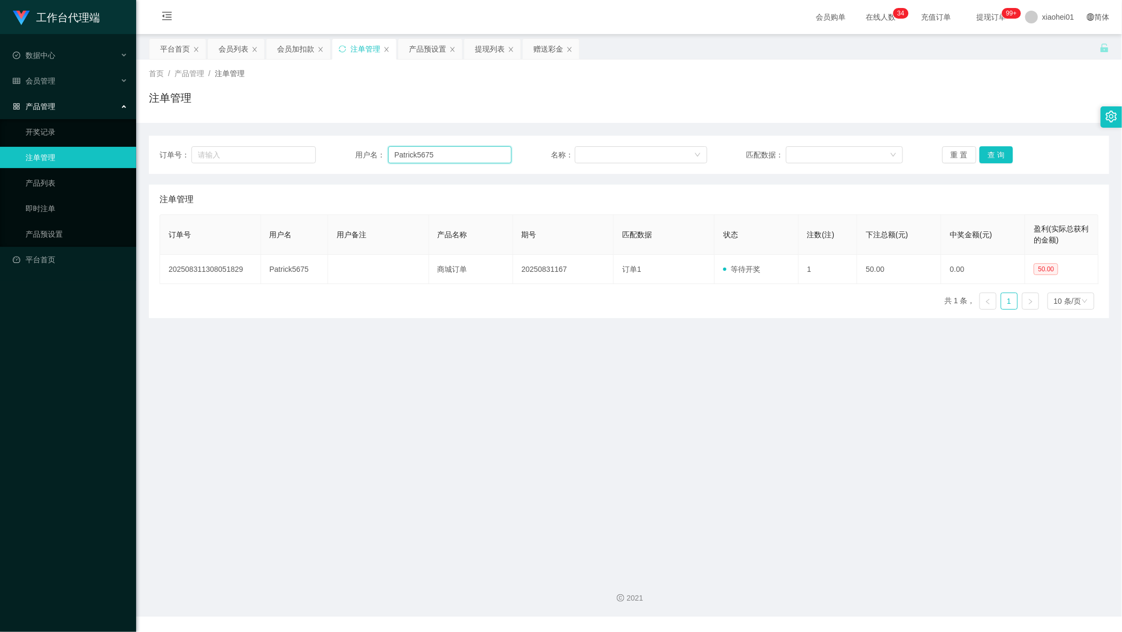
drag, startPoint x: 457, startPoint y: 150, endPoint x: 83, endPoint y: 149, distance: 373.2
click at [144, 149] on main "关闭左侧 关闭右侧 关闭其它 刷新页面 平台首页 会员列表 会员加扣款 注单管理 产品预设置 提现列表 赠送彩金 首页 / 产品管理 / 注单管理 / 注单管…" at bounding box center [629, 300] width 986 height 533
drag, startPoint x: 494, startPoint y: 43, endPoint x: 509, endPoint y: 72, distance: 32.8
click at [494, 44] on div "提现列表" at bounding box center [490, 49] width 30 height 20
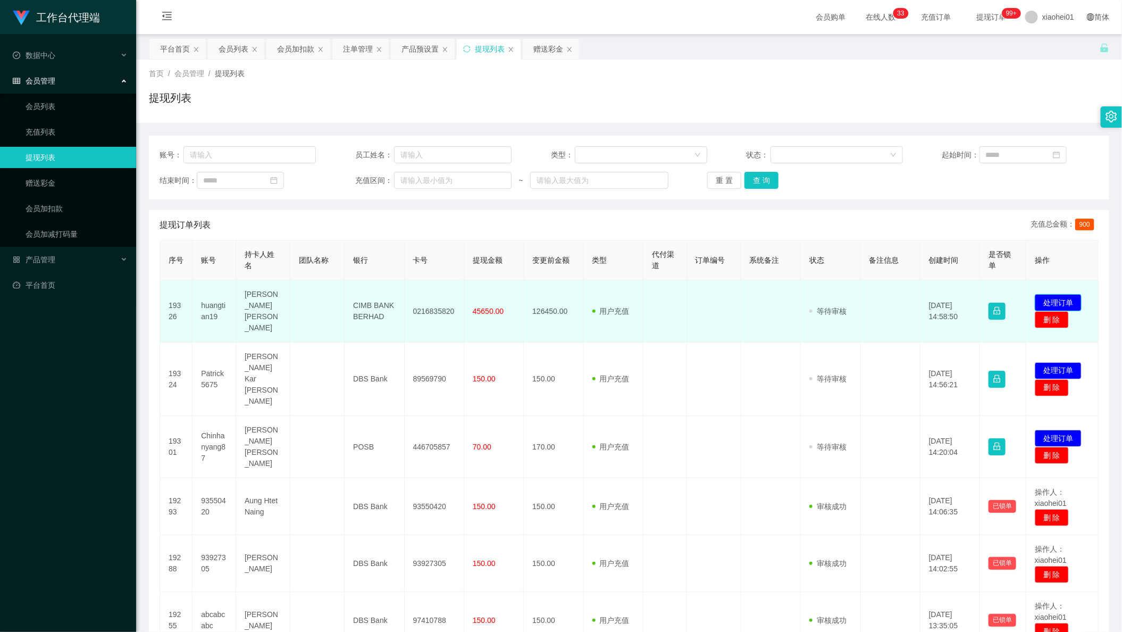
click at [1064, 294] on button "处理订单" at bounding box center [1058, 302] width 47 height 17
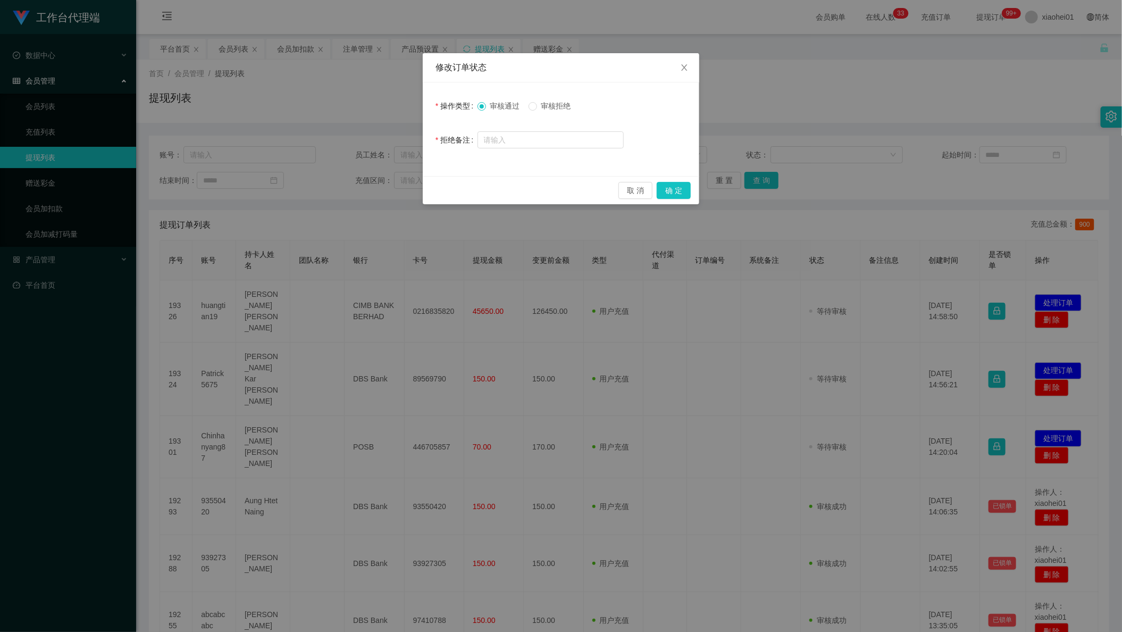
click at [557, 104] on span "审核拒绝" at bounding box center [556, 106] width 38 height 9
click at [666, 192] on button "确 定" at bounding box center [674, 190] width 34 height 17
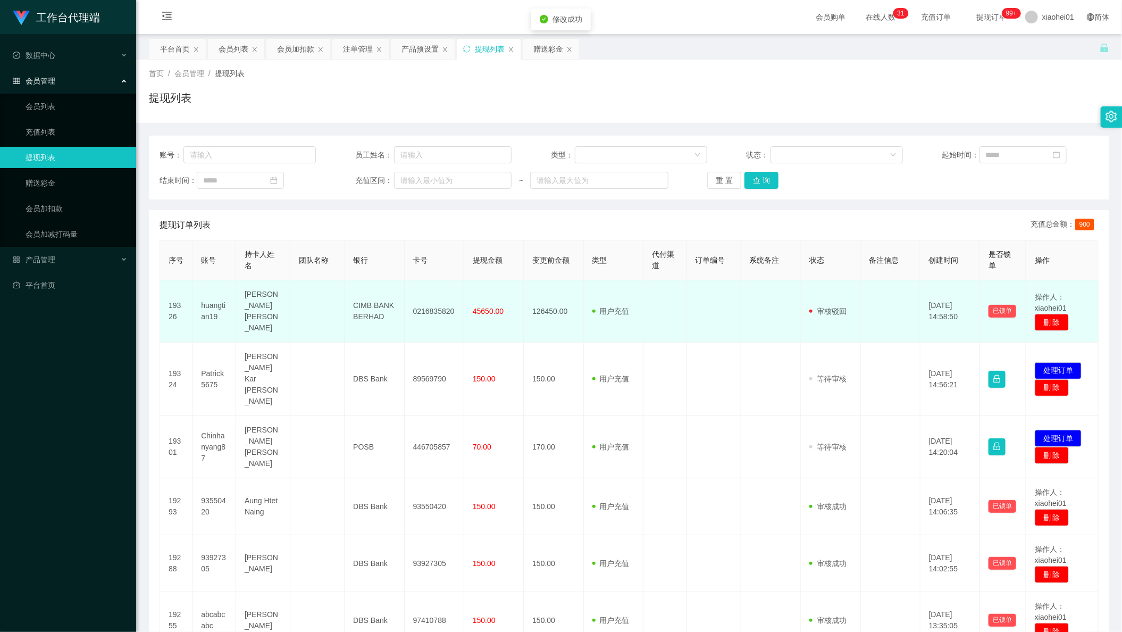
drag, startPoint x: 751, startPoint y: 300, endPoint x: 745, endPoint y: 301, distance: 6.1
click at [750, 300] on td at bounding box center [771, 311] width 60 height 62
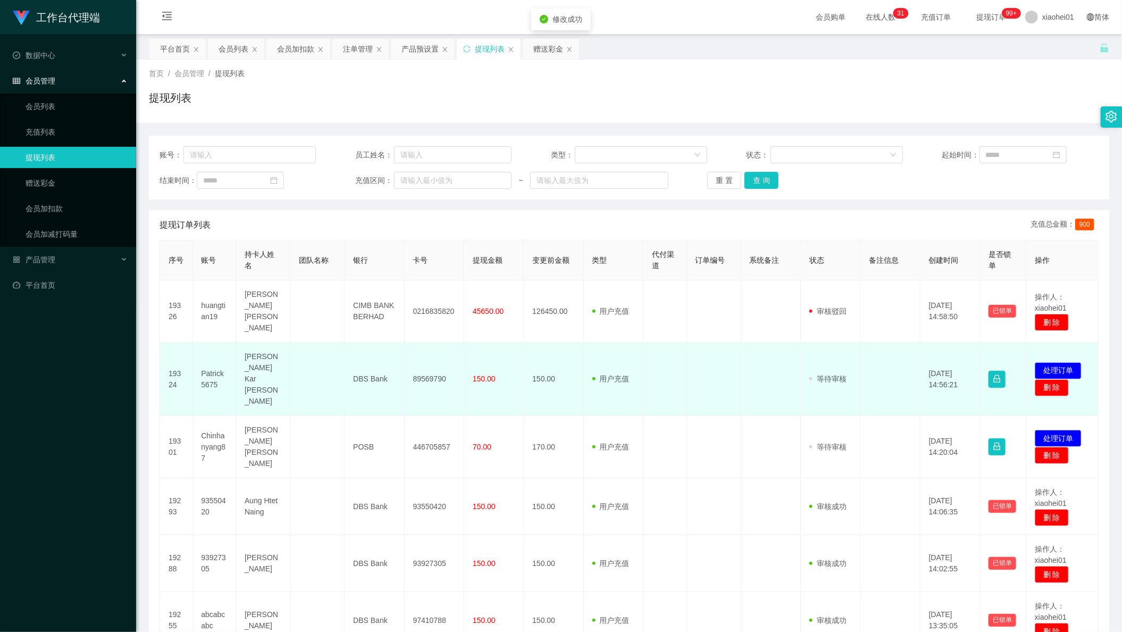
drag, startPoint x: 404, startPoint y: 351, endPoint x: 415, endPoint y: 370, distance: 21.7
click at [405, 353] on td "89569790" at bounding box center [435, 378] width 60 height 73
click at [415, 370] on td "89569790" at bounding box center [435, 378] width 60 height 73
click at [424, 365] on td "89569790" at bounding box center [435, 378] width 60 height 73
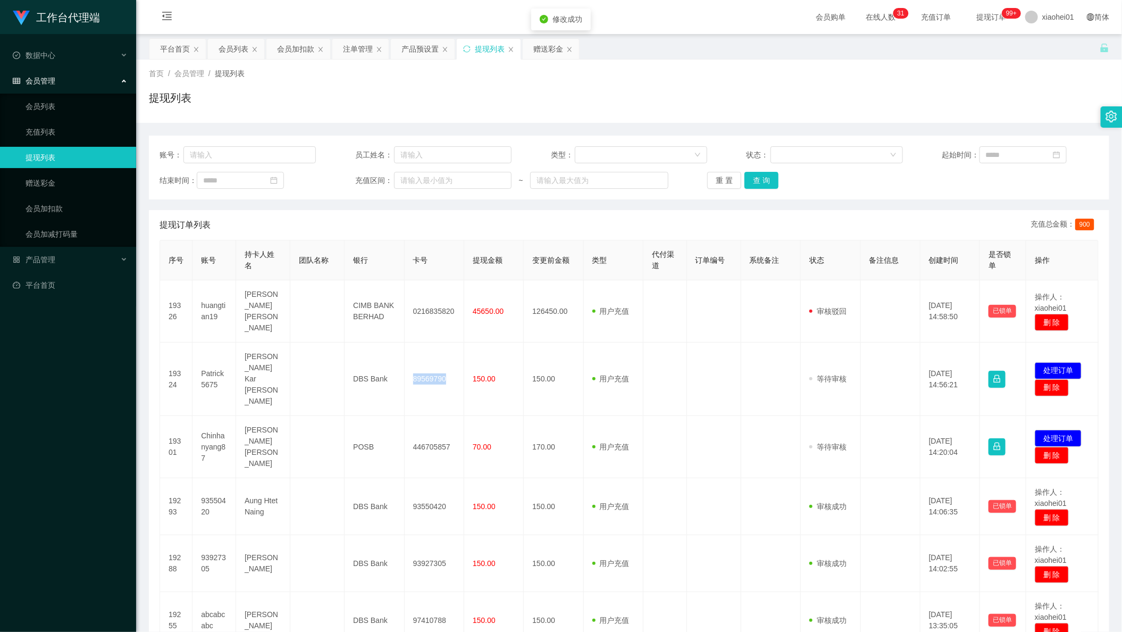
copy td "89569790"
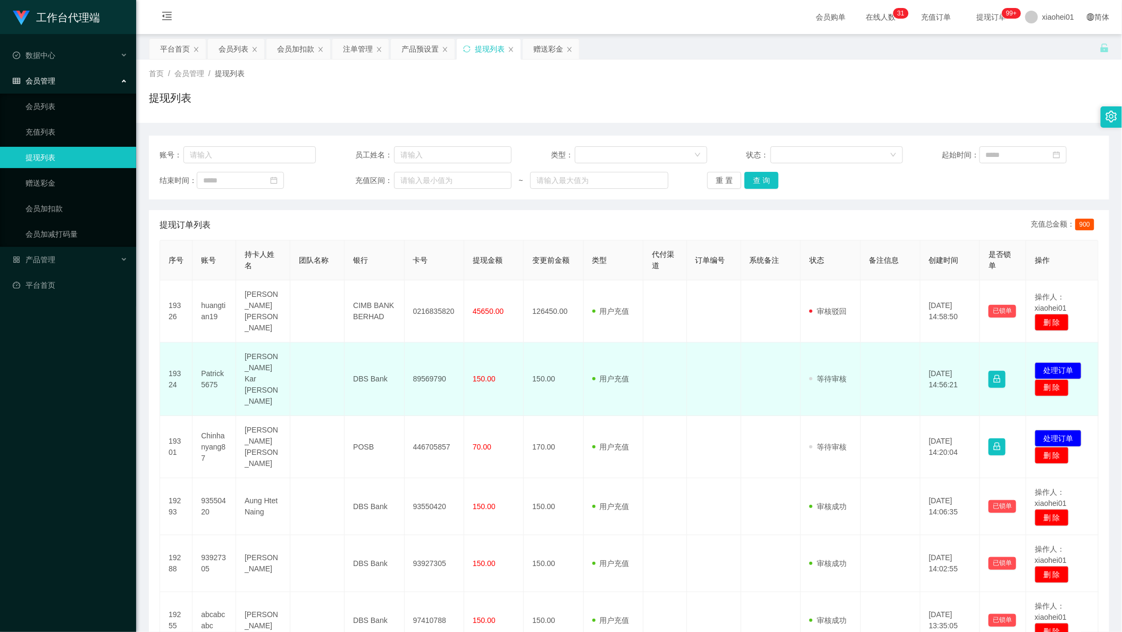
click at [649, 351] on td at bounding box center [665, 378] width 44 height 73
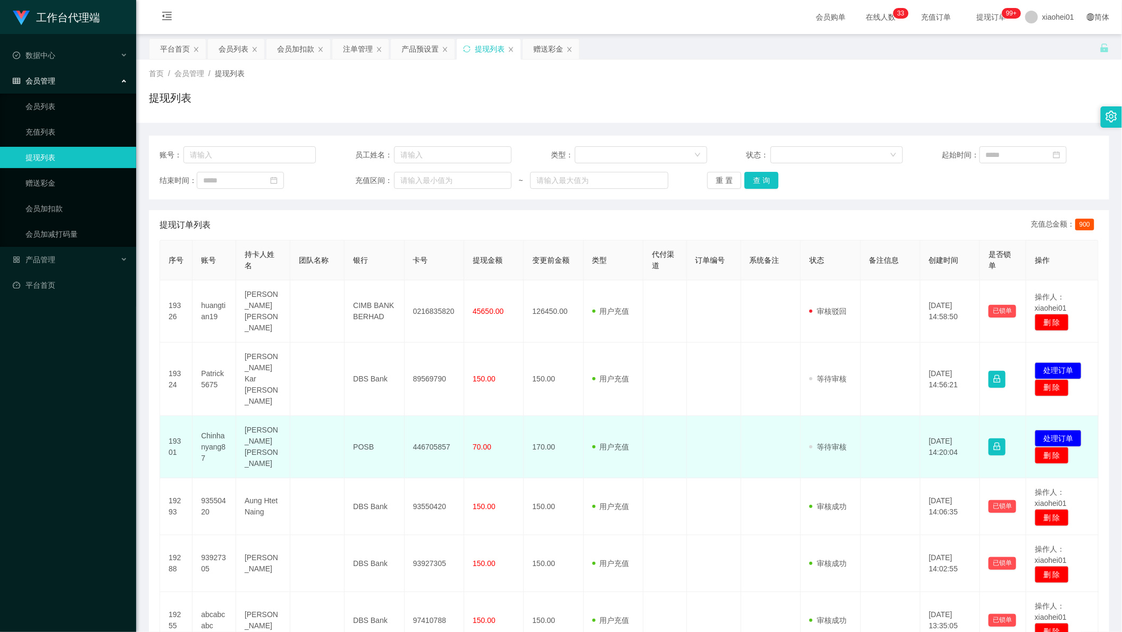
click at [410, 416] on td "446705857" at bounding box center [435, 447] width 60 height 62
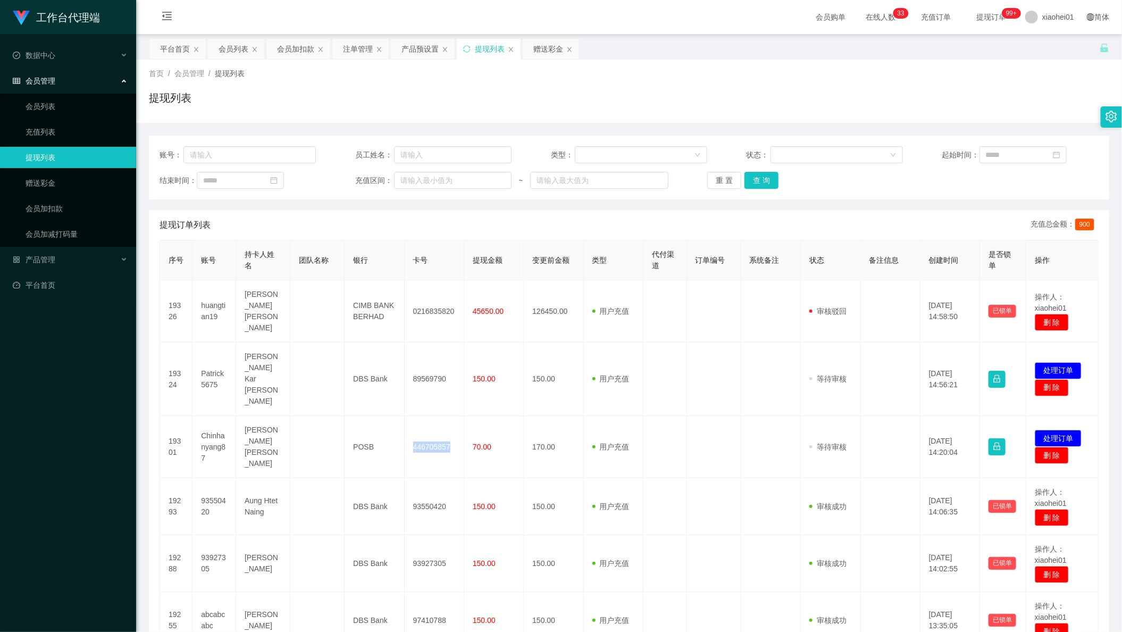
copy td "446705857"
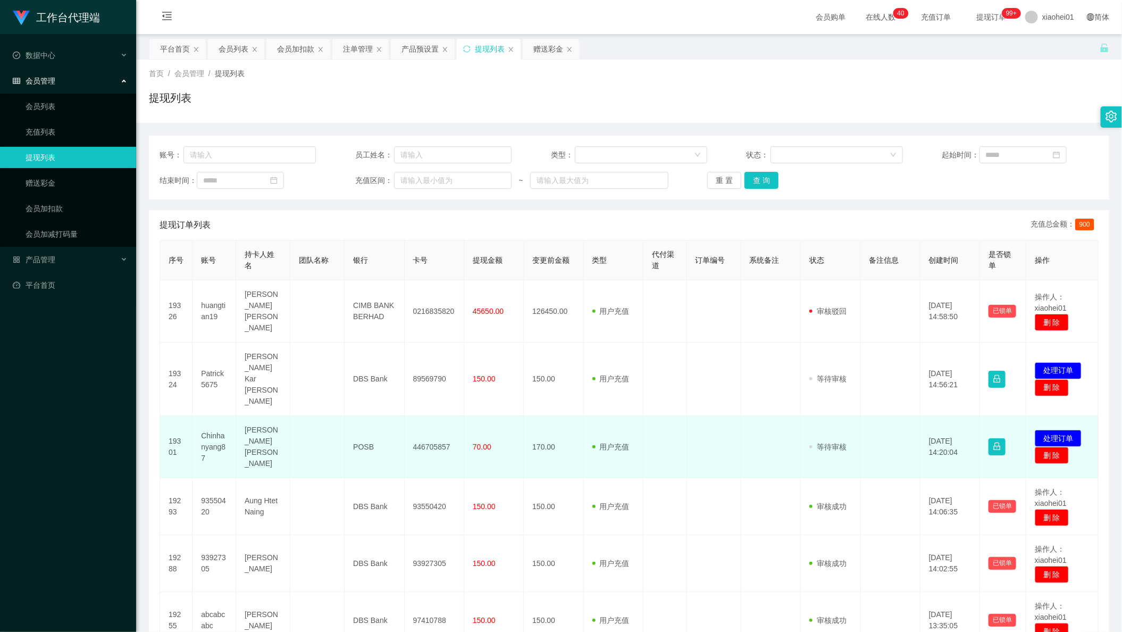
click at [477, 434] on td "70.00" at bounding box center [494, 447] width 60 height 62
click at [423, 416] on td "446705857" at bounding box center [435, 447] width 60 height 62
drag, startPoint x: 546, startPoint y: 426, endPoint x: 528, endPoint y: 415, distance: 20.8
click at [546, 426] on td "170.00" at bounding box center [554, 447] width 60 height 62
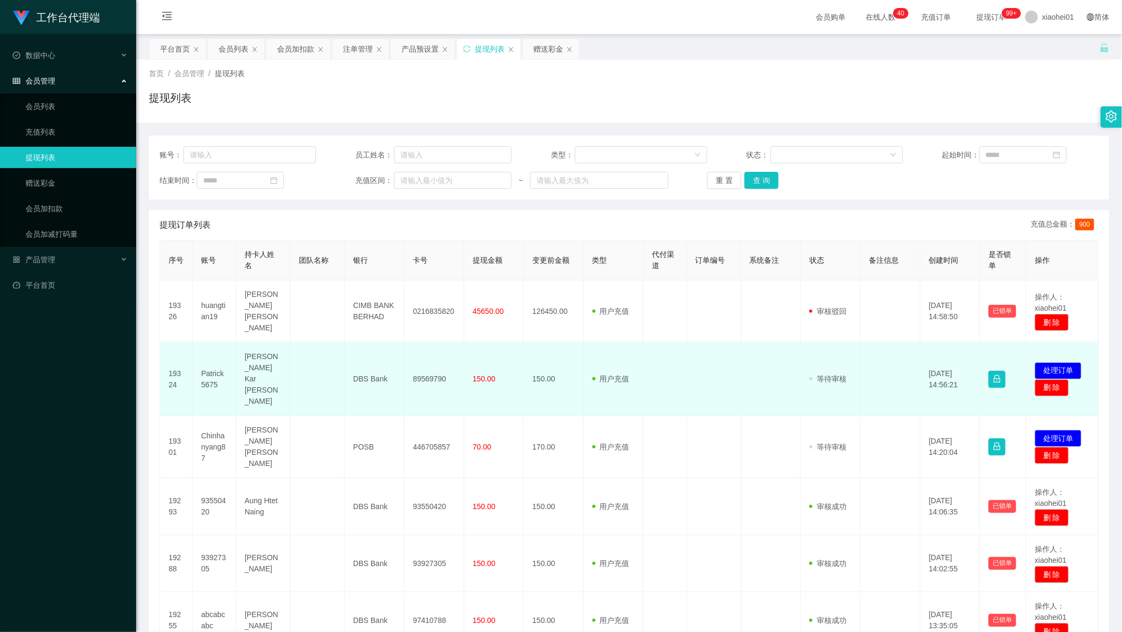
click at [431, 366] on td "89569790" at bounding box center [435, 378] width 60 height 73
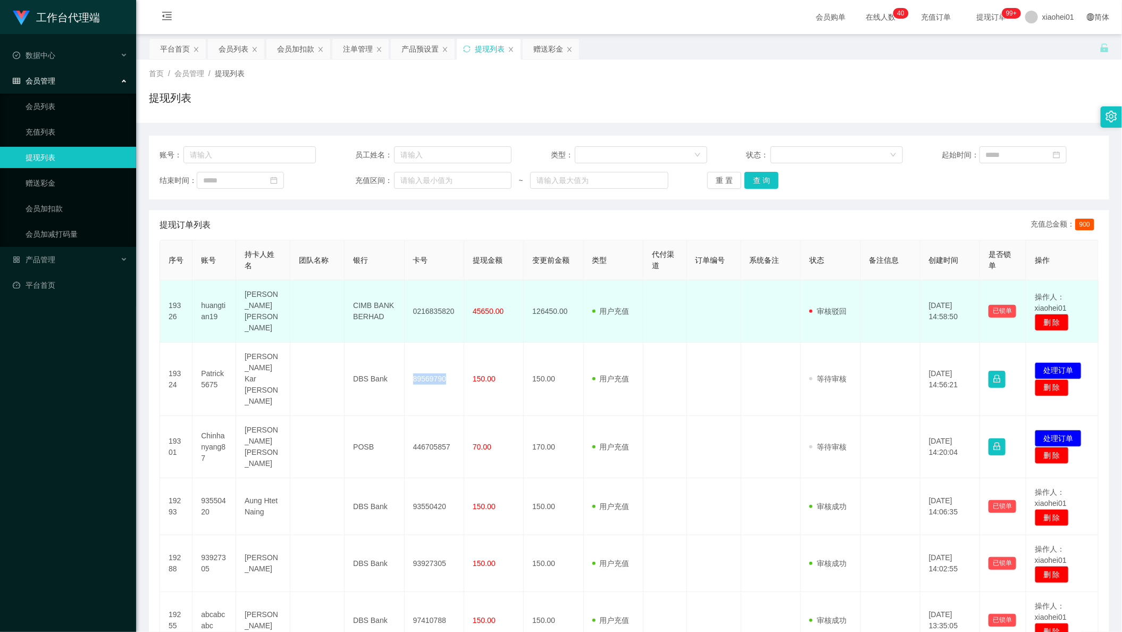
copy td "89569790"
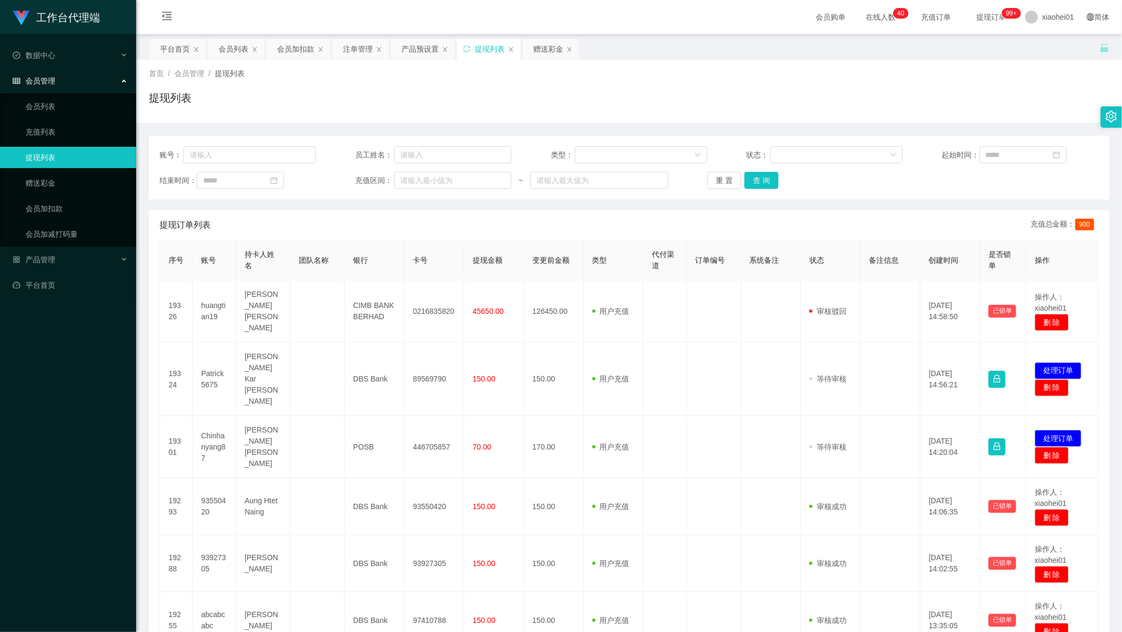
click at [674, 82] on div "首页 / 会员管理 / 提现列表 / 提现列表" at bounding box center [629, 91] width 960 height 46
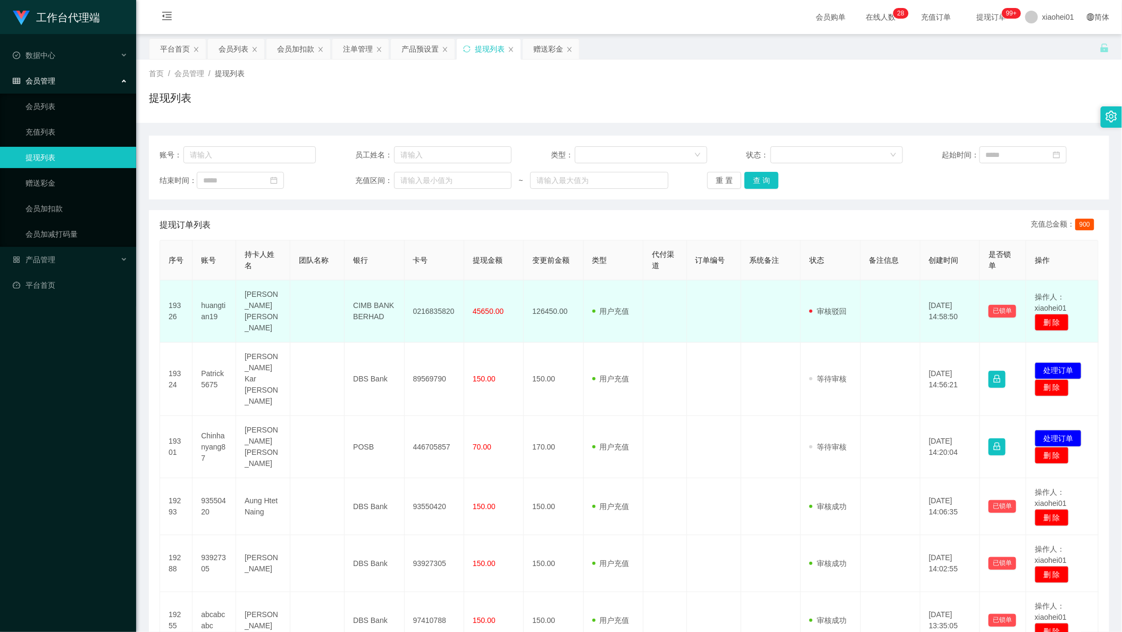
click at [741, 308] on td at bounding box center [771, 311] width 60 height 62
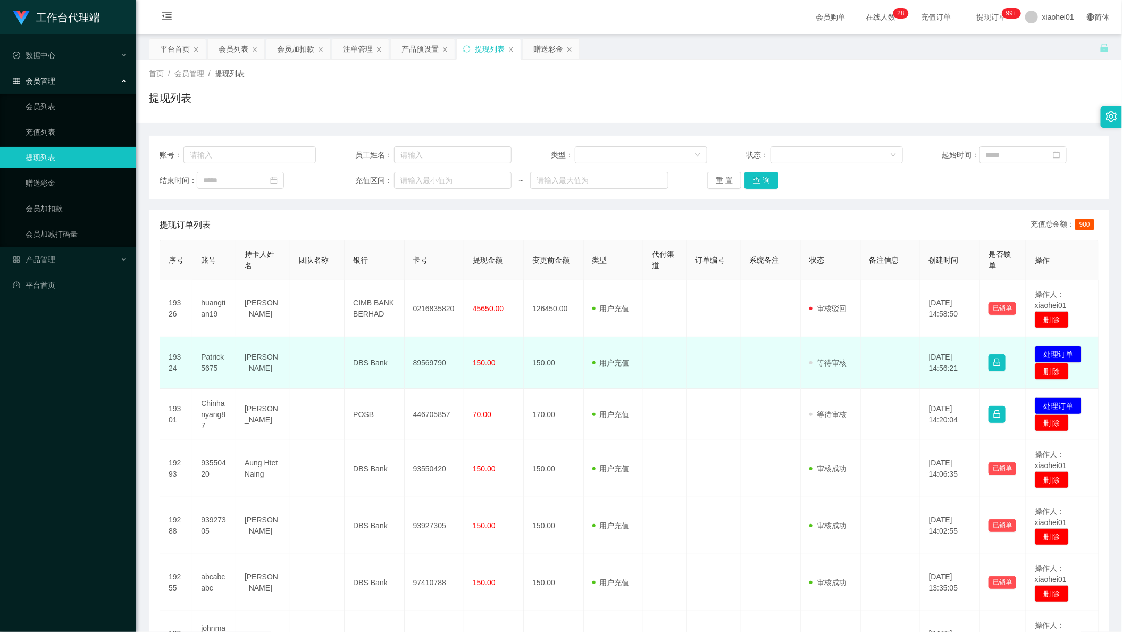
click at [723, 388] on td at bounding box center [714, 363] width 54 height 52
click at [1053, 353] on button "处理订单" at bounding box center [1058, 354] width 47 height 17
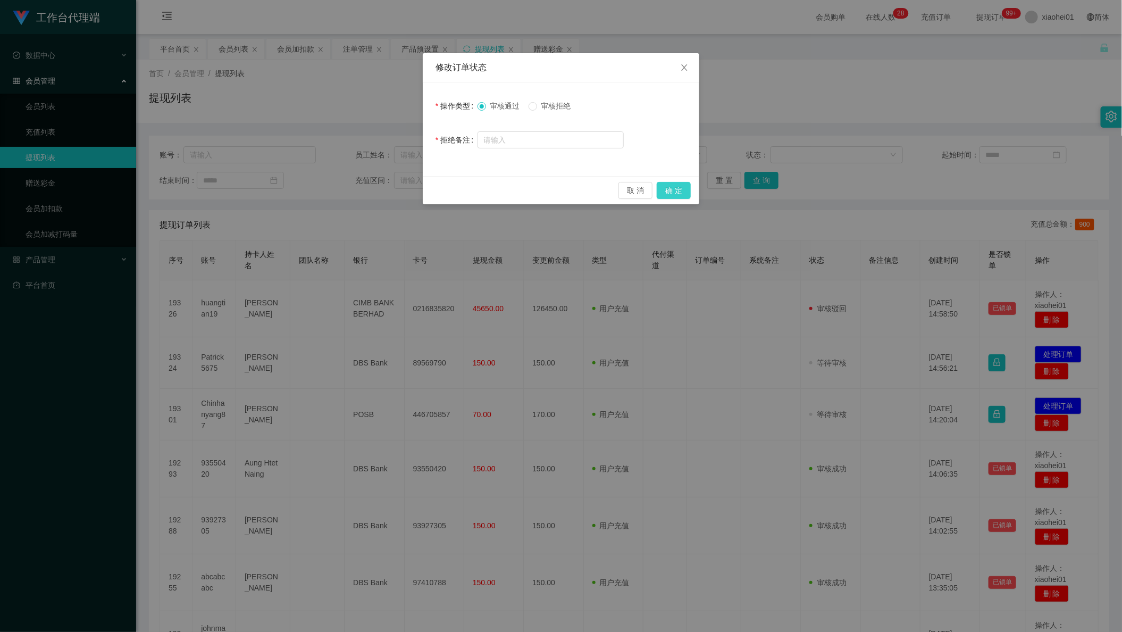
click at [673, 187] on button "确 定" at bounding box center [674, 190] width 34 height 17
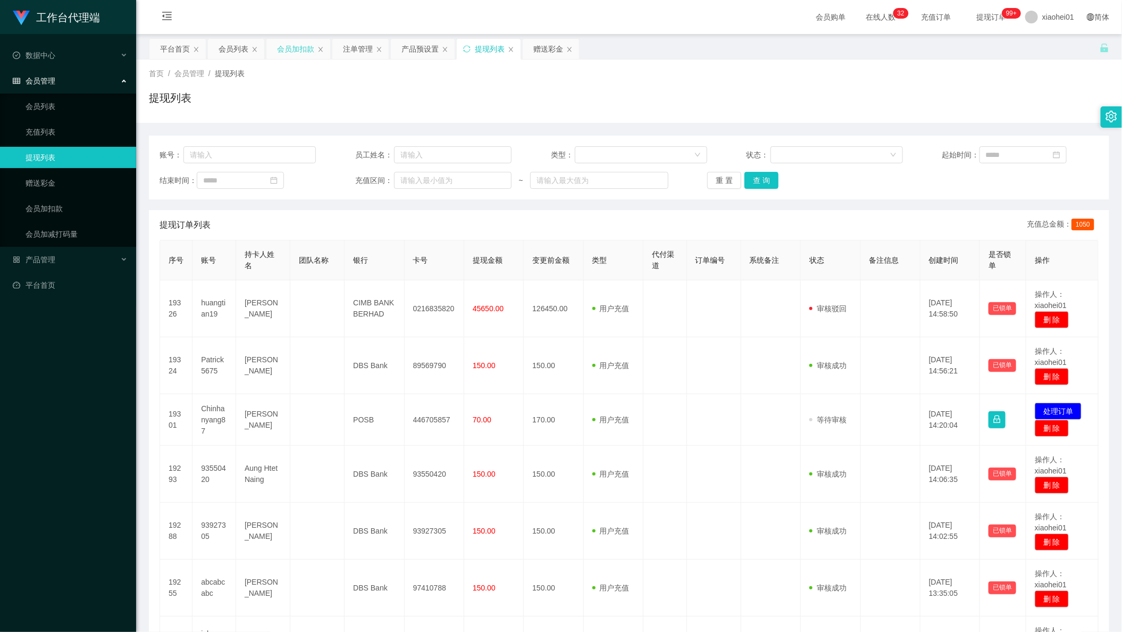
click at [300, 45] on div "会员加扣款" at bounding box center [295, 49] width 37 height 20
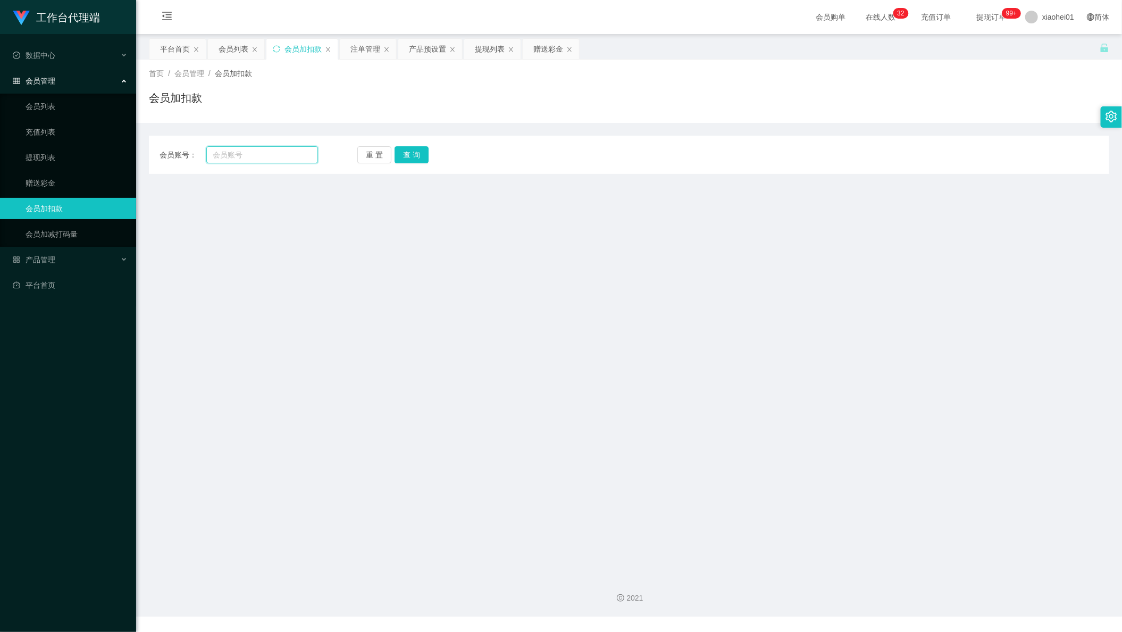
click at [274, 157] on input "text" at bounding box center [262, 154] width 112 height 17
paste input "93927305"
type input "93927305"
drag, startPoint x: 415, startPoint y: 152, endPoint x: 408, endPoint y: 166, distance: 15.7
click at [415, 152] on button "查 询" at bounding box center [412, 154] width 34 height 17
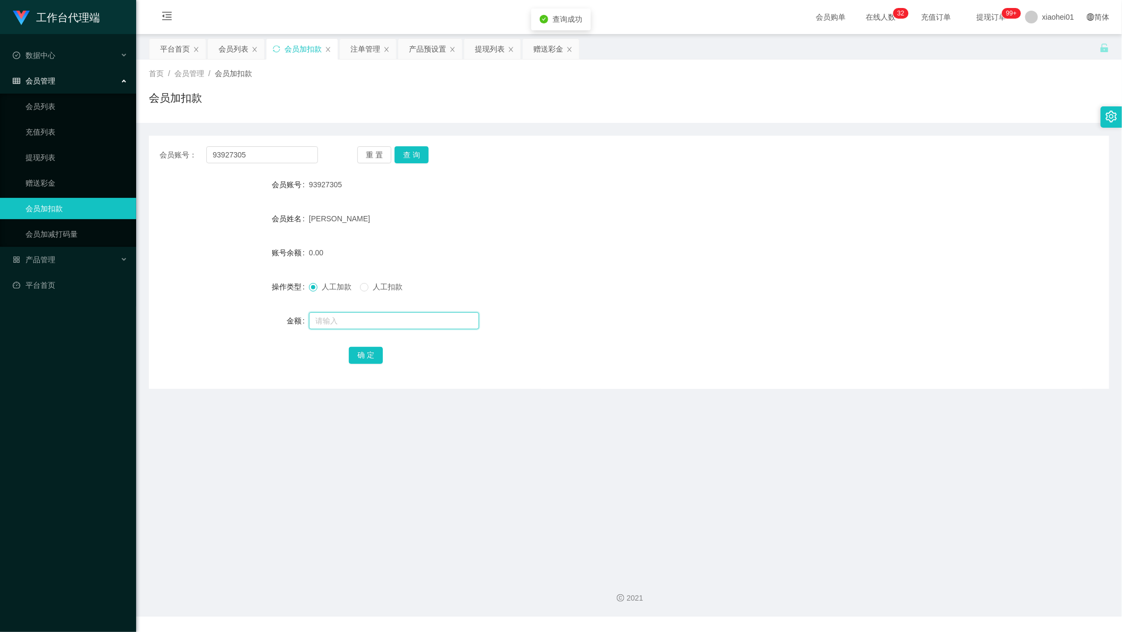
click at [400, 319] on input "text" at bounding box center [394, 320] width 170 height 17
type input "100"
click at [375, 356] on button "确 定" at bounding box center [366, 355] width 34 height 17
click at [790, 214] on div "[PERSON_NAME]" at bounding box center [589, 218] width 560 height 21
click at [784, 368] on div "会员账号： 93927305 重 置 查 询 会员账号 93927305 会员姓名 [PERSON_NAME] 账号余额 100.00 操作类型 人工加款 人…" at bounding box center [629, 262] width 960 height 253
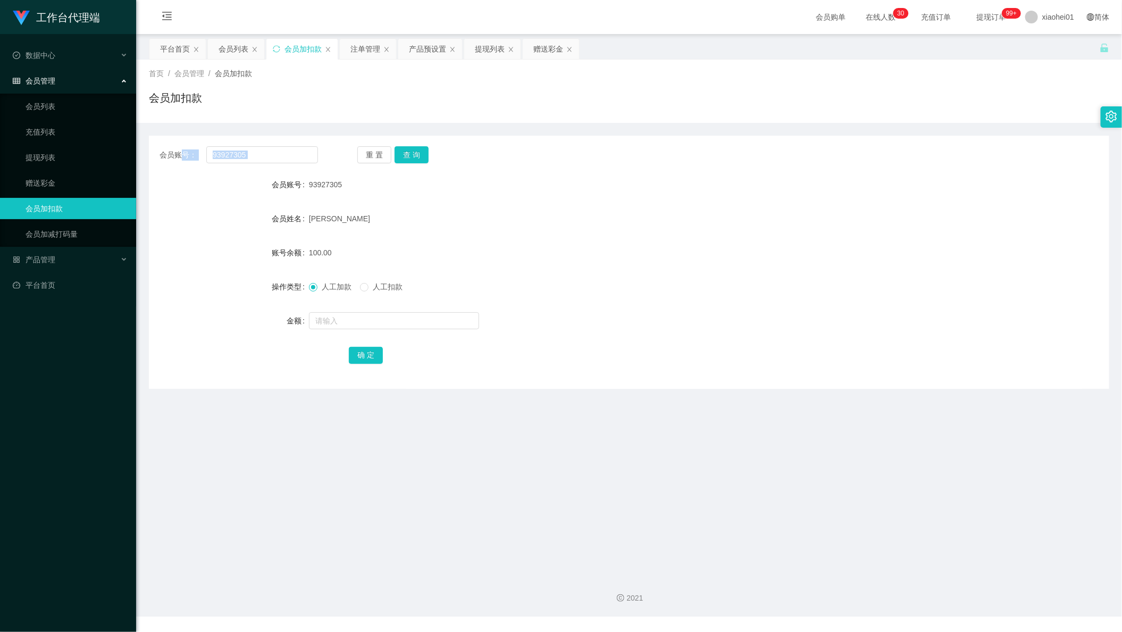
drag, startPoint x: 269, startPoint y: 164, endPoint x: 155, endPoint y: 144, distance: 115.0
click at [163, 145] on div "会员账号： 93927305 重 置 查 询 会员账号 93927305 会员姓名 [PERSON_NAME] 账号余额 100.00 操作类型 人工加款 人…" at bounding box center [629, 262] width 960 height 253
click at [272, 153] on input "93927305" at bounding box center [262, 154] width 112 height 17
paste input "abcabcabc"
type input "abcabcabc"
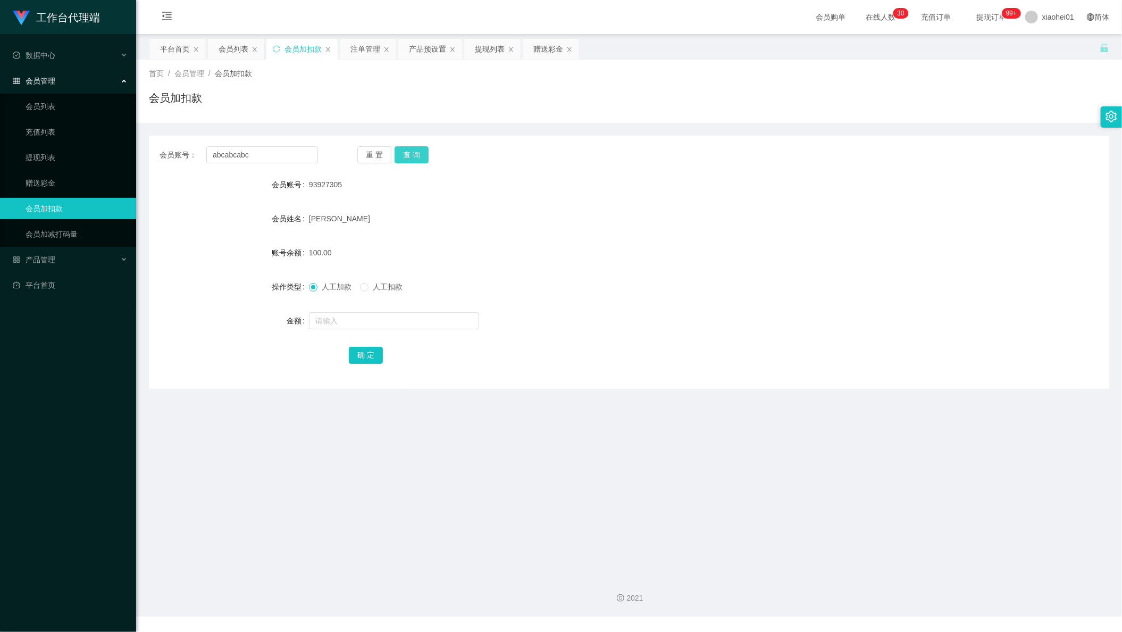
click at [418, 150] on button "查 询" at bounding box center [412, 154] width 34 height 17
click at [385, 330] on div at bounding box center [589, 320] width 560 height 21
click at [388, 324] on input "text" at bounding box center [394, 320] width 170 height 17
type input "100"
click at [372, 355] on button "确 定" at bounding box center [366, 355] width 34 height 17
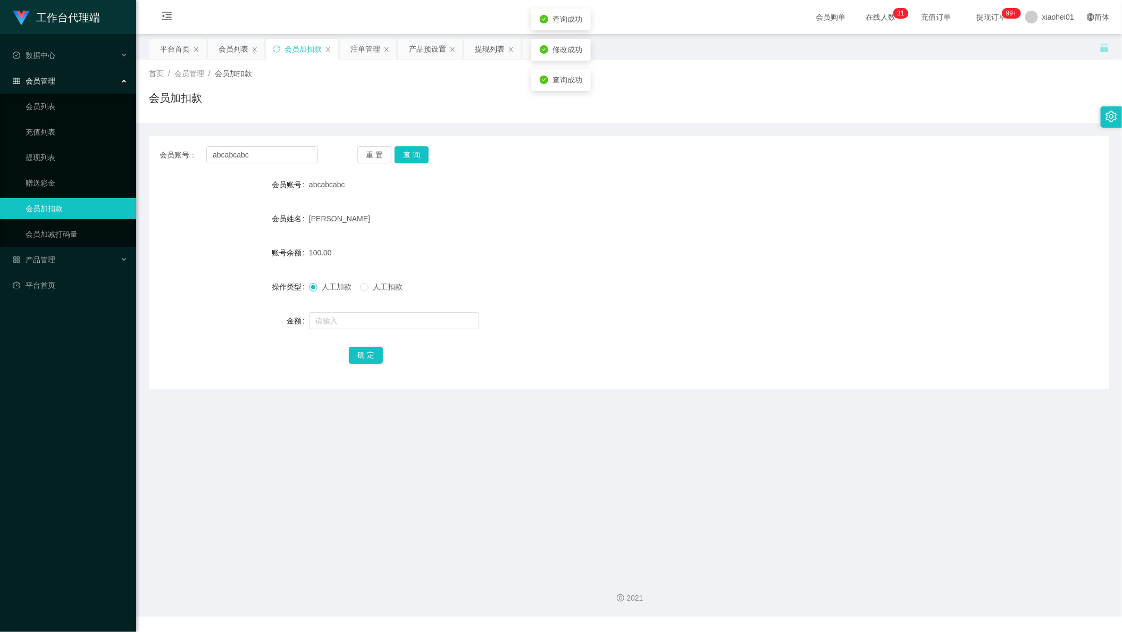
click at [648, 281] on div "人工加款 人工扣款" at bounding box center [589, 286] width 560 height 21
click at [482, 45] on div "提现列表" at bounding box center [490, 49] width 30 height 20
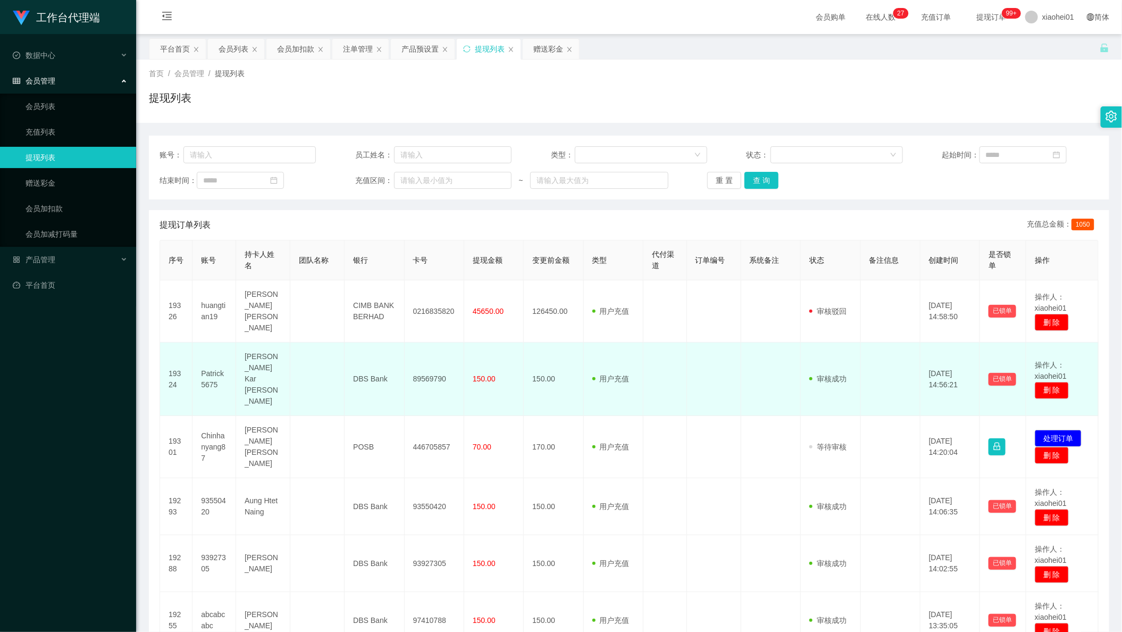
click at [702, 387] on td at bounding box center [714, 378] width 54 height 73
drag, startPoint x: 630, startPoint y: 357, endPoint x: 692, endPoint y: 369, distance: 63.3
click at [630, 358] on td "用户充值 人工扣款" at bounding box center [614, 378] width 60 height 73
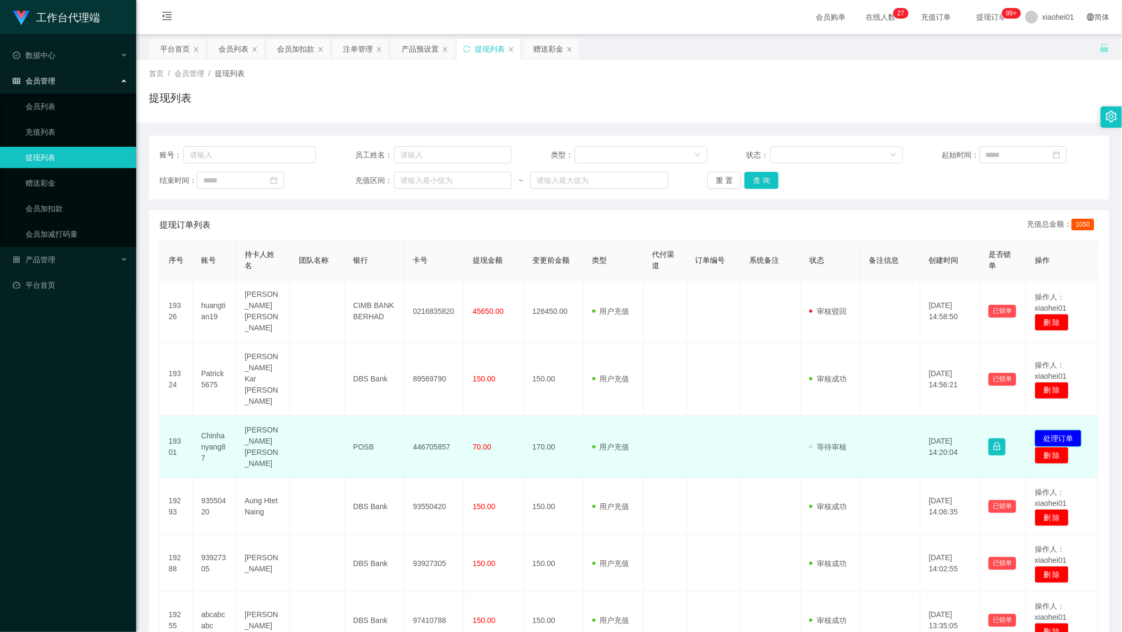
click at [1050, 430] on button "处理订单" at bounding box center [1058, 438] width 47 height 17
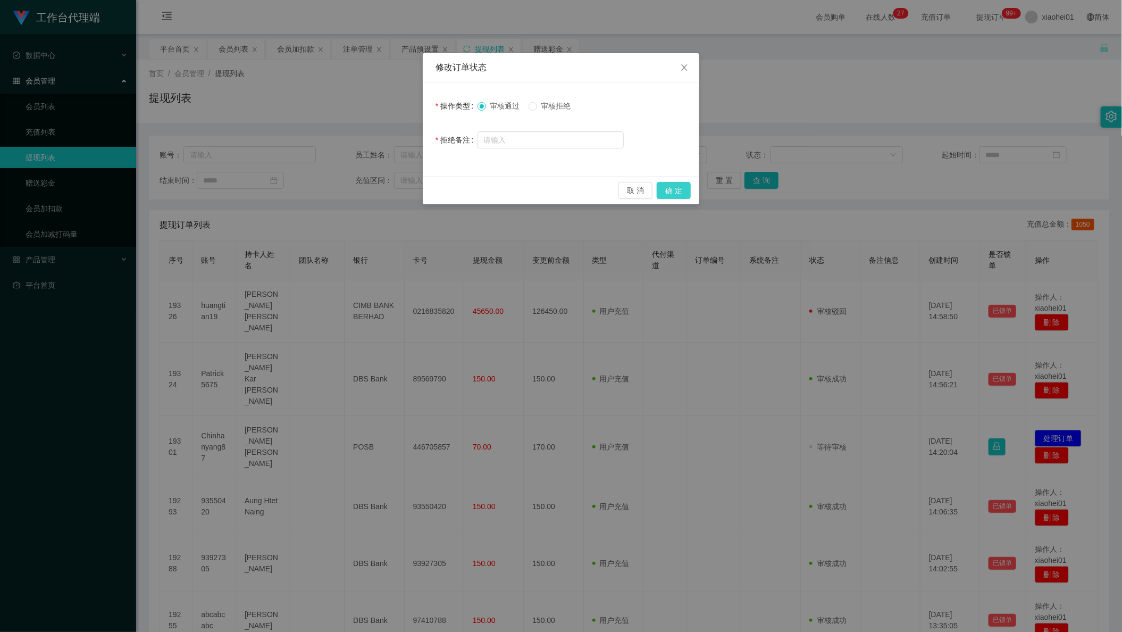
click at [679, 190] on button "确 定" at bounding box center [674, 190] width 34 height 17
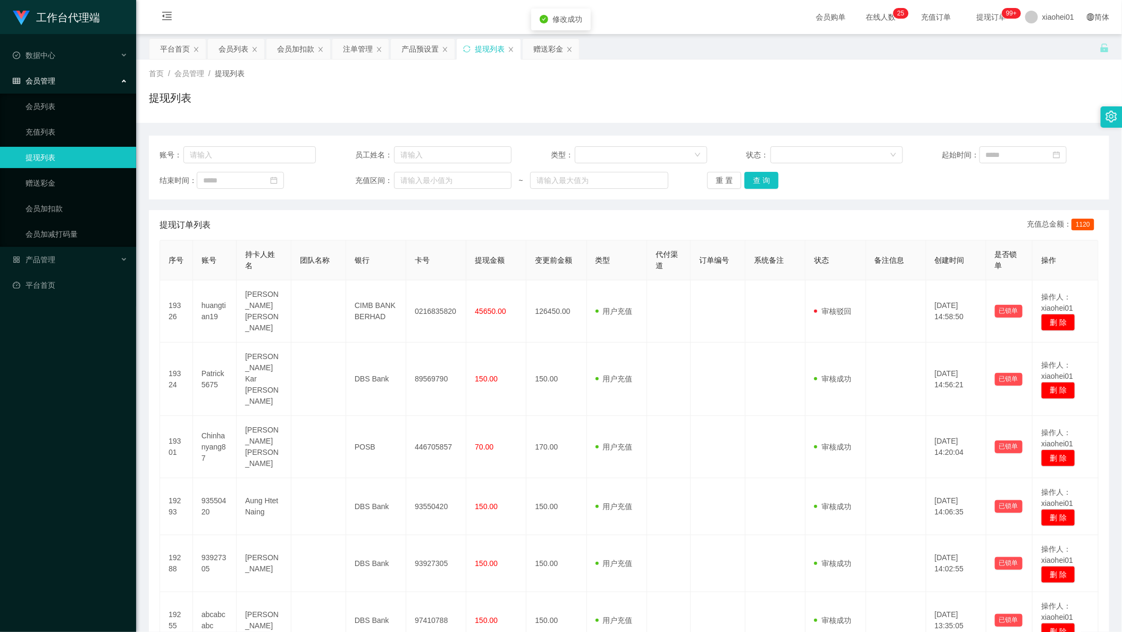
drag, startPoint x: 747, startPoint y: 81, endPoint x: 766, endPoint y: 74, distance: 20.0
click at [747, 81] on div "首页 / 会员管理 / 提现列表 / 提现列表" at bounding box center [629, 91] width 960 height 46
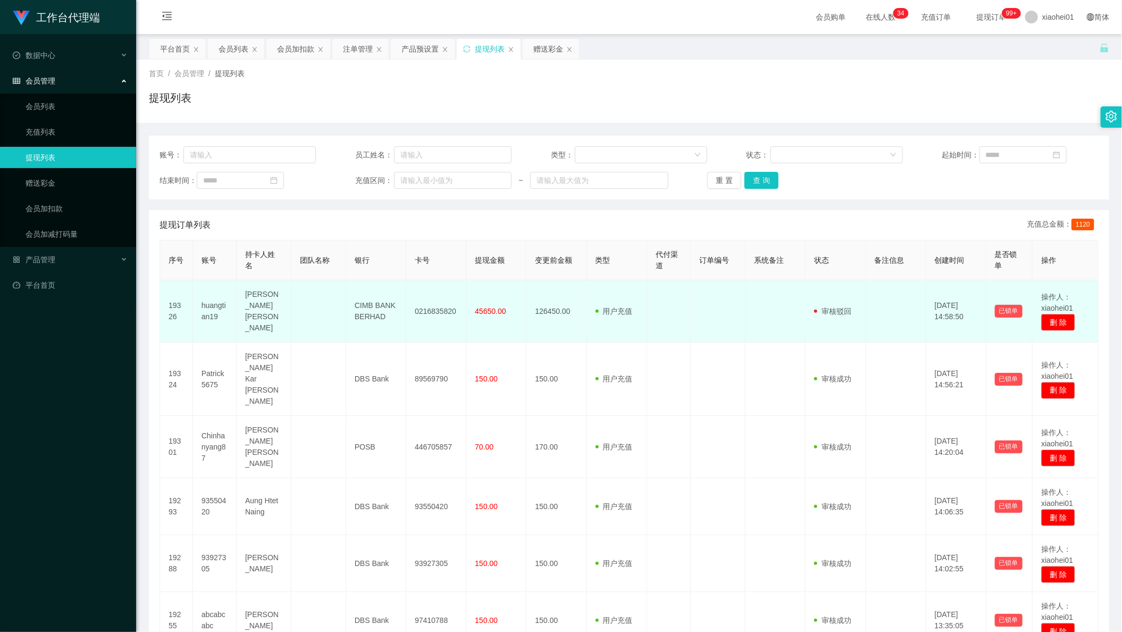
click at [691, 335] on td at bounding box center [718, 311] width 55 height 62
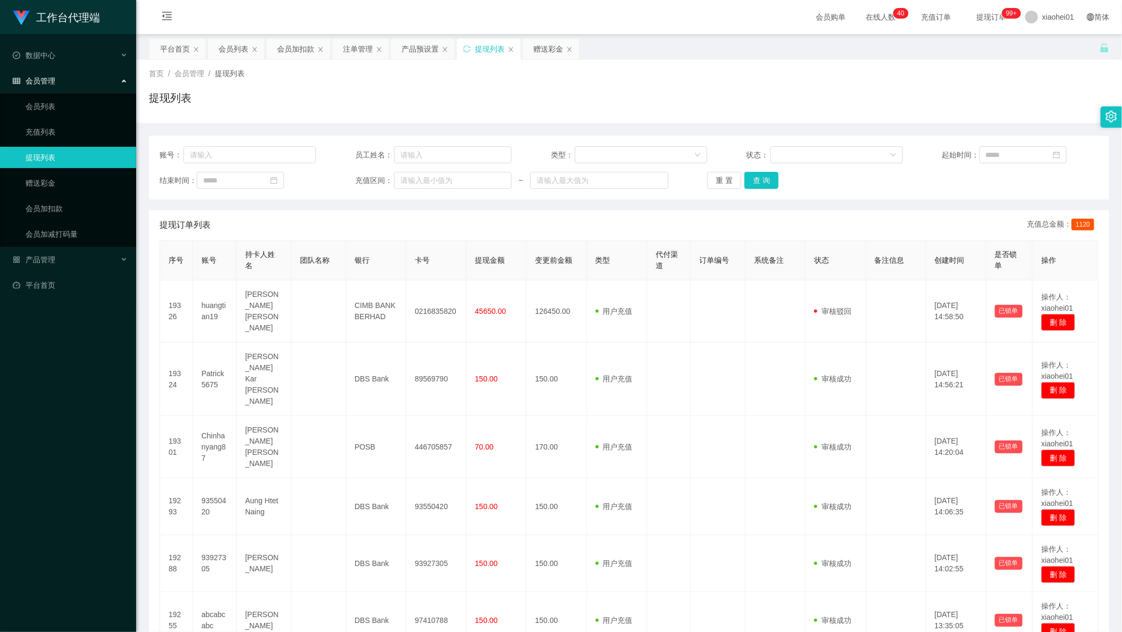
click at [718, 87] on div "首页 / 会员管理 / 提现列表 / 提现列表" at bounding box center [629, 91] width 960 height 46
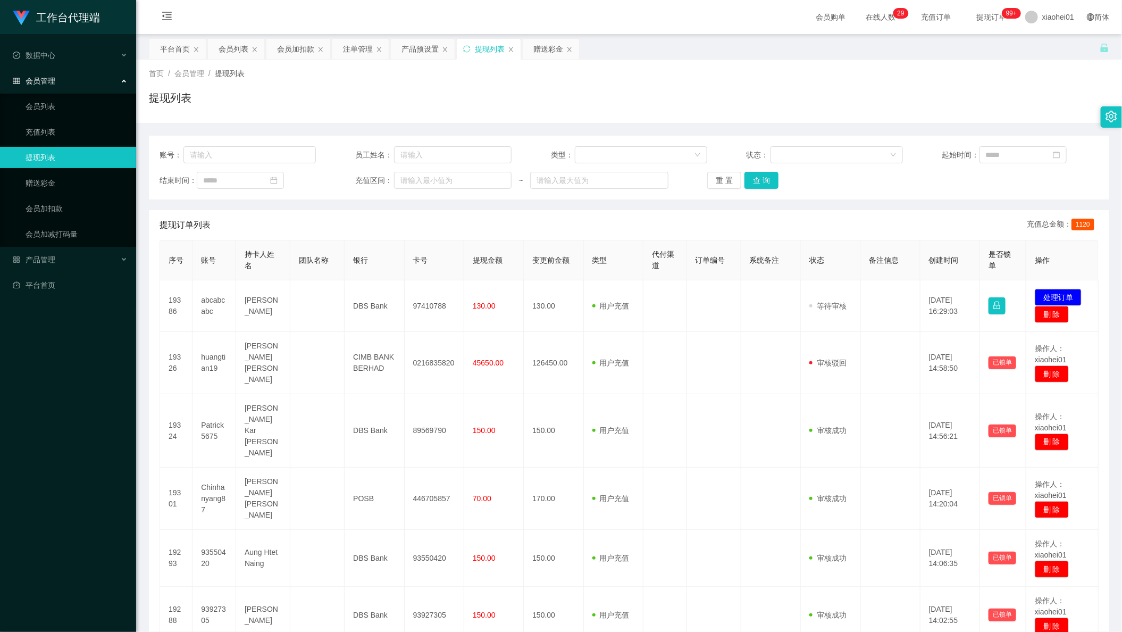
click at [668, 67] on div "首页 / 会员管理 / 提现列表 / 提现列表" at bounding box center [629, 91] width 986 height 63
click at [802, 90] on div "提现列表" at bounding box center [629, 102] width 960 height 24
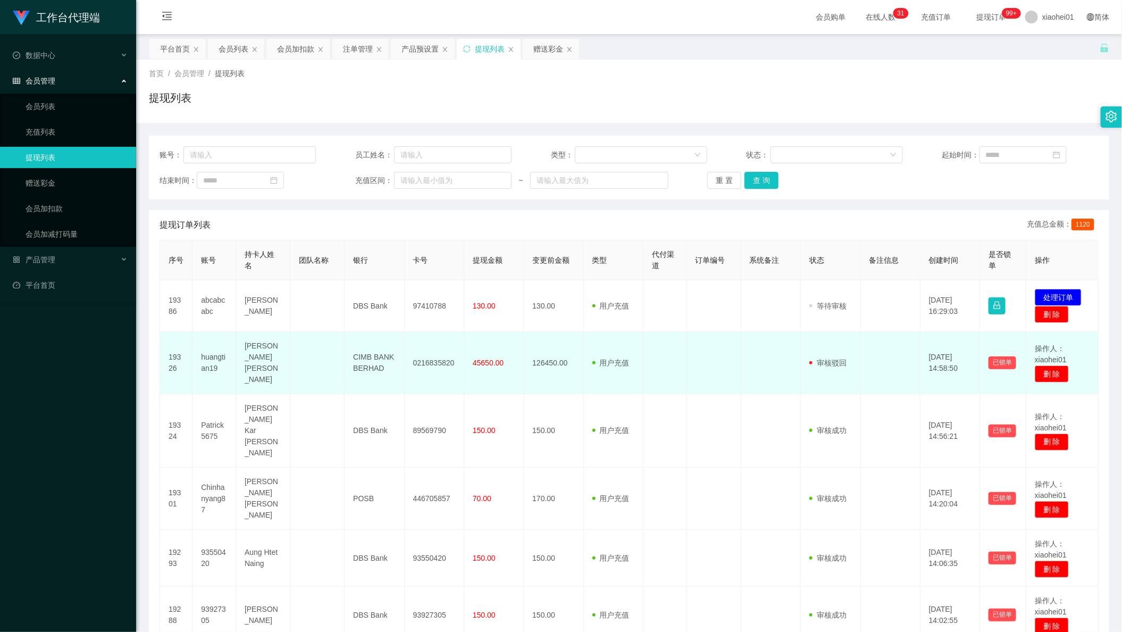
click at [550, 386] on td "126450.00" at bounding box center [554, 363] width 60 height 62
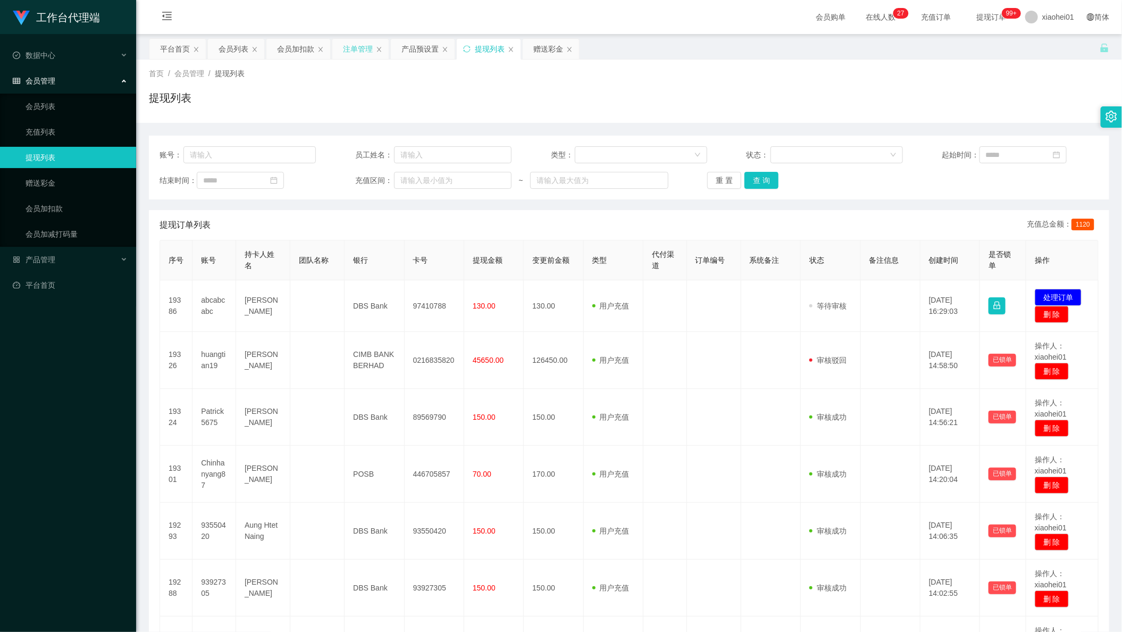
click at [356, 56] on div "注单管理" at bounding box center [358, 49] width 30 height 20
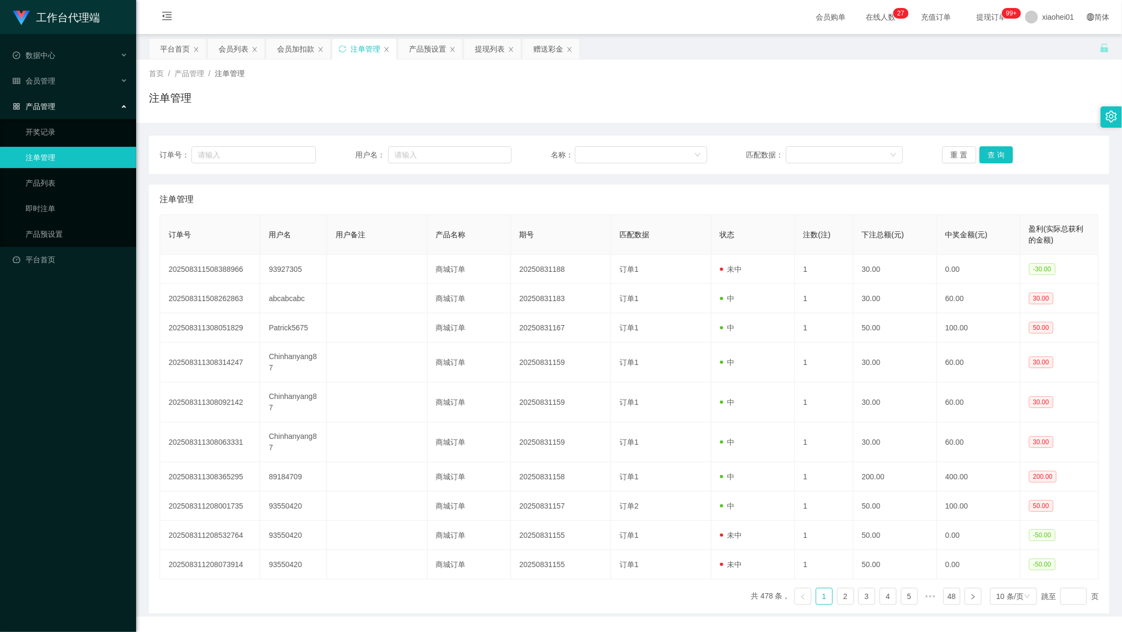
click at [298, 61] on div "首页 / 产品管理 / 注单管理 / 注单管理" at bounding box center [629, 91] width 986 height 63
click at [297, 56] on div "会员加扣款" at bounding box center [295, 49] width 37 height 20
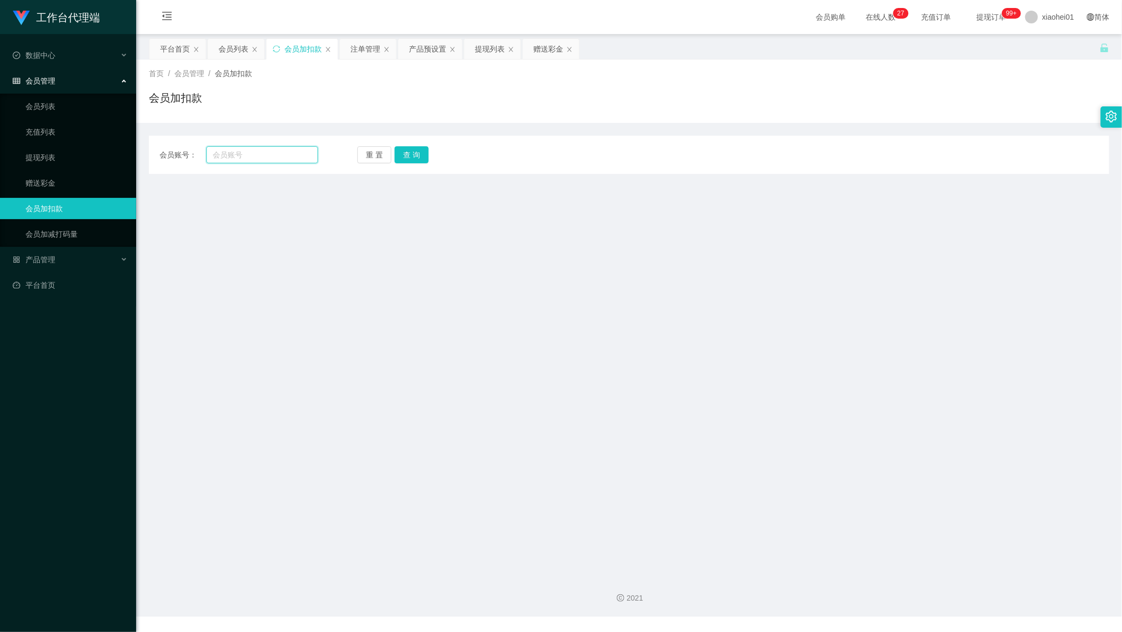
click at [269, 163] on input "text" at bounding box center [262, 154] width 112 height 17
paste input "93927305"
type input "93927305"
click at [431, 152] on div "重 置 查 询" at bounding box center [436, 154] width 158 height 17
click at [420, 156] on button "查 询" at bounding box center [412, 154] width 34 height 17
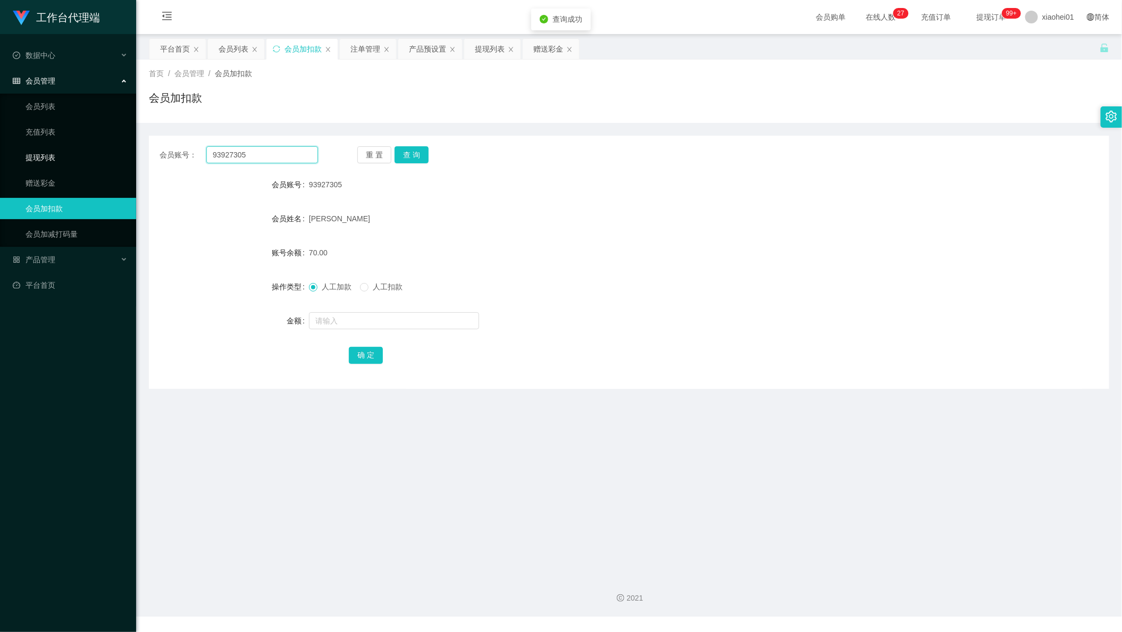
drag, startPoint x: 273, startPoint y: 152, endPoint x: 49, endPoint y: 153, distance: 223.8
click at [60, 155] on section "工作台代理端 数据中心 会员管理 会员列表 充值列表 提现列表 赠送彩金 会员加扣款 会员加减打码量 产品管理 开奖记录 注单管理 产品列表 即时注单 产品预…" at bounding box center [561, 308] width 1122 height 616
click at [708, 123] on div "会员账号： 重 置 查 询 会员账号 93927305 会员姓名 Mary Rose Magbatoc 账号余额 70.00 操作类型 人工加款 人工扣款 金…" at bounding box center [629, 256] width 960 height 266
click at [355, 48] on div "注单管理" at bounding box center [365, 49] width 30 height 20
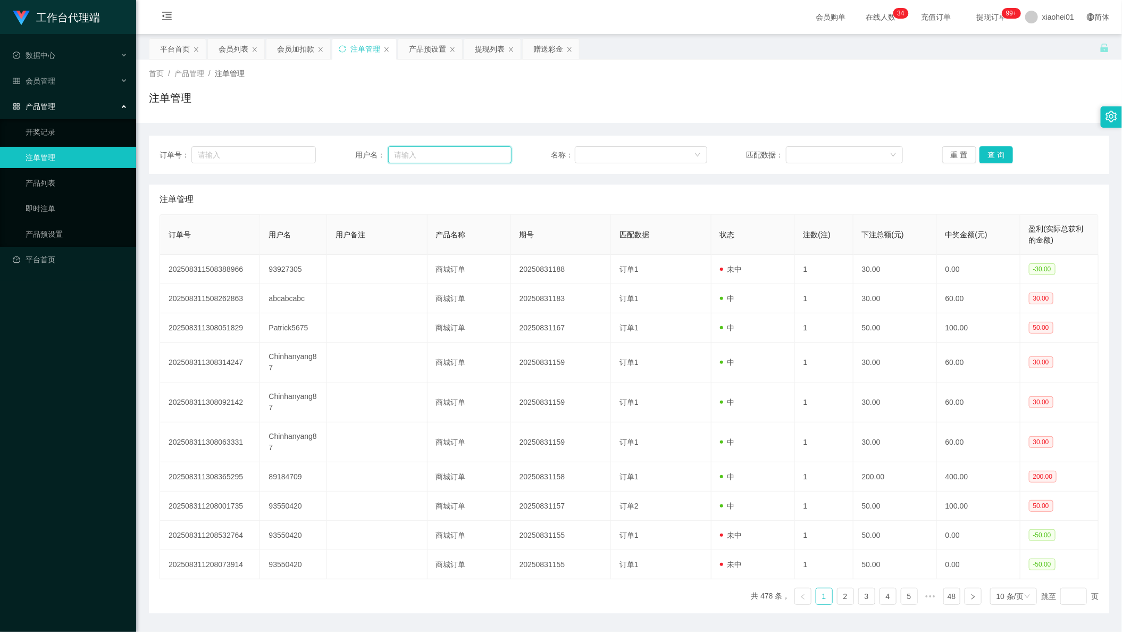
drag, startPoint x: 488, startPoint y: 154, endPoint x: 493, endPoint y: 155, distance: 5.4
click at [488, 154] on input "text" at bounding box center [450, 154] width 124 height 17
paste input "93927305"
type input "93927305"
click at [991, 155] on button "查 询" at bounding box center [996, 154] width 34 height 17
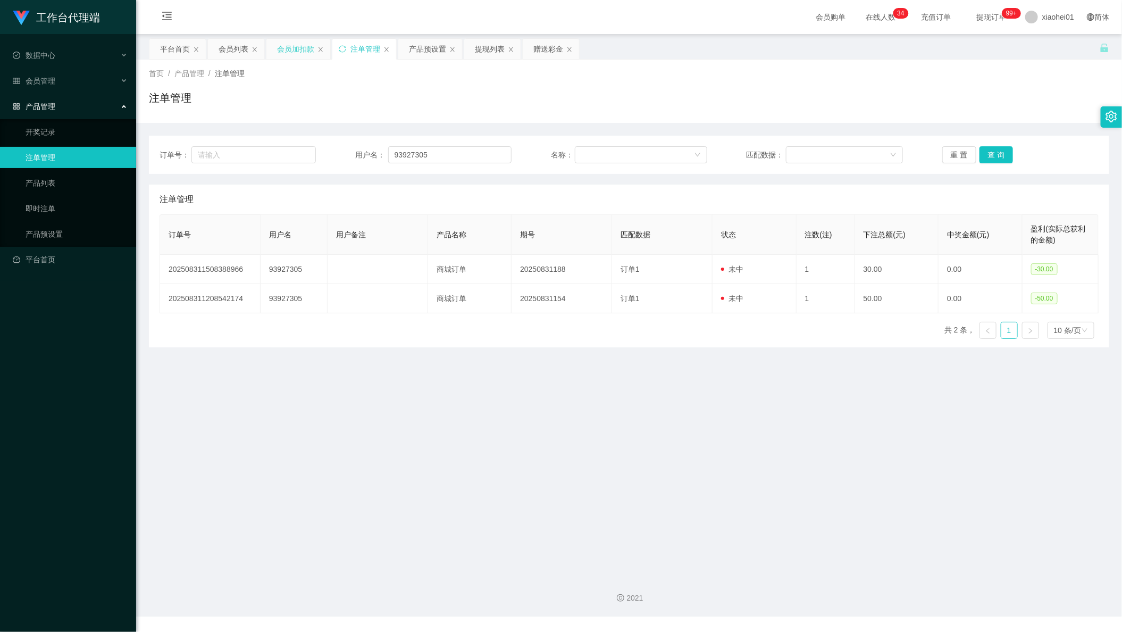
click at [290, 49] on div "会员加扣款" at bounding box center [295, 49] width 37 height 20
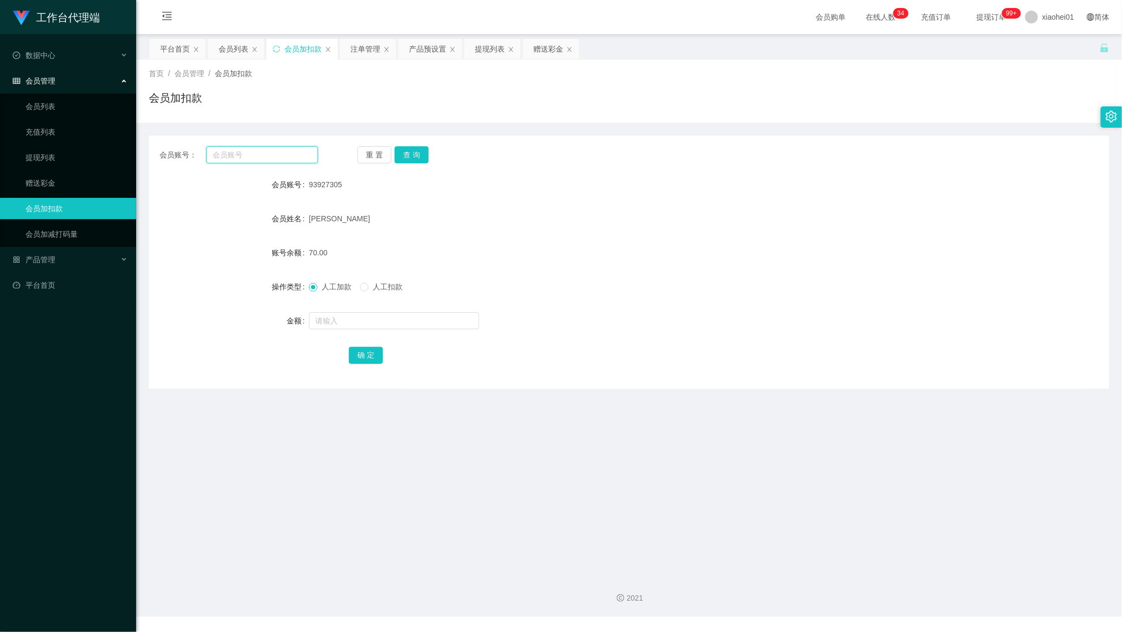
click at [295, 147] on input "text" at bounding box center [262, 154] width 112 height 17
paste input "93927305"
type input "93927305"
drag, startPoint x: 415, startPoint y: 154, endPoint x: 415, endPoint y: 163, distance: 9.0
click at [415, 155] on button "查 询" at bounding box center [412, 154] width 34 height 17
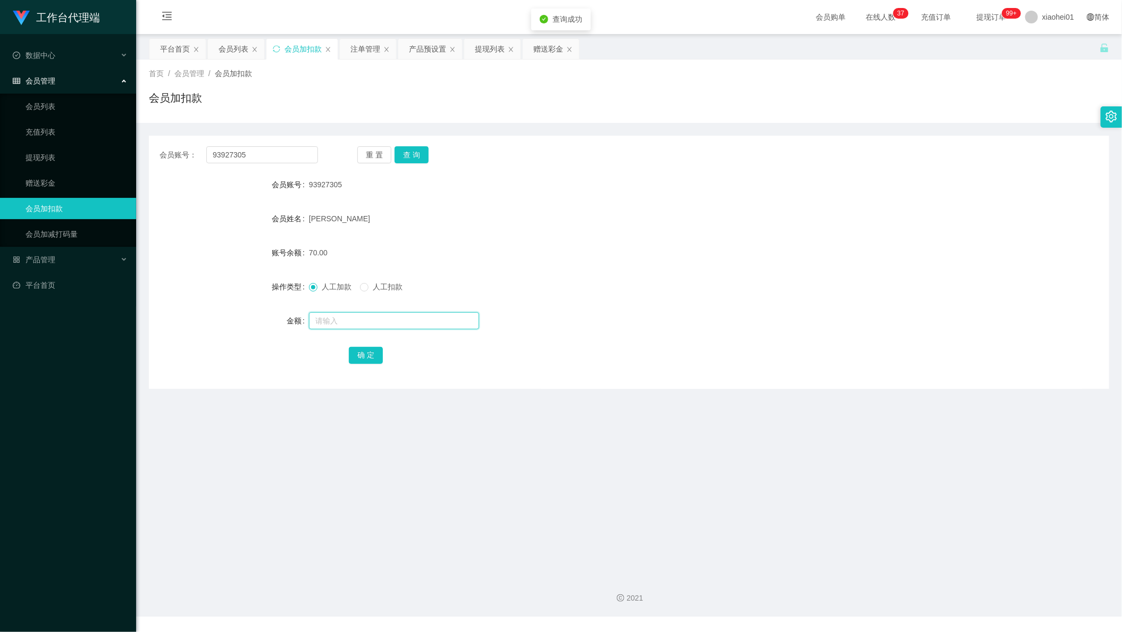
click at [397, 321] on input "text" at bounding box center [394, 320] width 170 height 17
type input "60"
click at [356, 359] on button "确 定" at bounding box center [366, 355] width 34 height 17
drag, startPoint x: 677, startPoint y: 246, endPoint x: 868, endPoint y: 165, distance: 207.8
click at [698, 238] on form "会员账号 93927305 会员姓名 Mary Rose Magbatoc 账号余额 130.00 操作类型 人工加款 人工扣款 金额 确 定" at bounding box center [629, 269] width 960 height 191
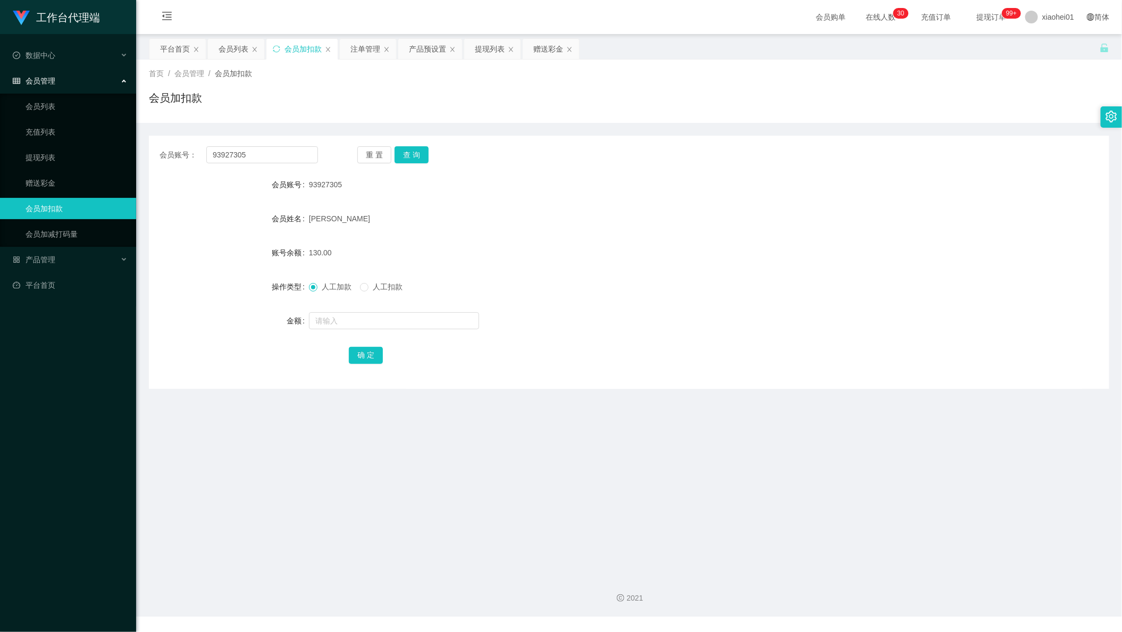
drag, startPoint x: 477, startPoint y: 50, endPoint x: 500, endPoint y: 69, distance: 29.1
click at [479, 50] on div "提现列表" at bounding box center [490, 49] width 30 height 20
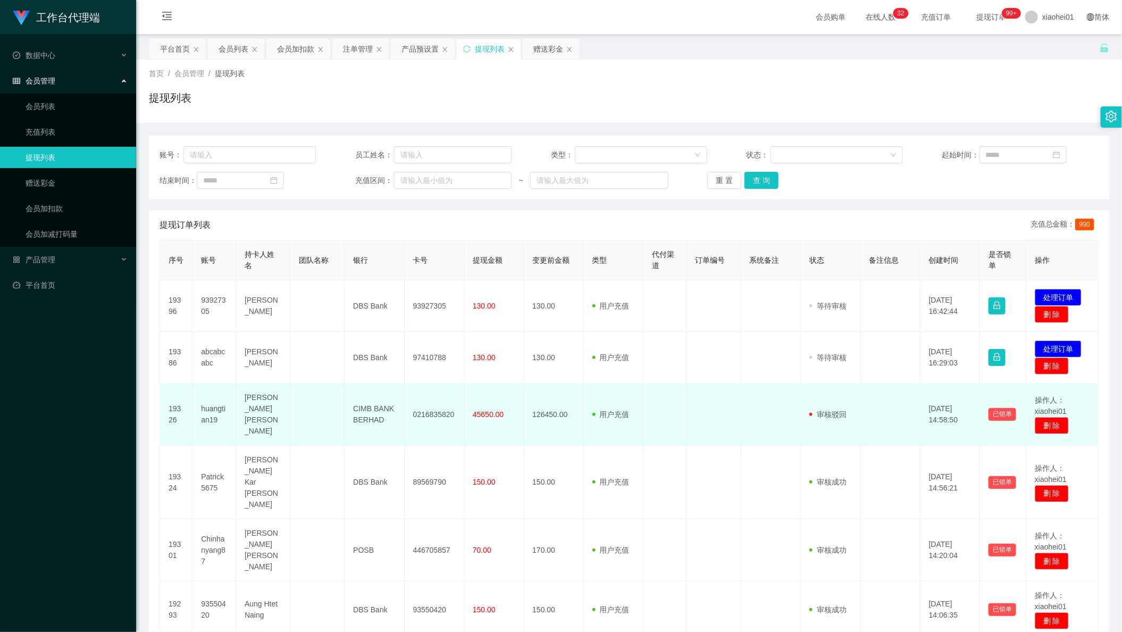
click at [648, 393] on td at bounding box center [665, 414] width 44 height 62
drag, startPoint x: 721, startPoint y: 407, endPoint x: 742, endPoint y: 415, distance: 22.2
click at [728, 416] on td at bounding box center [714, 414] width 54 height 62
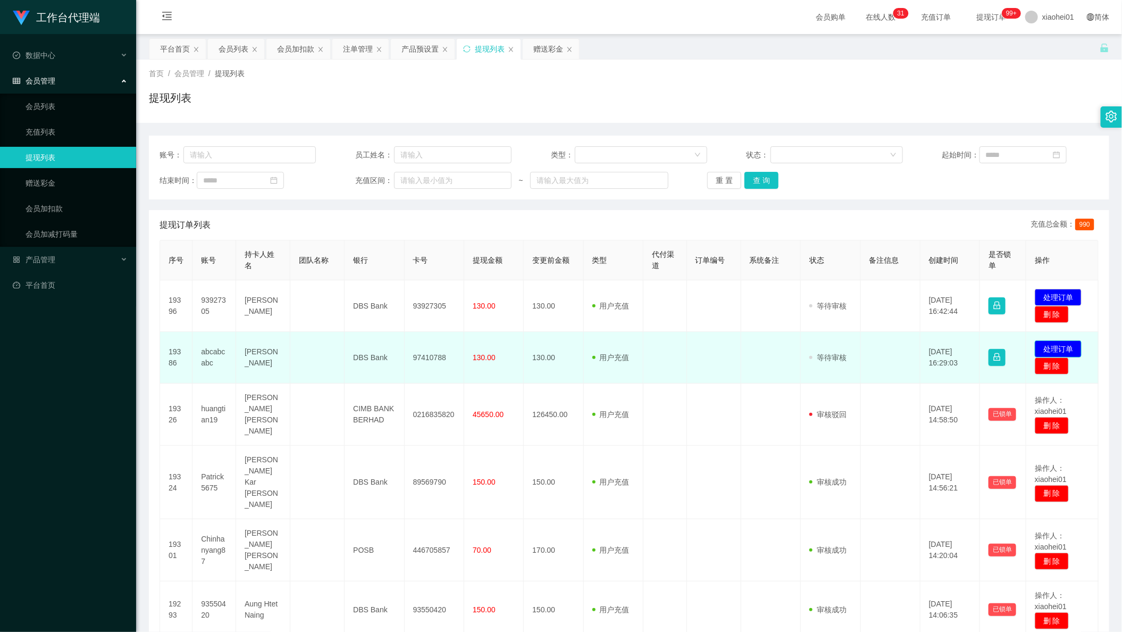
click at [1052, 340] on td "发起代付 处理订单 删 除" at bounding box center [1062, 358] width 72 height 52
click at [1058, 340] on button "处理订单" at bounding box center [1058, 348] width 47 height 17
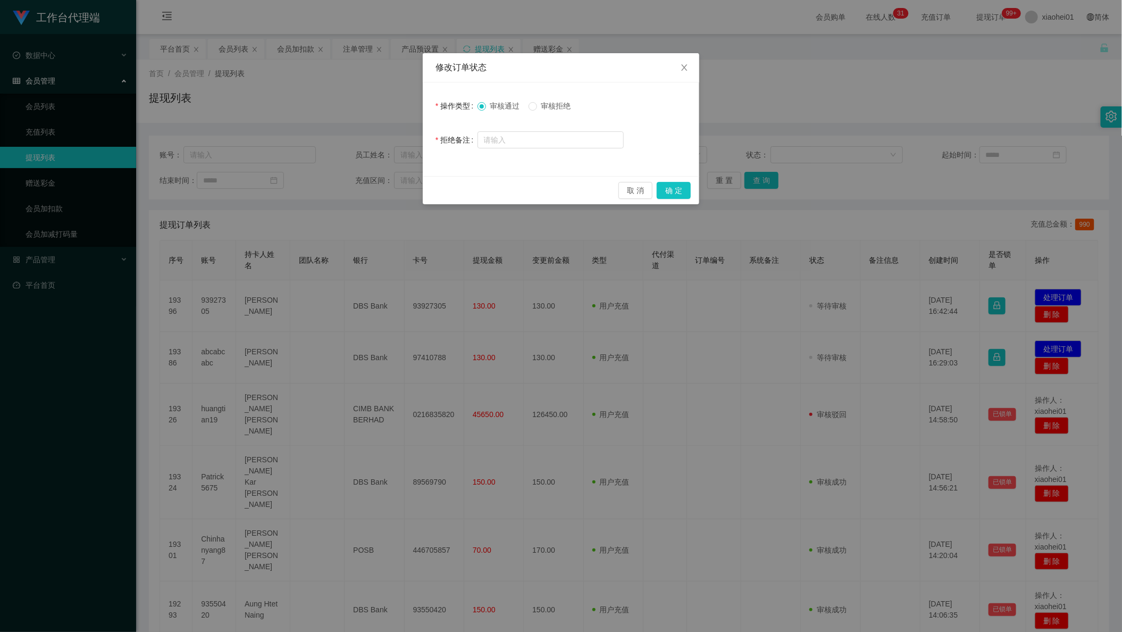
click at [691, 184] on div "取 消 确 定" at bounding box center [561, 190] width 276 height 28
drag, startPoint x: 675, startPoint y: 187, endPoint x: 659, endPoint y: 198, distance: 19.9
click at [675, 188] on button "确 定" at bounding box center [674, 190] width 34 height 17
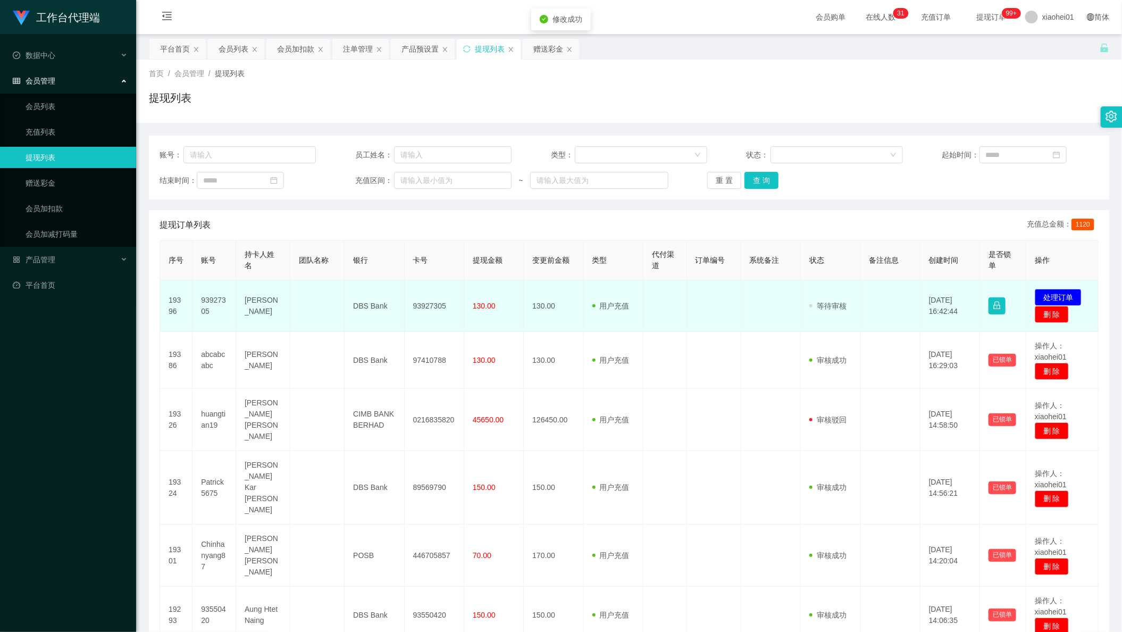
click at [417, 313] on td "93927305" at bounding box center [435, 306] width 60 height 52
click at [421, 312] on td "93927305" at bounding box center [435, 306] width 60 height 52
click at [421, 310] on td "93927305" at bounding box center [435, 306] width 60 height 52
click at [422, 310] on td "93927305" at bounding box center [435, 306] width 60 height 52
click at [430, 303] on td "93927305" at bounding box center [435, 306] width 60 height 52
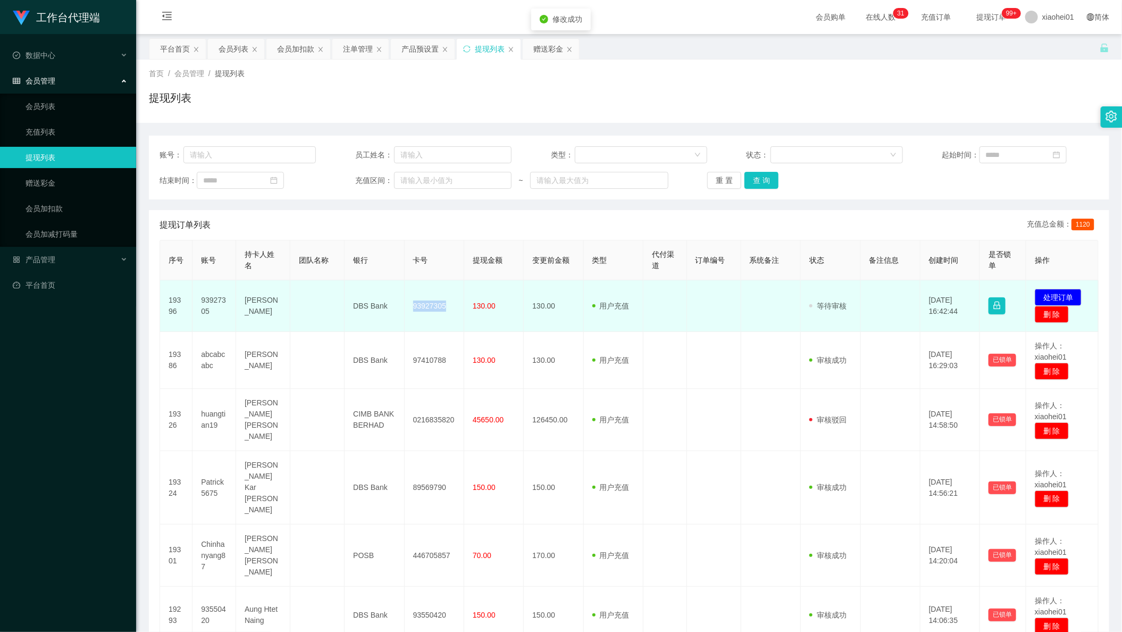
click at [430, 303] on td "93927305" at bounding box center [435, 306] width 60 height 52
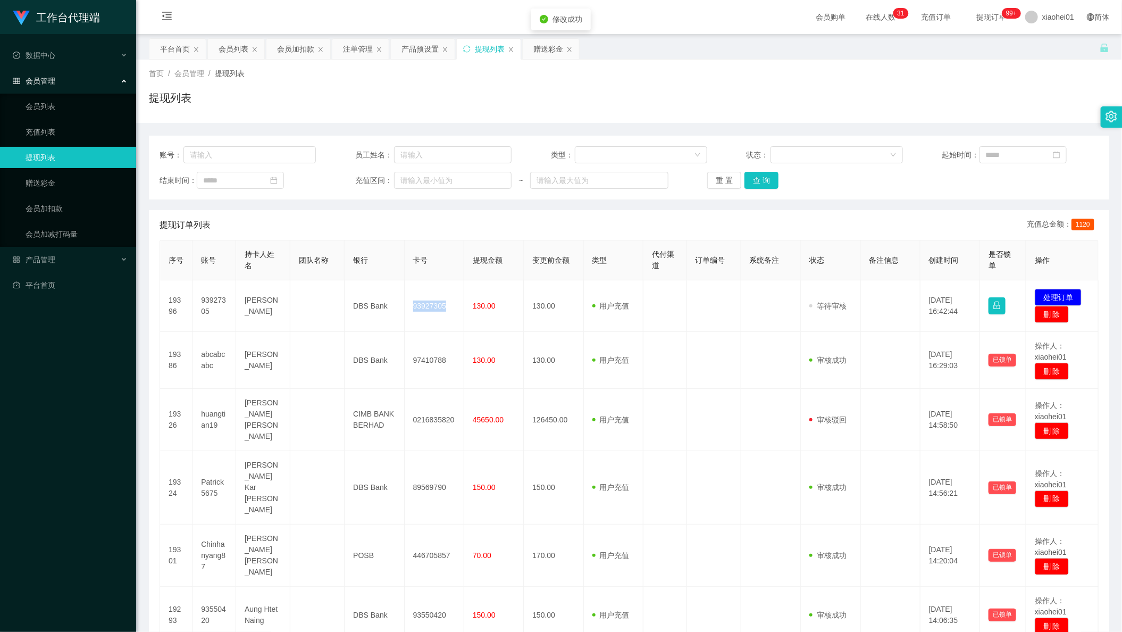
copy td "93927305"
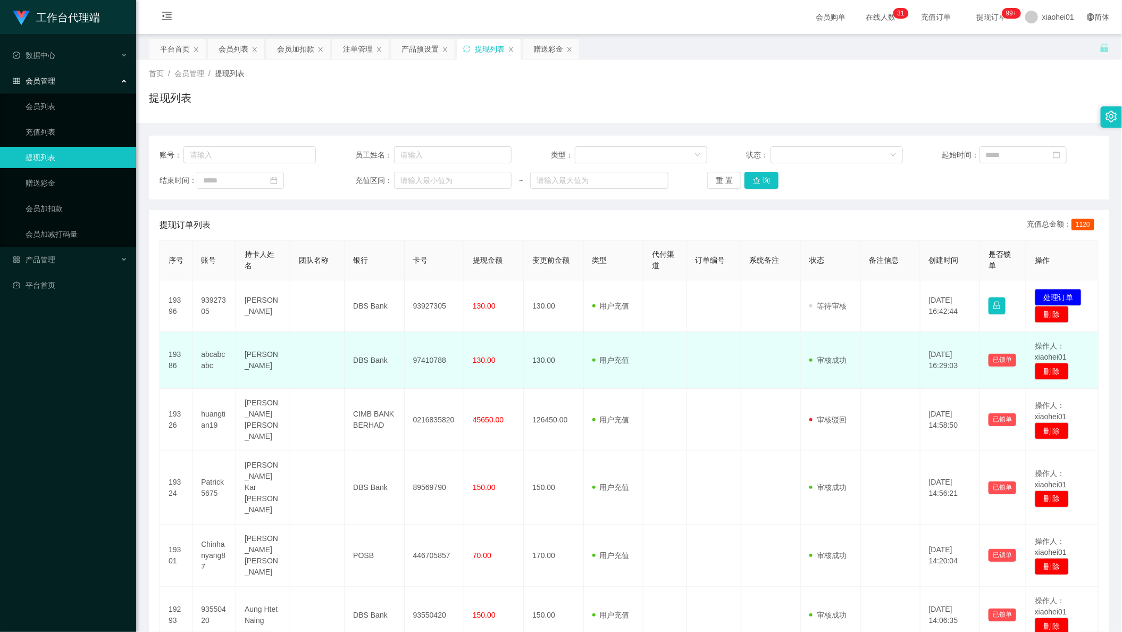
click at [726, 361] on td at bounding box center [714, 360] width 54 height 57
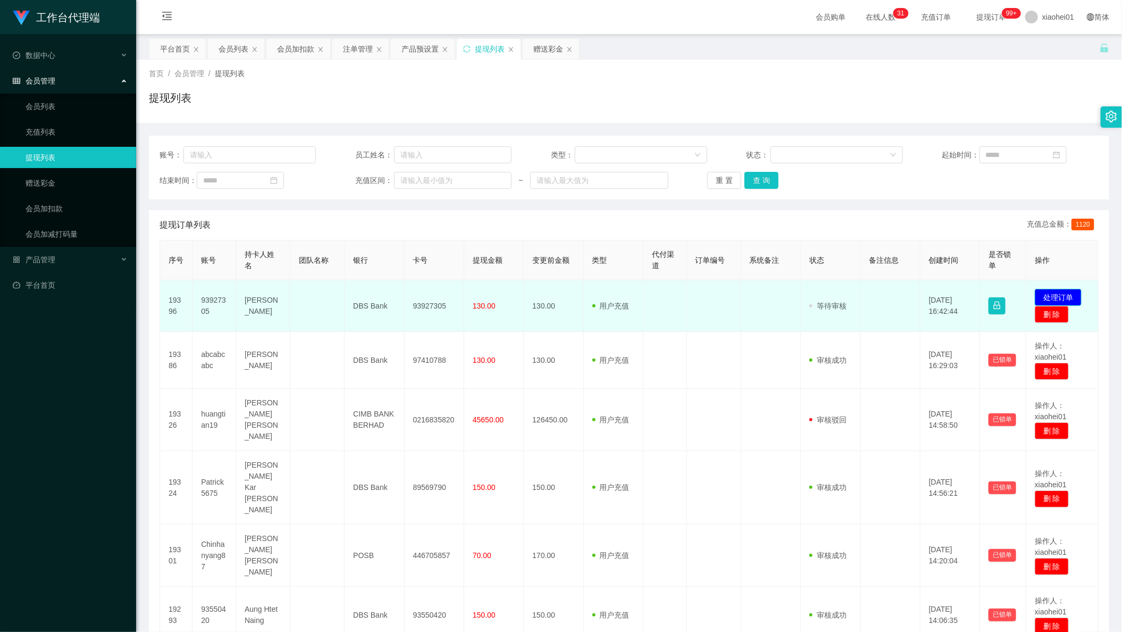
click at [1053, 291] on button "处理订单" at bounding box center [1058, 297] width 47 height 17
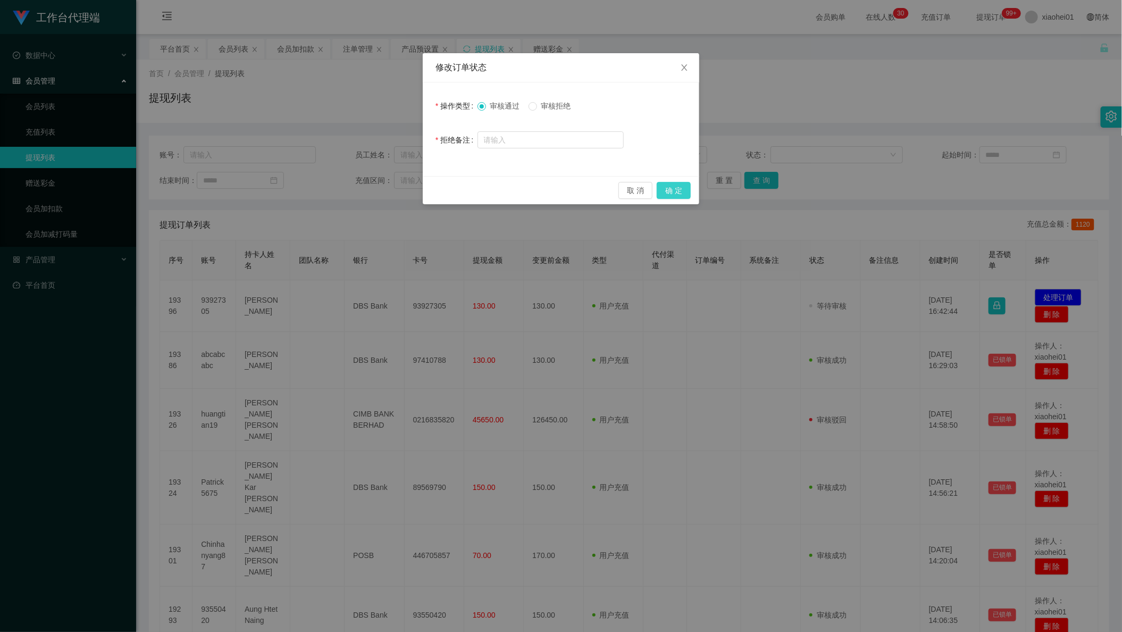
click at [681, 192] on button "确 定" at bounding box center [674, 190] width 34 height 17
